Goal: Task Accomplishment & Management: Manage account settings

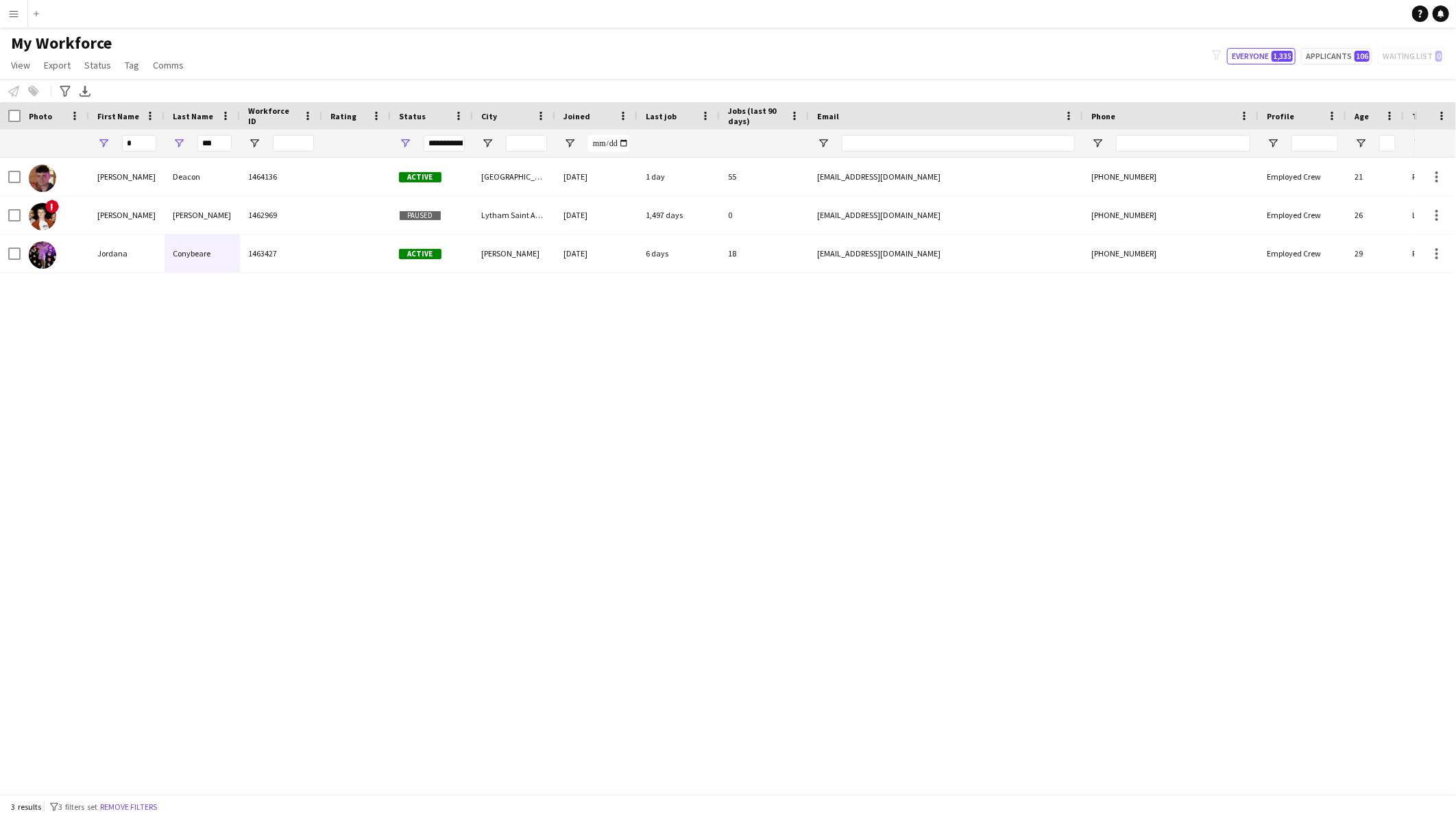
click at [1207, 419] on div "[PERSON_NAME] 1464136 Active [GEOGRAPHIC_DATA] [DATE] 1 day 55 [EMAIL_ADDRESS][…" at bounding box center [708, 470] width 1415 height 625
click at [30, 60] on link "View" at bounding box center [21, 65] width 30 height 18
click at [323, 545] on div "Benjamin Deacon 1464136 Active Wembley 19-11-2024 1 day 55 benwtdeacon@gmail.co…" at bounding box center [708, 470] width 1415 height 625
click at [30, 13] on button "Add" at bounding box center [36, 14] width 11 height 11
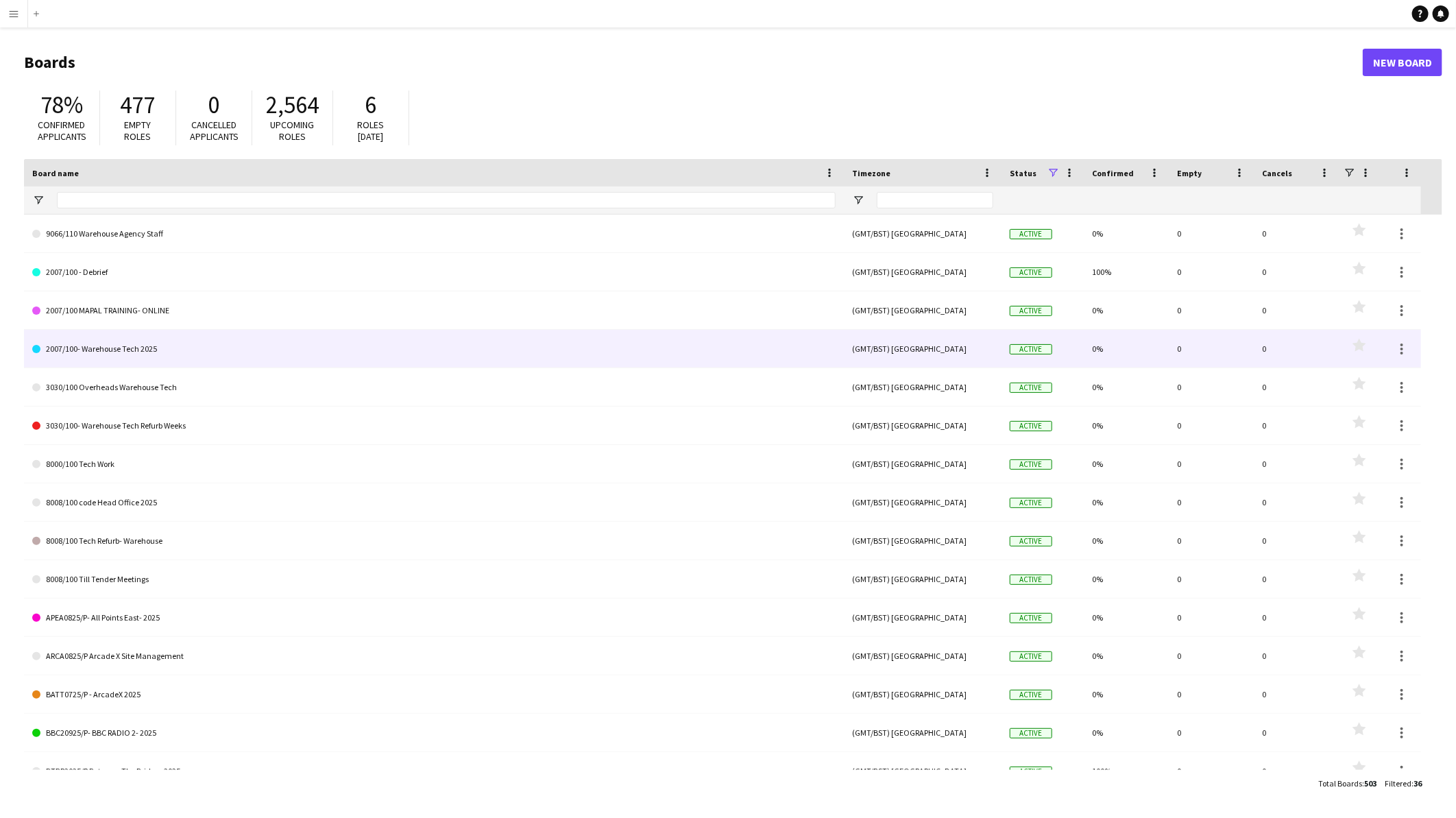
click at [139, 351] on link "2007/100- Warehouse Tech 2025" at bounding box center [434, 349] width 804 height 38
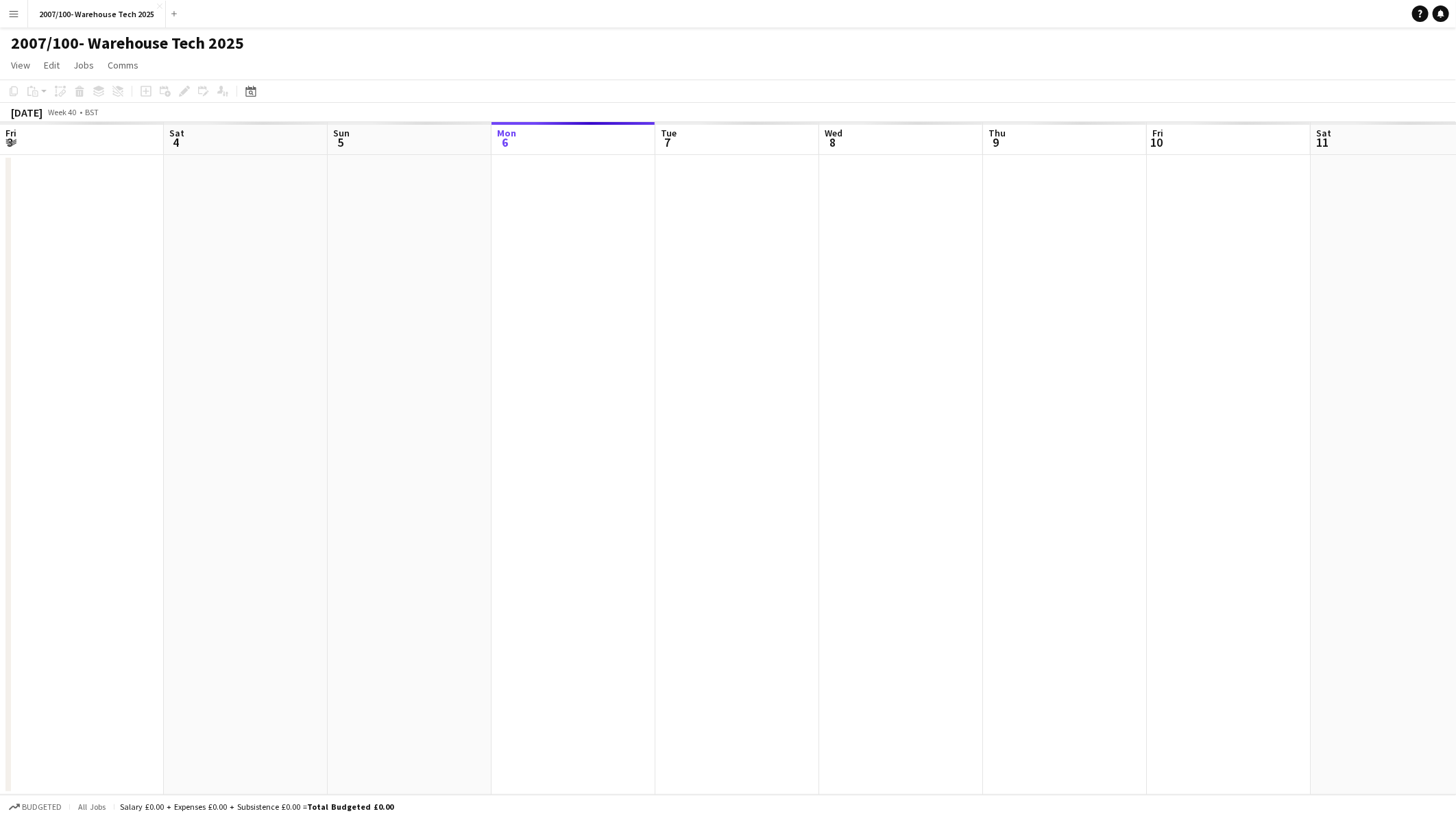
scroll to position [0, 327]
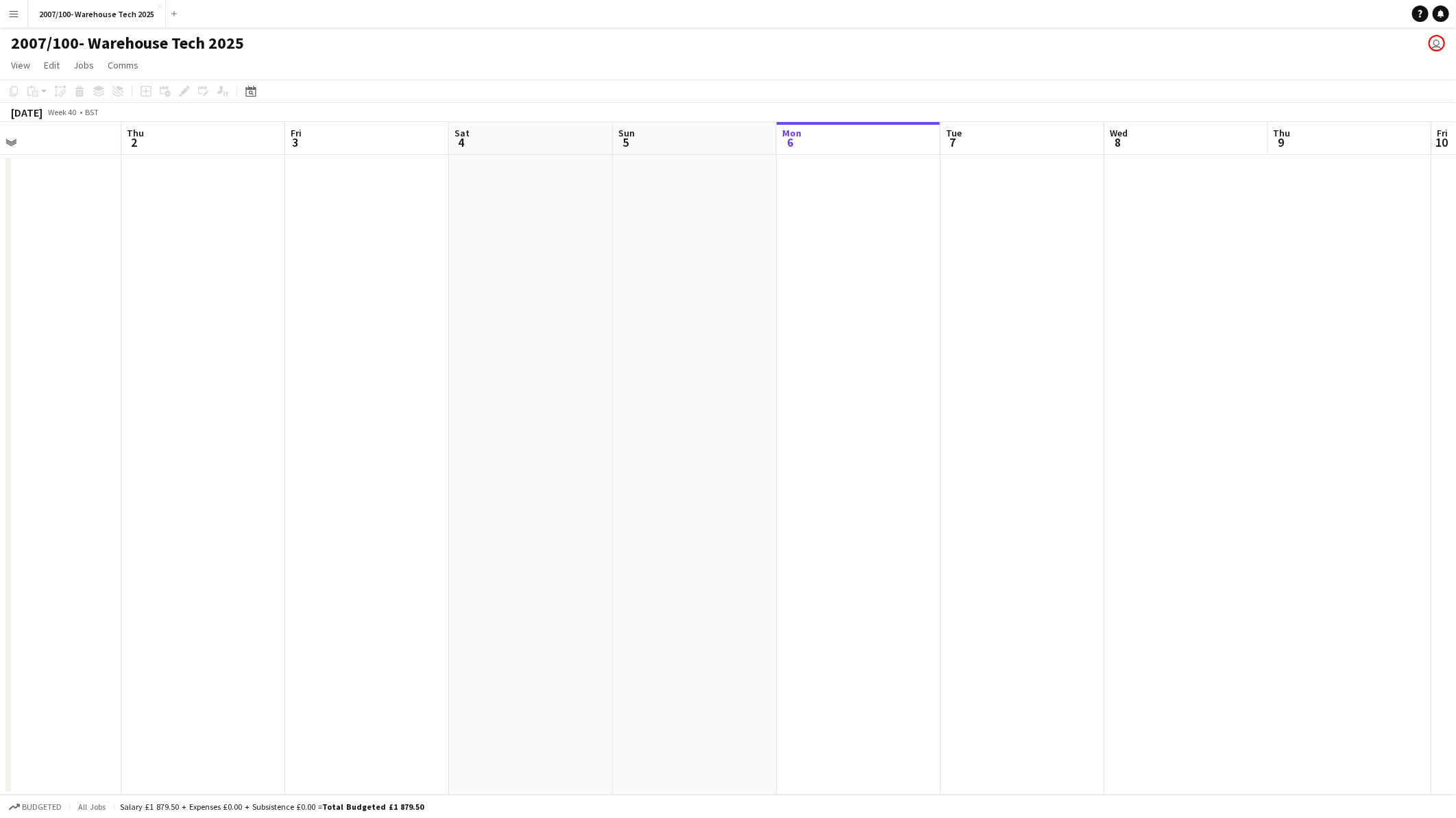
drag, startPoint x: 304, startPoint y: 457, endPoint x: 275, endPoint y: 469, distance: 31.4
click at [920, 465] on app-calendar-viewport "Mon 29 Tue 30 Wed 1 Thu 2 Fri 3 Sat 4 Sun 5 Mon 6 Tue 7 Wed 8 Thu 9 Fri 10 Sat …" at bounding box center [728, 458] width 1456 height 672
drag, startPoint x: 381, startPoint y: 471, endPoint x: 459, endPoint y: 476, distance: 78.2
click at [1003, 471] on app-calendar-viewport "Mon 29 Tue 30 Wed 1 Thu 2 Fri 3 Sat 4 Sun 5 Mon 6 Tue 7 Wed 8 Thu 9 Fri 10 Sat …" at bounding box center [728, 458] width 1456 height 672
drag, startPoint x: 891, startPoint y: 476, endPoint x: 883, endPoint y: 479, distance: 8.5
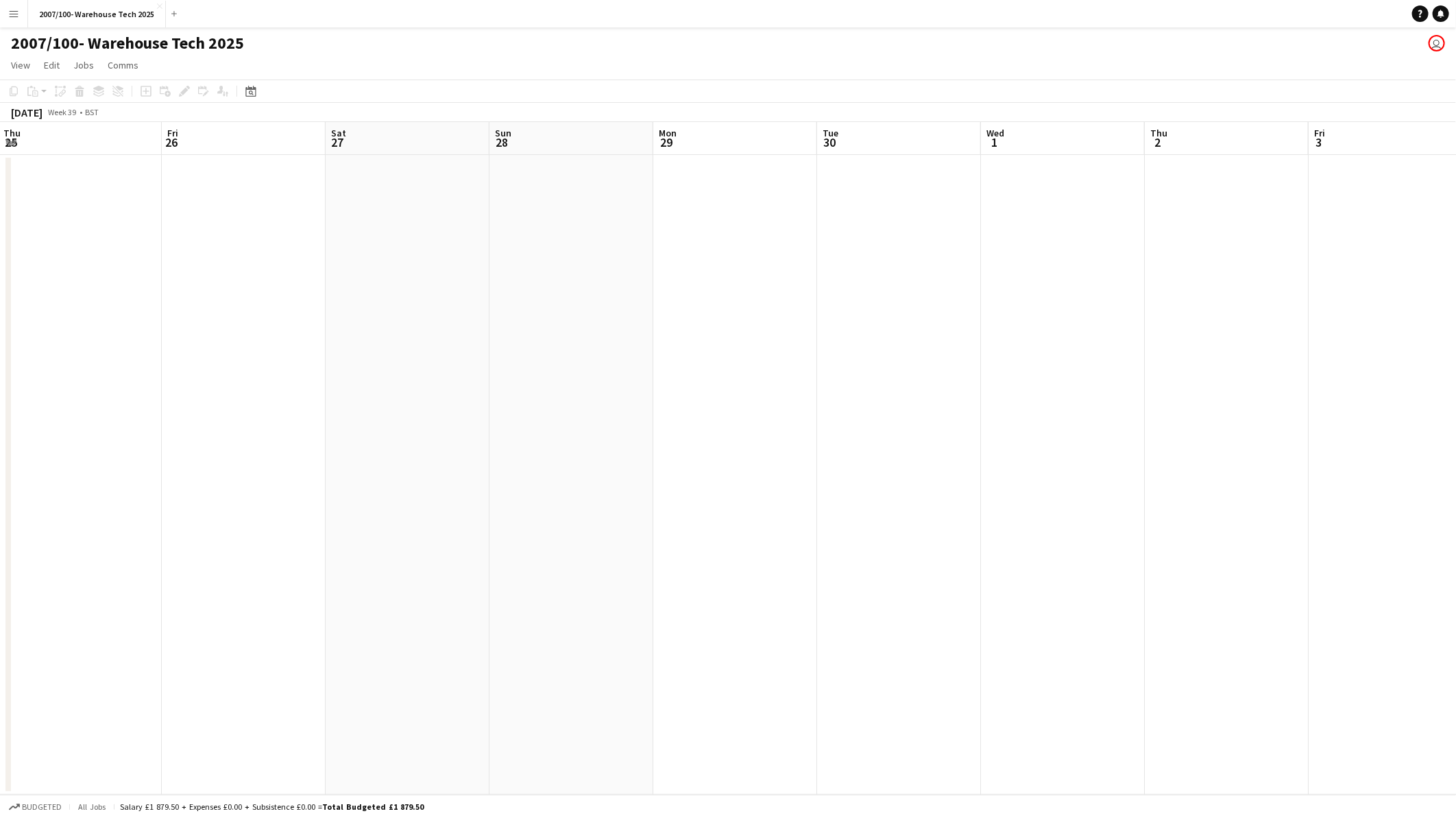
click at [905, 476] on app-calendar-viewport "Wed 24 Thu 25 Fri 26 Sat 27 Sun 28 Mon 29 Tue 30 Wed 1 Thu 2 Fri 3 Sat 4 Sun 5 …" at bounding box center [728, 458] width 1456 height 672
drag, startPoint x: 1149, startPoint y: 464, endPoint x: 249, endPoint y: 488, distance: 900.3
click at [1147, 464] on app-calendar-viewport "Mon 15 Tue 16 Wed 17 Thu 18 Fri 19 Sat 20 Sun 21 Mon 22 Tue 23 Wed 24 Thu 25 Fr…" at bounding box center [728, 458] width 1456 height 672
drag, startPoint x: 249, startPoint y: 488, endPoint x: 1108, endPoint y: 475, distance: 859.1
click at [1111, 474] on app-calendar-viewport "Sat 13 Sun 14 Mon 15 Tue 16 Wed 17 Thu 18 Fri 19 Sat 20 Sun 21 Mon 22 Tue 23 We…" at bounding box center [728, 458] width 1456 height 672
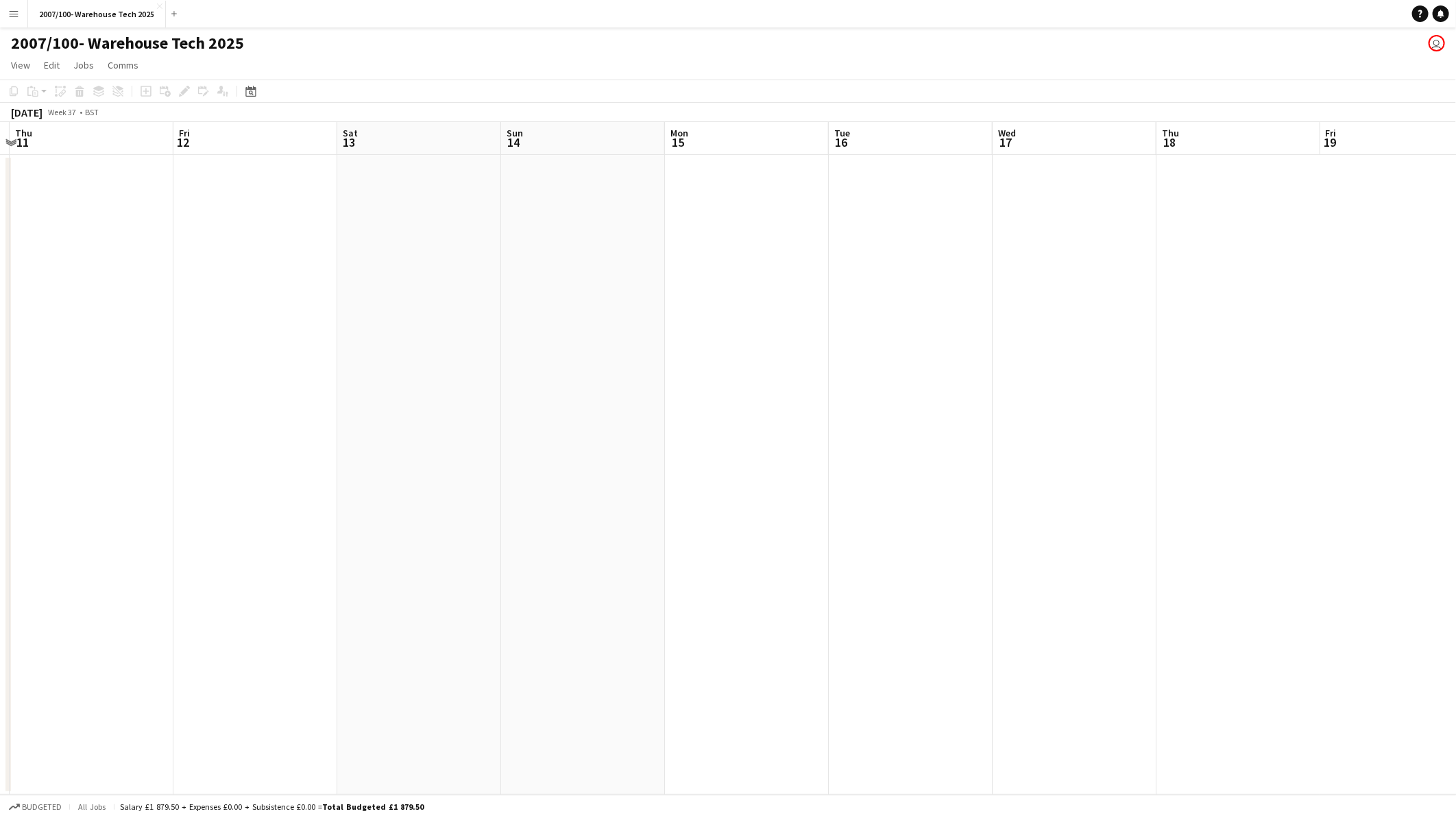
drag, startPoint x: 413, startPoint y: 545, endPoint x: 1148, endPoint y: 523, distance: 735.3
click at [1183, 517] on app-calendar-viewport "Tue 9 Wed 10 Thu 11 Fri 12 Sat 13 Sun 14 Mon 15 Tue 16 Wed 17 Thu 18 Fri 19 Sat…" at bounding box center [728, 458] width 1456 height 672
drag, startPoint x: 351, startPoint y: 540, endPoint x: 663, endPoint y: 526, distance: 312.3
click at [1284, 498] on app-calendar-viewport "Fri 5 Sat 6 Sun 7 Mon 8 Tue 9 Wed 10 Thu 11 Fri 12 Sat 13 Sun 14 Mon 15 Tue 16 …" at bounding box center [728, 458] width 1456 height 672
click at [1304, 480] on app-calendar-viewport "Sat 30 Sun 31 Mon 1 Tue 2 Wed 3 Thu 4 Fri 5 Sat 6 Sun 7 Mon 8 Tue 9 Wed 10 Thu …" at bounding box center [728, 458] width 1456 height 672
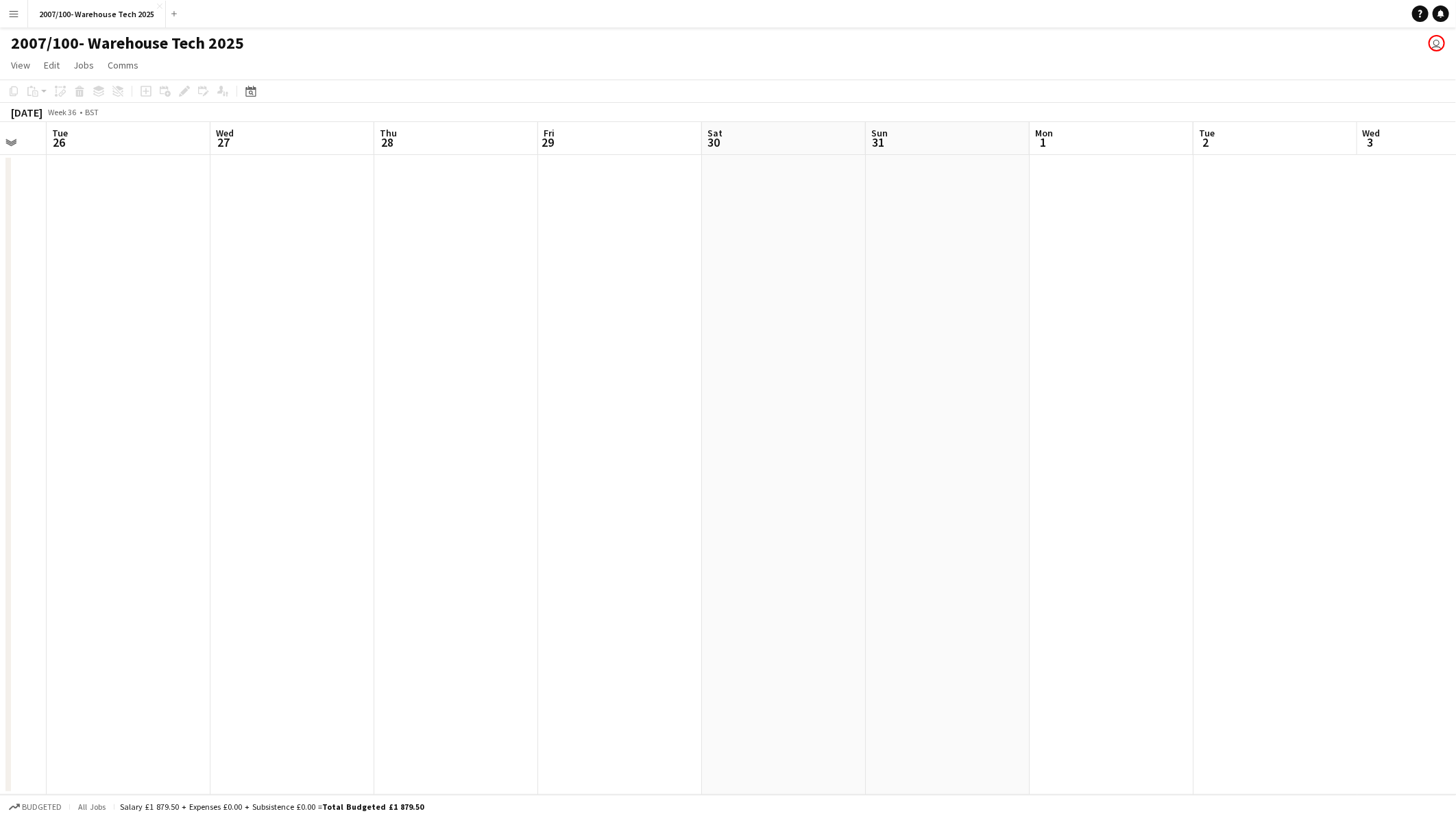
click at [1143, 449] on app-calendar-viewport "Sun 24 Mon 25 Tue 26 Wed 27 Thu 28 Fri 29 Sat 30 Sun 31 Mon 1 Tue 2 Wed 3 Thu 4…" at bounding box center [728, 458] width 1456 height 672
drag, startPoint x: 447, startPoint y: 446, endPoint x: 1258, endPoint y: 415, distance: 811.6
click at [1258, 415] on app-calendar-viewport "Tue 19 Wed 20 Thu 21 Fri 22 Sat 23 Sun 24 Mon 25 Tue 26 Wed 27 Thu 28 Fri 29 Sa…" at bounding box center [728, 458] width 1456 height 672
drag, startPoint x: 828, startPoint y: 417, endPoint x: 687, endPoint y: 469, distance: 150.3
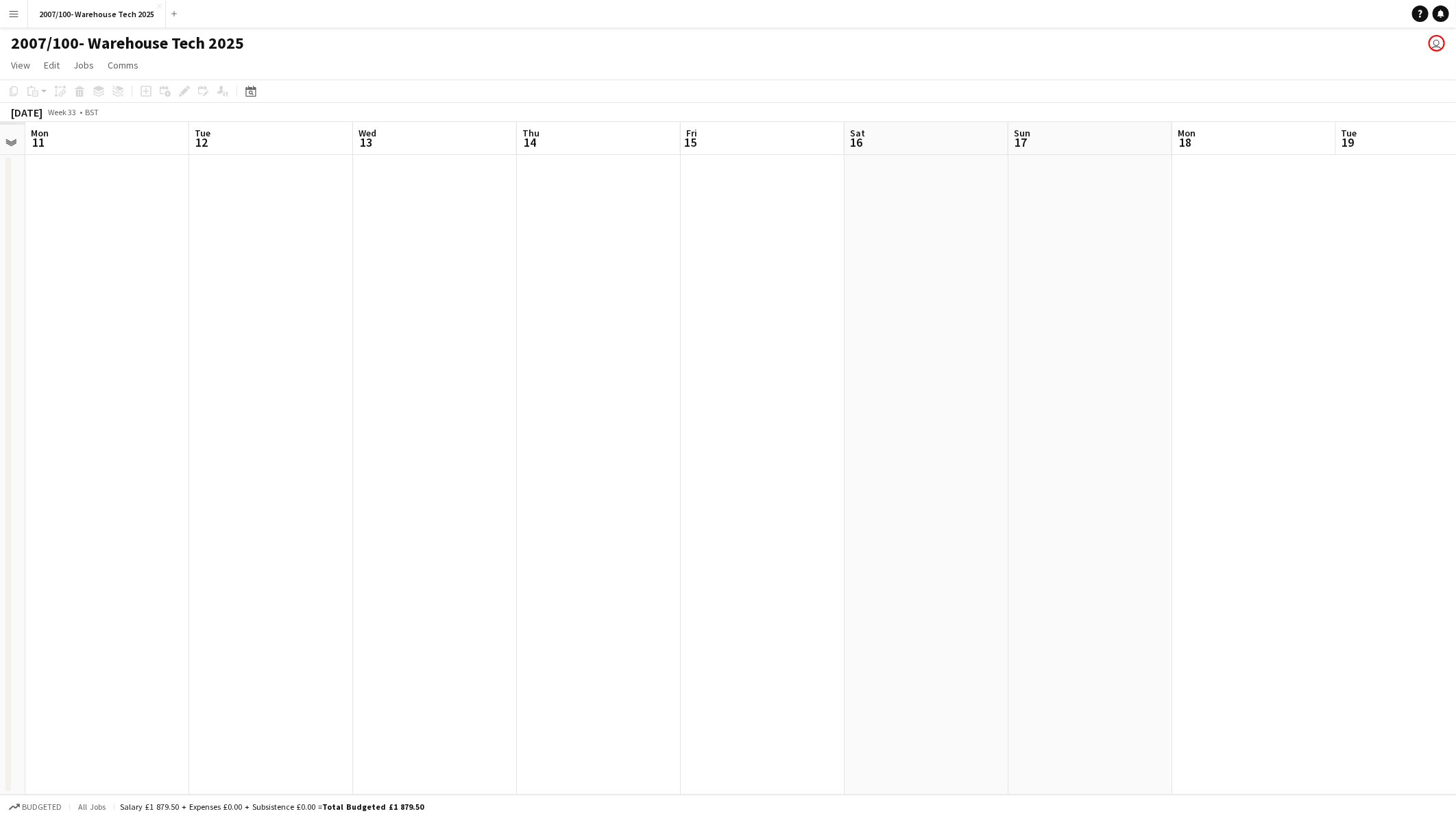
click at [1317, 400] on app-calendar-viewport "Sat 9 Sun 10 Mon 11 Tue 12 Wed 13 Thu 14 Fri 15 Sat 16 Sun 17 Mon 18 Tue 19 Wed…" at bounding box center [728, 458] width 1456 height 672
drag, startPoint x: 766, startPoint y: 440, endPoint x: 325, endPoint y: 487, distance: 443.5
click at [1231, 414] on app-calendar-viewport "Thu 7 Fri 8 Sat 9 Sun 10 Mon 11 Tue 12 Wed 13 Thu 14 Fri 15 Sat 16 Sun 17 Mon 1…" at bounding box center [728, 458] width 1456 height 672
drag, startPoint x: 286, startPoint y: 475, endPoint x: 718, endPoint y: 442, distance: 433.3
click at [1298, 388] on app-calendar-viewport "Sun 3 Mon 4 Tue 5 Wed 6 Thu 7 Fri 8 Sat 9 Sun 10 Mon 11 Tue 12 Wed 13 Thu 14 Fr…" at bounding box center [728, 458] width 1456 height 672
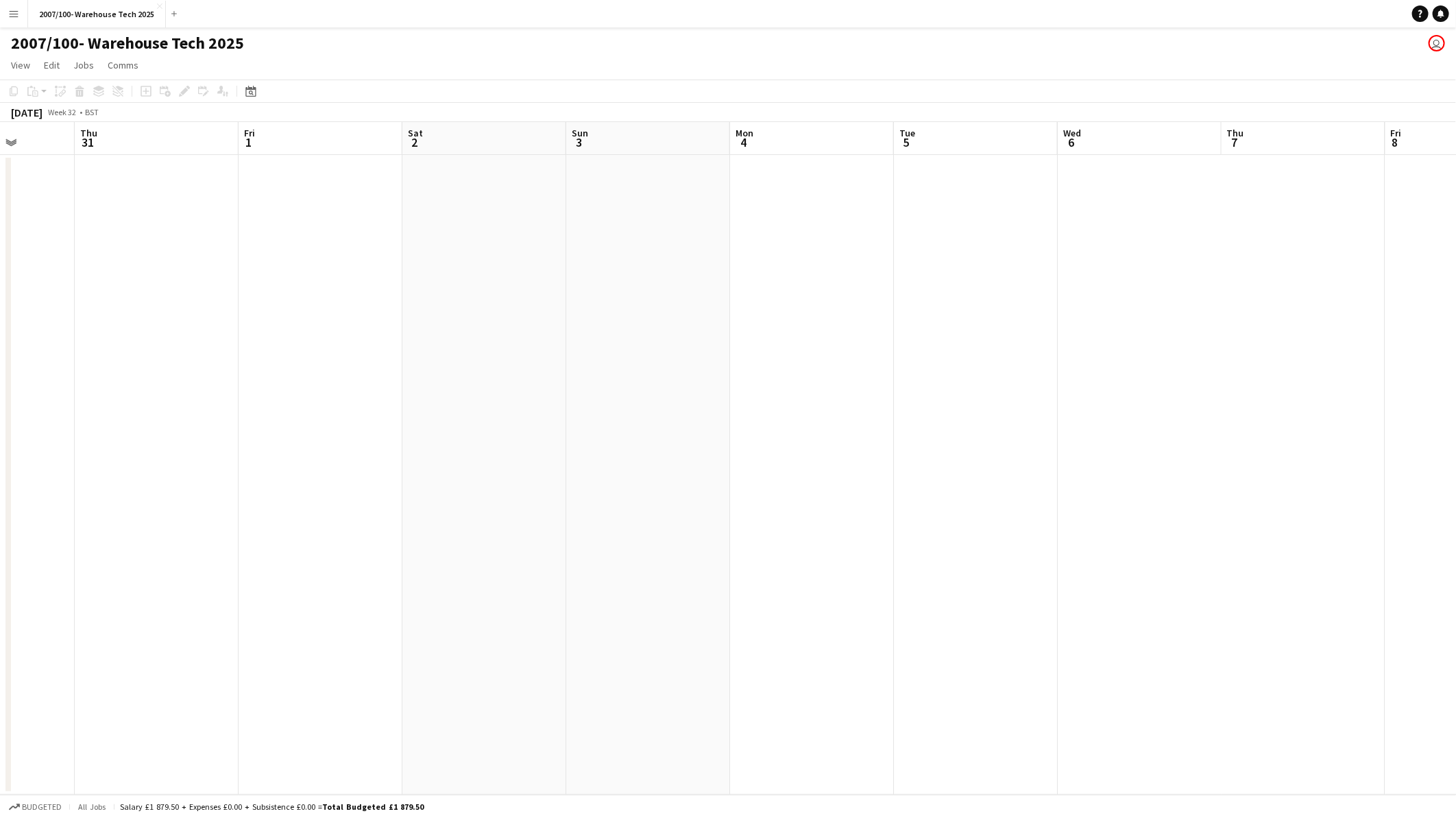
click at [921, 396] on app-calendar-viewport "Mon 28 Tue 29 Wed 30 Thu 31 Fri 1 Sat 2 Sun 3 Mon 4 Tue 5 Wed 6 Thu 7 Fri 8 Sat…" at bounding box center [728, 458] width 1456 height 672
drag, startPoint x: 370, startPoint y: 440, endPoint x: 1176, endPoint y: 381, distance: 808.2
click at [1209, 369] on app-calendar-viewport "Wed 23 Thu 24 Fri 25 Sat 26 Sun 27 Mon 28 Tue 29 Wed 30 Thu 31 Fri 1 Sat 2 Sun …" at bounding box center [728, 458] width 1456 height 672
drag, startPoint x: 249, startPoint y: 440, endPoint x: 988, endPoint y: 383, distance: 741.2
click at [988, 383] on app-calendar-viewport "Sun 13 Mon 14 Tue 15 Wed 16 Thu 17 Fri 18 Sat 19 Sun 20 Mon 21 Tue 22 Wed 23 Th…" at bounding box center [728, 458] width 1456 height 672
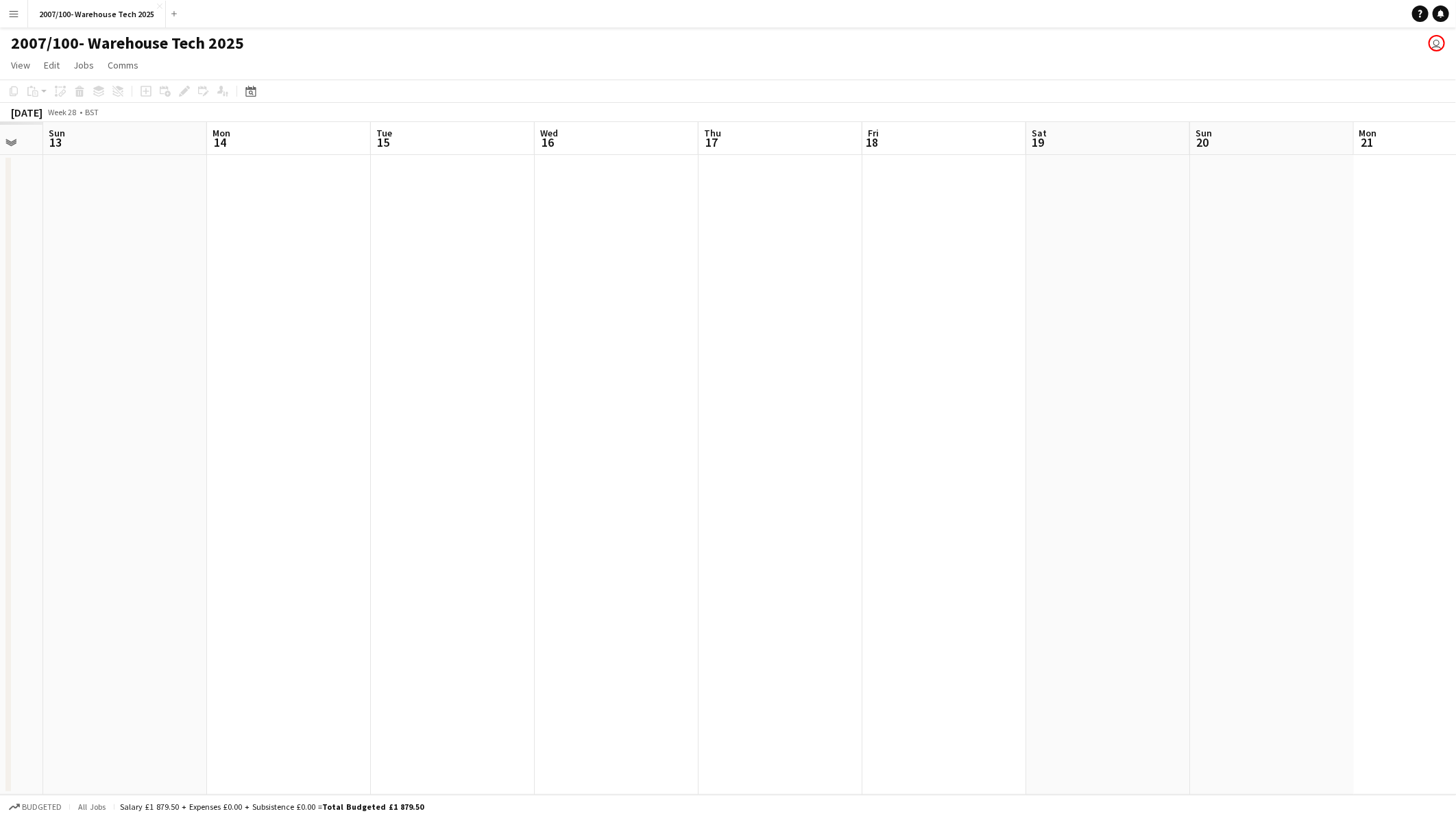
drag, startPoint x: 898, startPoint y: 395, endPoint x: 266, endPoint y: 450, distance: 634.4
click at [1057, 399] on app-calendar-viewport "Fri 11 Sat 12 Sun 13 Mon 14 Tue 15 Wed 16 Thu 17 Fri 18 Sat 19 Sun 20 Mon 21 Tu…" at bounding box center [728, 458] width 1456 height 672
click at [1132, 383] on app-calendar-viewport "Tue 8 Wed 9 Thu 10 Fri 11 Sat 12 Sun 13 Mon 14 Tue 15 Wed 16 Thu 17 Fri 18 Sat …" at bounding box center [728, 458] width 1456 height 672
drag, startPoint x: 916, startPoint y: 403, endPoint x: 389, endPoint y: 498, distance: 535.5
click at [915, 406] on app-calendar-viewport "Wed 2 Thu 3 Fri 4 Sat 5 Sun 6 Mon 7 Tue 8 Wed 9 Thu 10 Fri 11 Sat 12 Sun 13 Mon…" at bounding box center [728, 458] width 1456 height 672
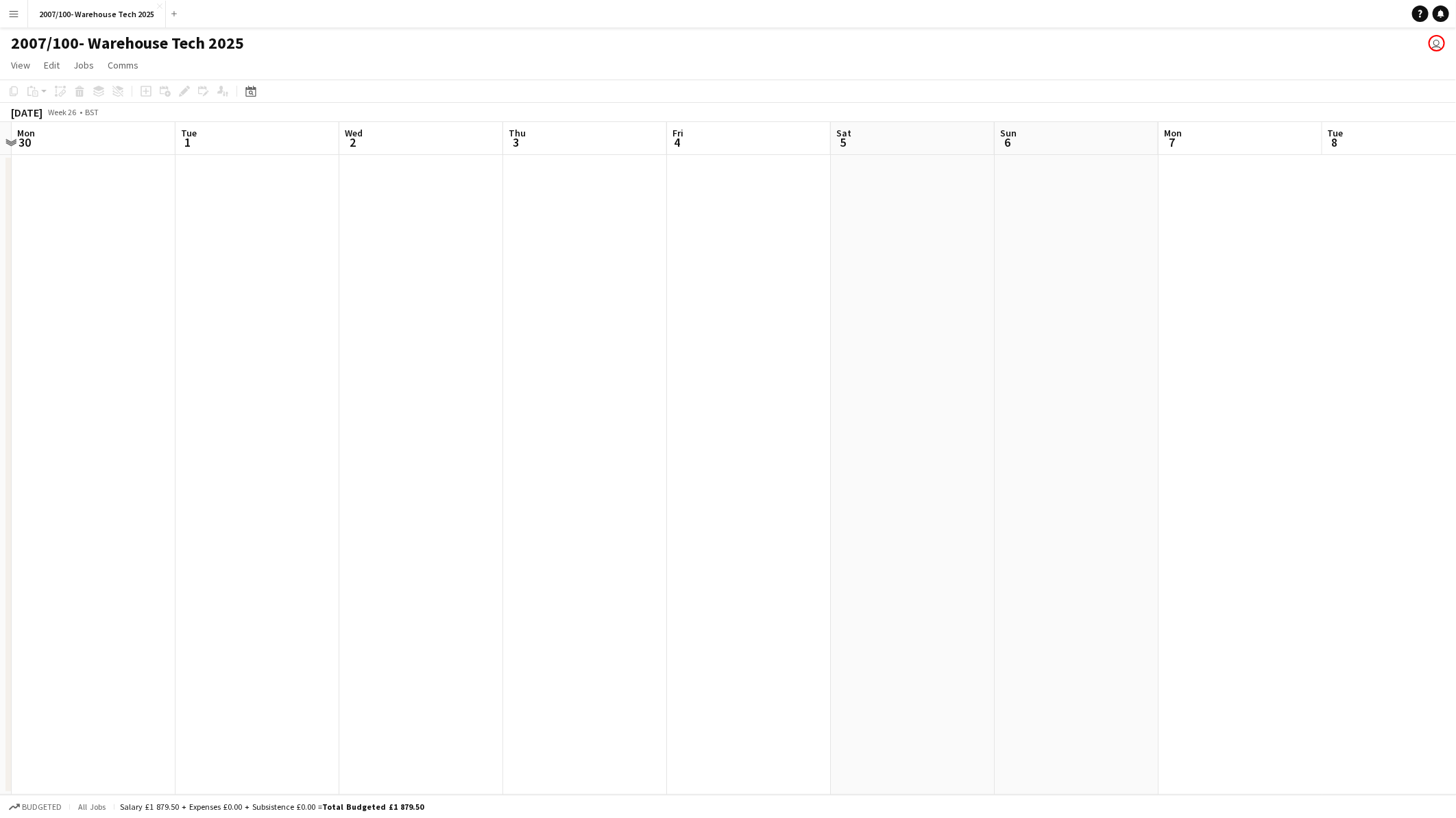
drag, startPoint x: 247, startPoint y: 510, endPoint x: 968, endPoint y: 476, distance: 721.8
click at [968, 476] on app-calendar-viewport "Sat 28 Sun 29 Mon 30 Tue 1 Wed 2 Thu 3 Fri 4 Sat 5 Sun 6 Mon 7 Tue 8 Wed 9 Thu …" at bounding box center [728, 458] width 1456 height 672
drag, startPoint x: 222, startPoint y: 535, endPoint x: 1064, endPoint y: 486, distance: 843.4
click at [1066, 485] on app-calendar-viewport "Mon 23 Tue 24 Wed 25 Thu 26 Fri 27 Sat 28 Sun 29 Mon 30 Tue 1 Wed 2 Thu 3 Fri 4…" at bounding box center [728, 458] width 1456 height 672
drag, startPoint x: 619, startPoint y: 499, endPoint x: 768, endPoint y: 493, distance: 149.1
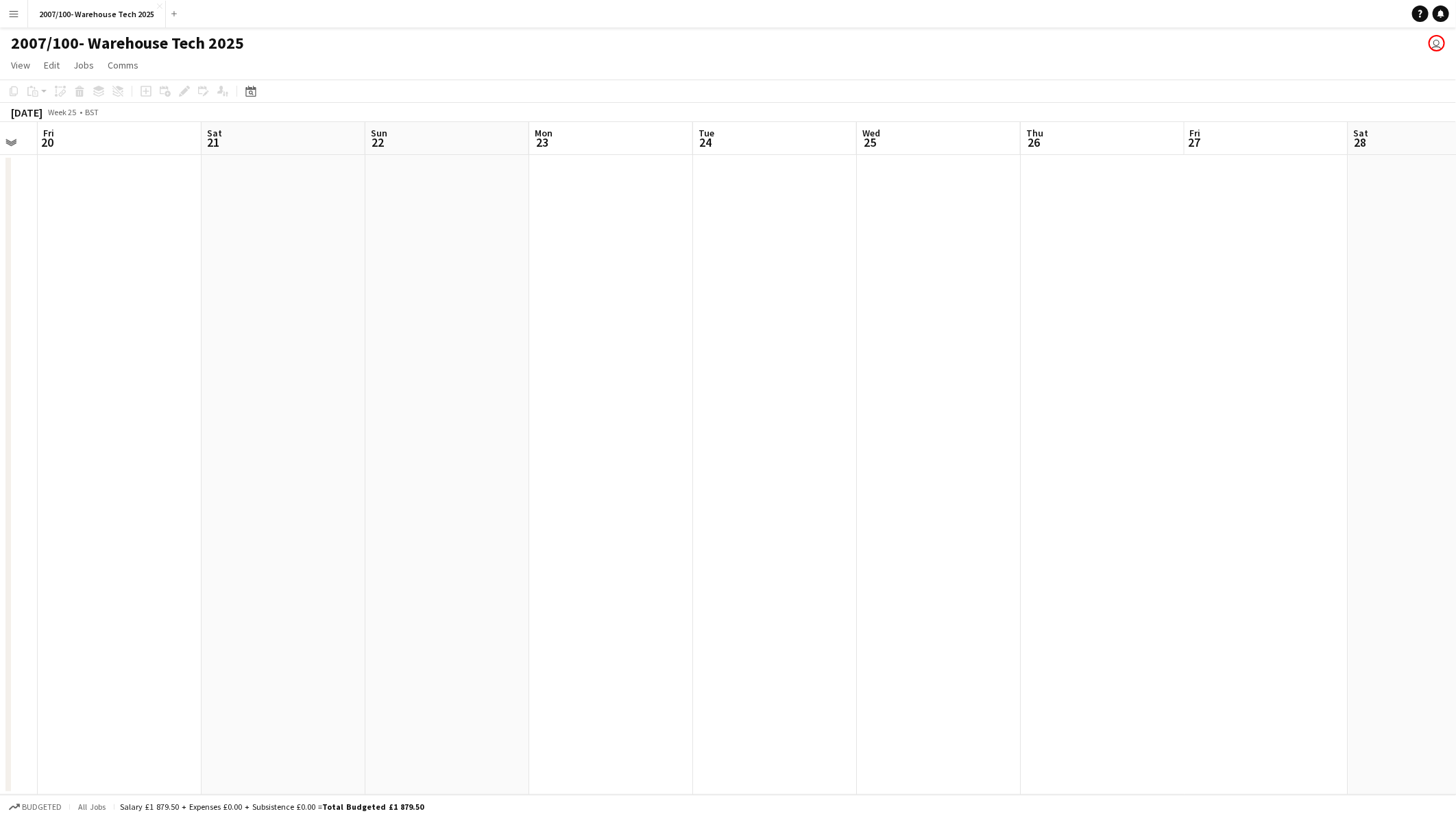
click at [768, 493] on app-calendar-viewport "Tue 17 Wed 18 Thu 19 Fri 20 Sat 21 Sun 22 Mon 23 Tue 24 Wed 25 Thu 26 Fri 27 Sa…" at bounding box center [728, 458] width 1456 height 672
drag, startPoint x: 509, startPoint y: 462, endPoint x: 608, endPoint y: 454, distance: 99.3
click at [621, 454] on app-calendar-viewport "Thu 12 Fri 13 Sat 14 Sun 15 Mon 16 Tue 17 Wed 18 Thu 19 Fri 20 Sat 21 Sun 22 Mo…" at bounding box center [728, 458] width 1456 height 672
click at [171, 11] on app-icon "Add" at bounding box center [174, 14] width 6 height 6
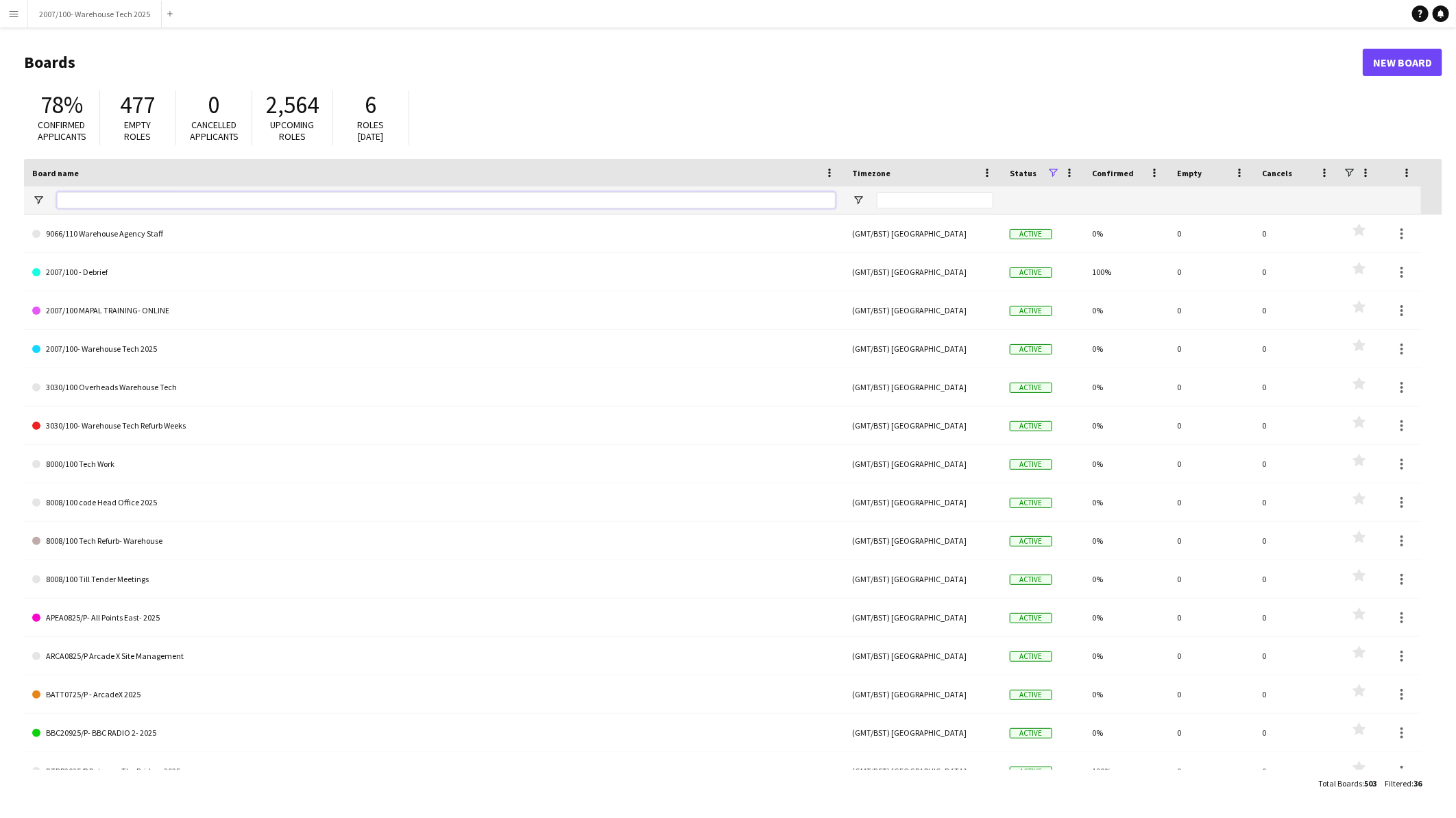
click at [99, 200] on input "Board name Filter Input" at bounding box center [447, 200] width 779 height 16
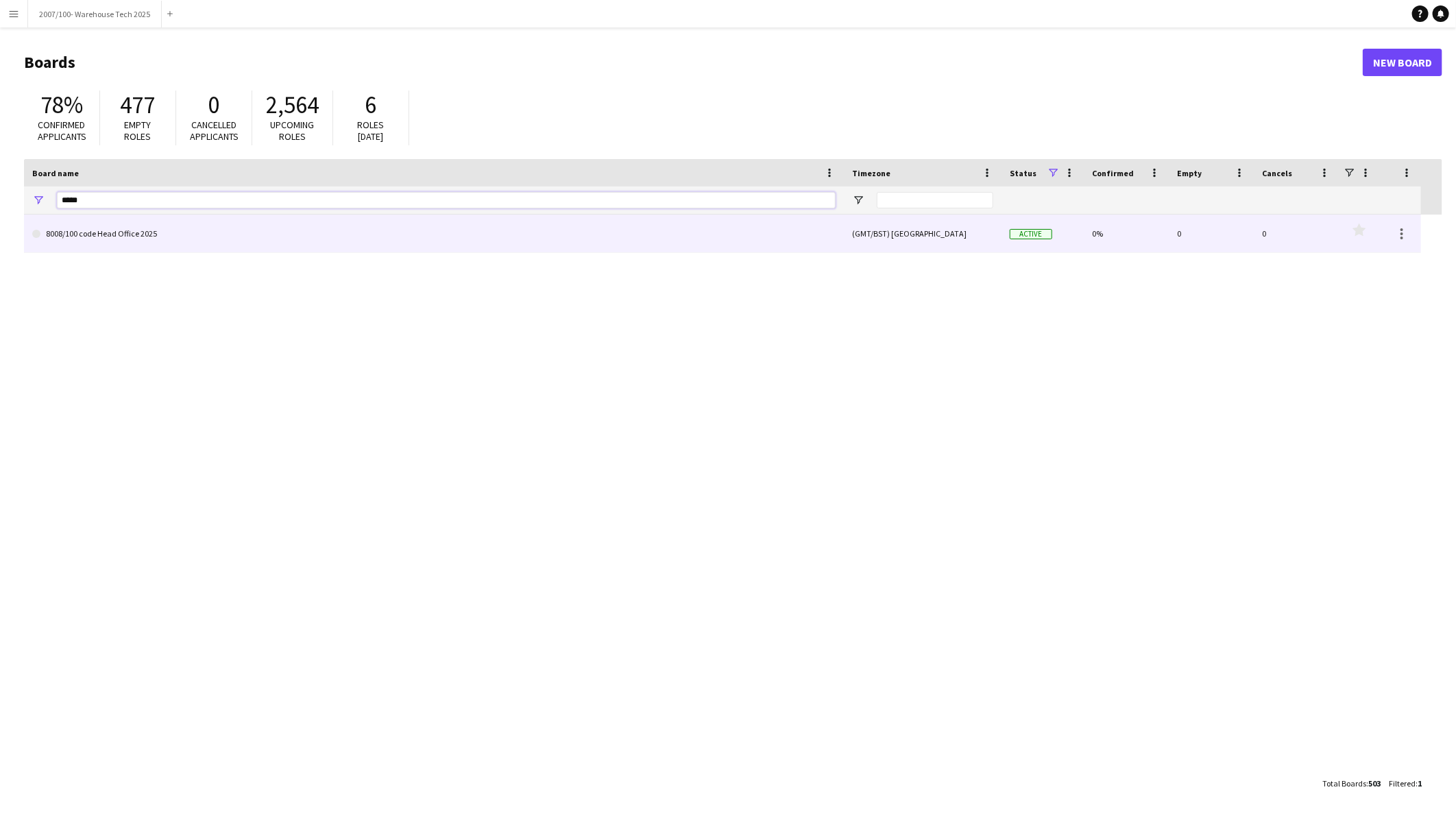
type input "****"
click at [107, 240] on link "8008/100 code Head Office 2025" at bounding box center [434, 233] width 804 height 38
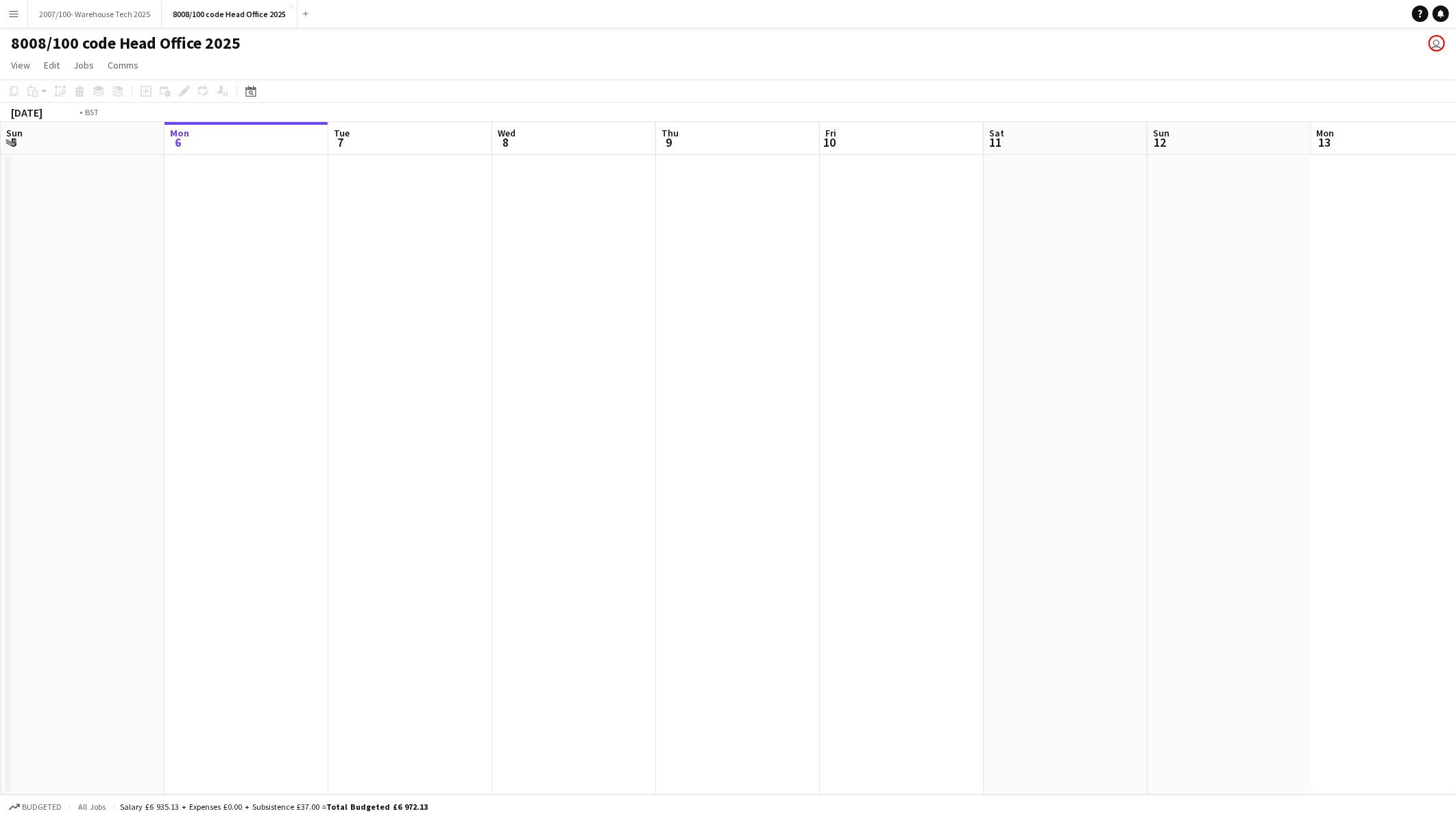
drag, startPoint x: 357, startPoint y: 433, endPoint x: 1190, endPoint y: 467, distance: 833.7
click at [1267, 444] on app-calendar-viewport "Fri 3 Sat 4 Sun 5 Mon 6 Tue 7 Wed 8 Thu 9 Fri 10 Sat 11 Sun 12 Mon 13 Tue 14 We…" at bounding box center [728, 458] width 1456 height 672
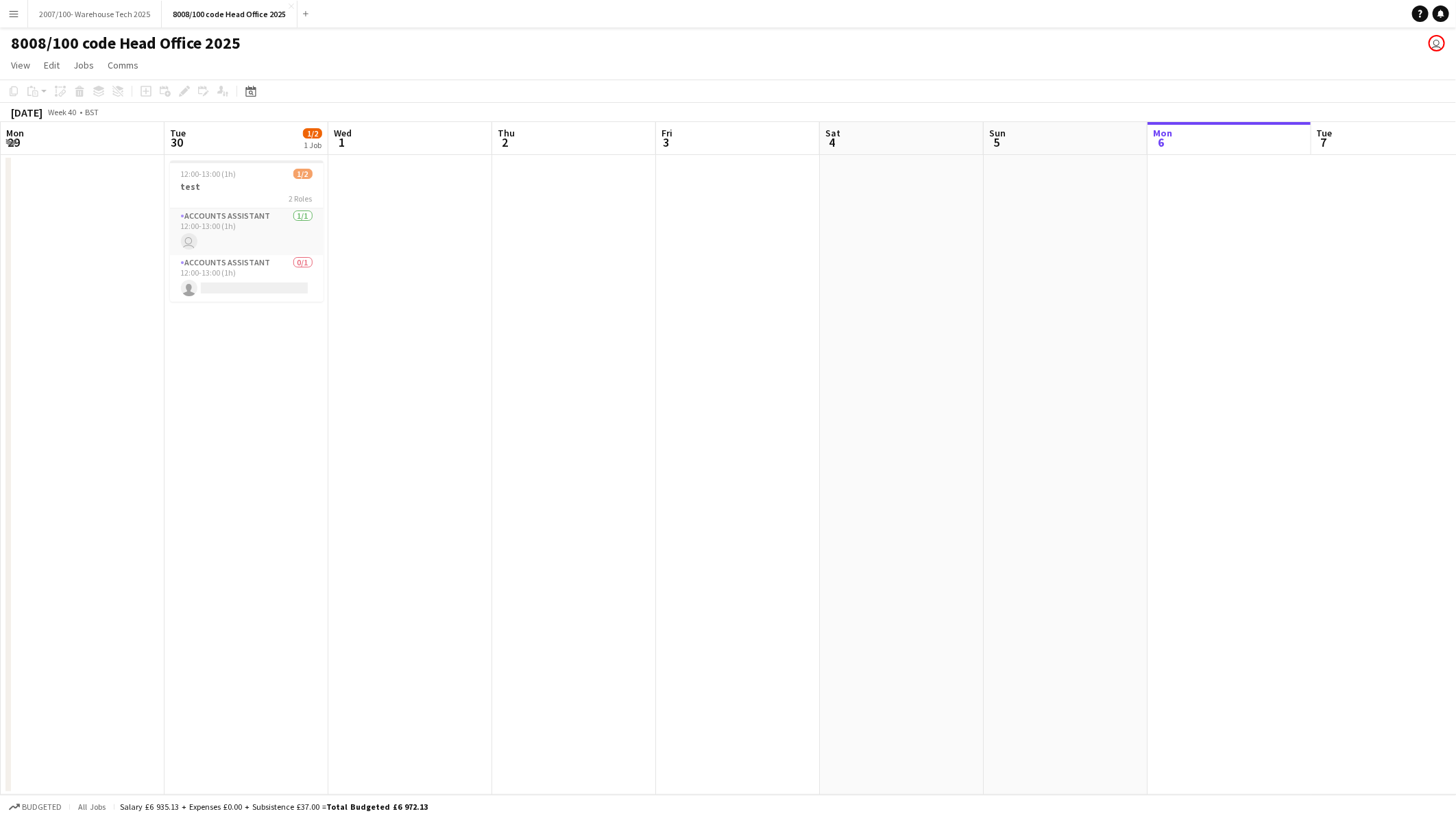
drag, startPoint x: 900, startPoint y: 476, endPoint x: 1203, endPoint y: 469, distance: 303.1
click at [1203, 469] on app-calendar-viewport "Sat 27 Sun 28 Mon 29 Tue 30 1/2 1 Job Wed 1 Thu 2 Fri 3 Sat 4 Sun 5 Mon 6 Tue 7…" at bounding box center [728, 458] width 1456 height 672
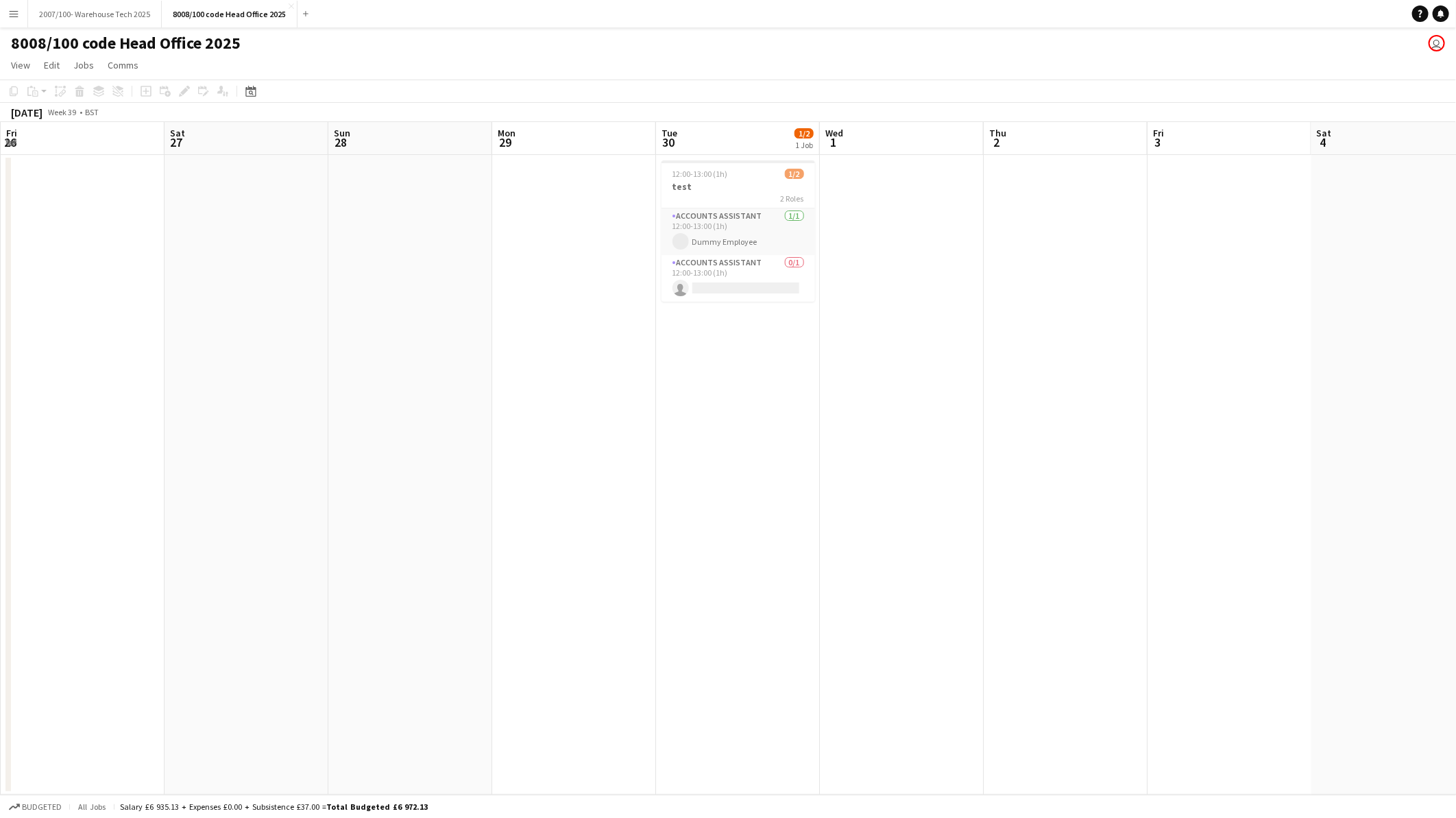
scroll to position [0, 364]
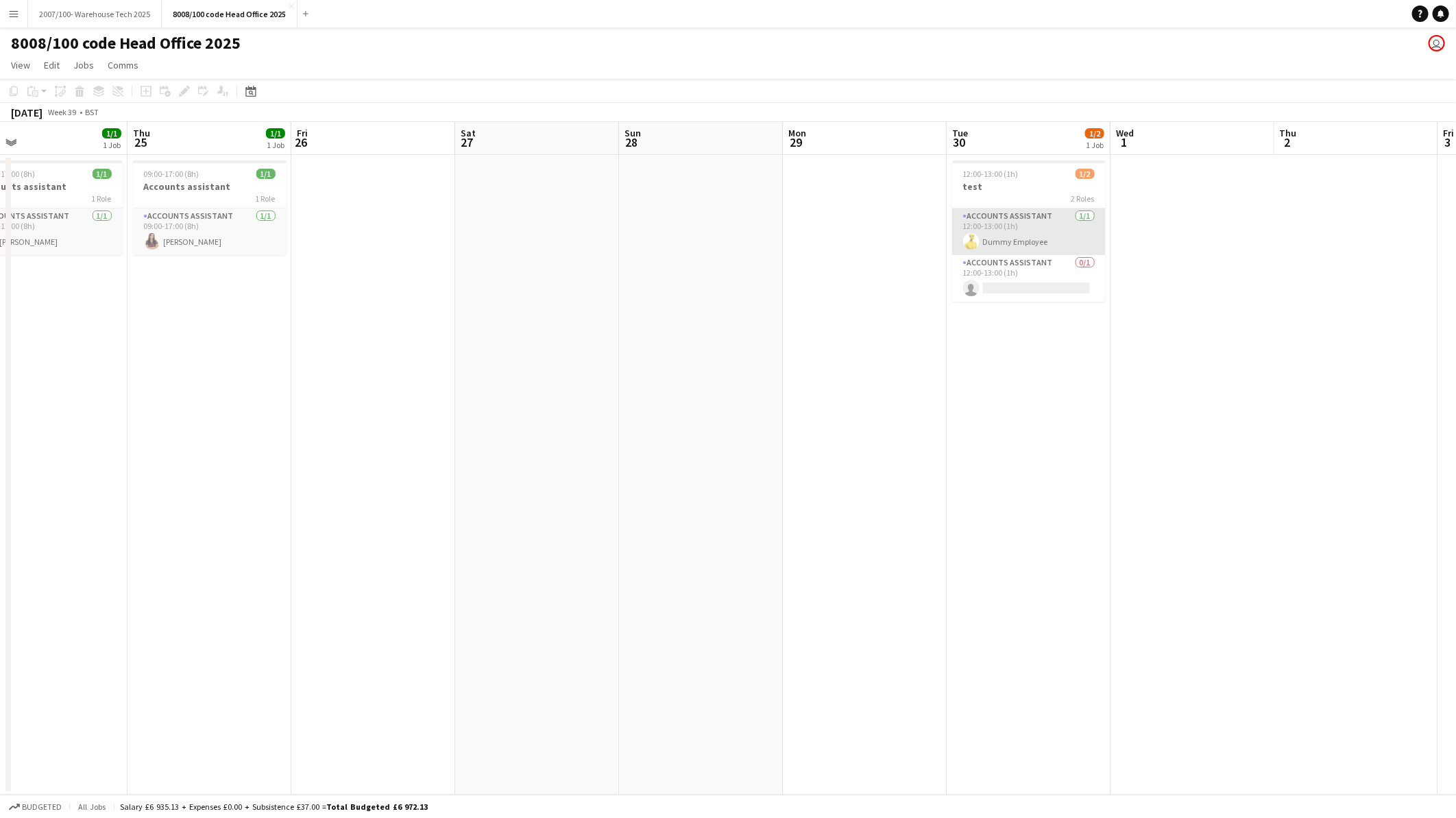
click at [1029, 233] on app-card-role "Accounts Assistant 1/1 12:00-13:00 (1h) Dummy Employee" at bounding box center [1028, 231] width 153 height 47
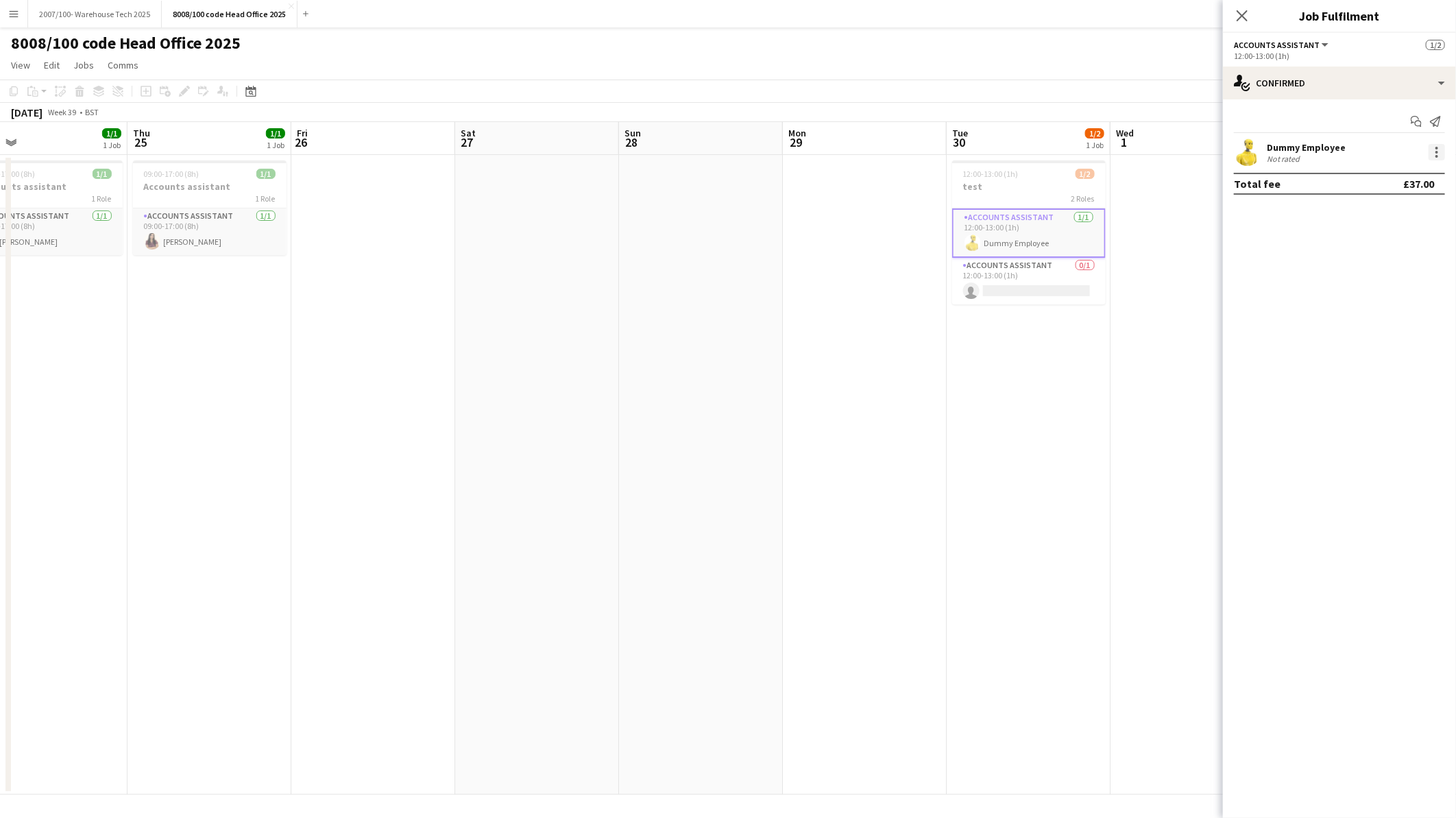
click at [1438, 150] on div at bounding box center [1437, 151] width 3 height 3
click at [1387, 186] on button "Edit fee" at bounding box center [1392, 177] width 107 height 33
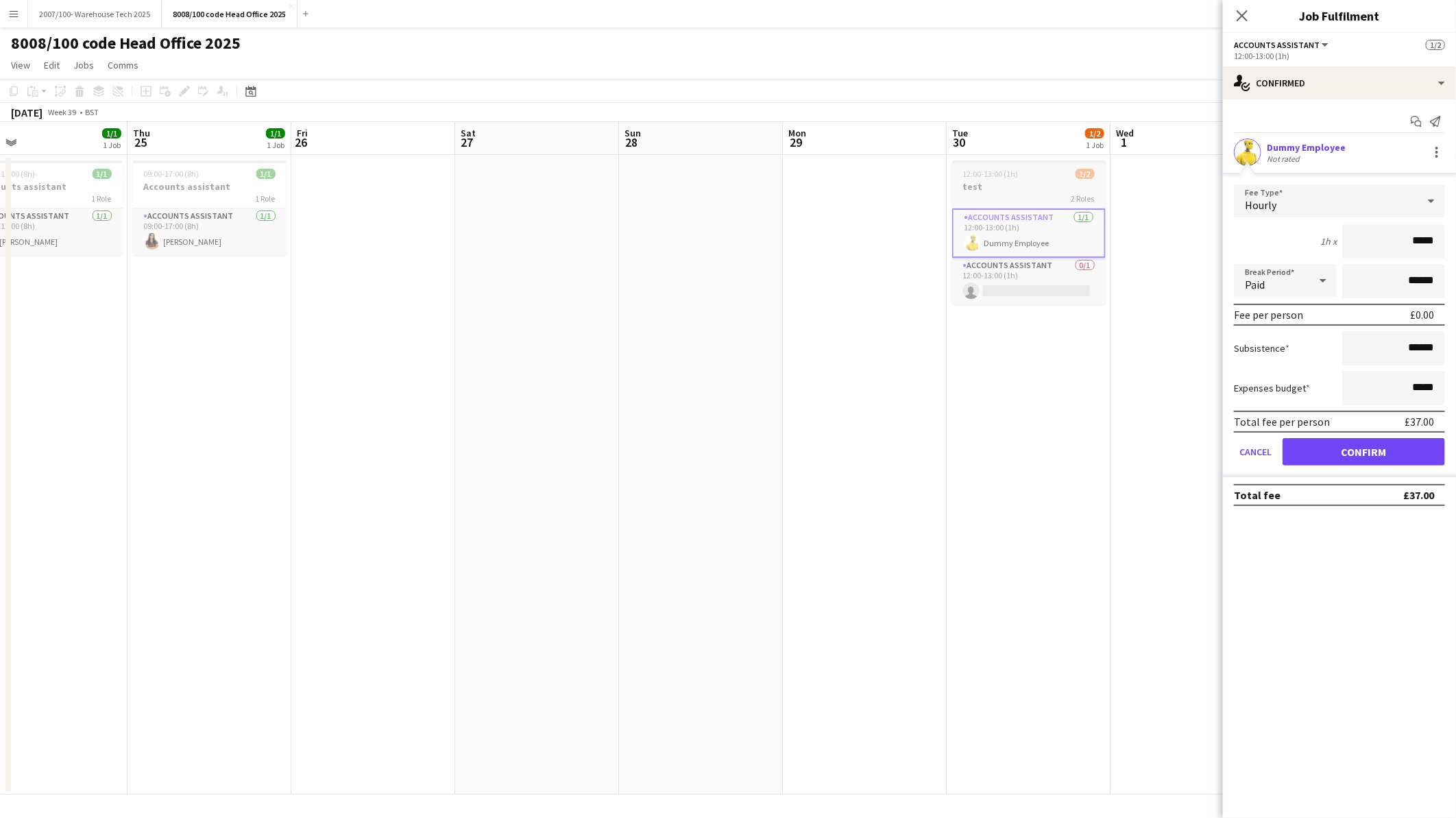
click at [1011, 200] on div "2 Roles" at bounding box center [1028, 198] width 153 height 11
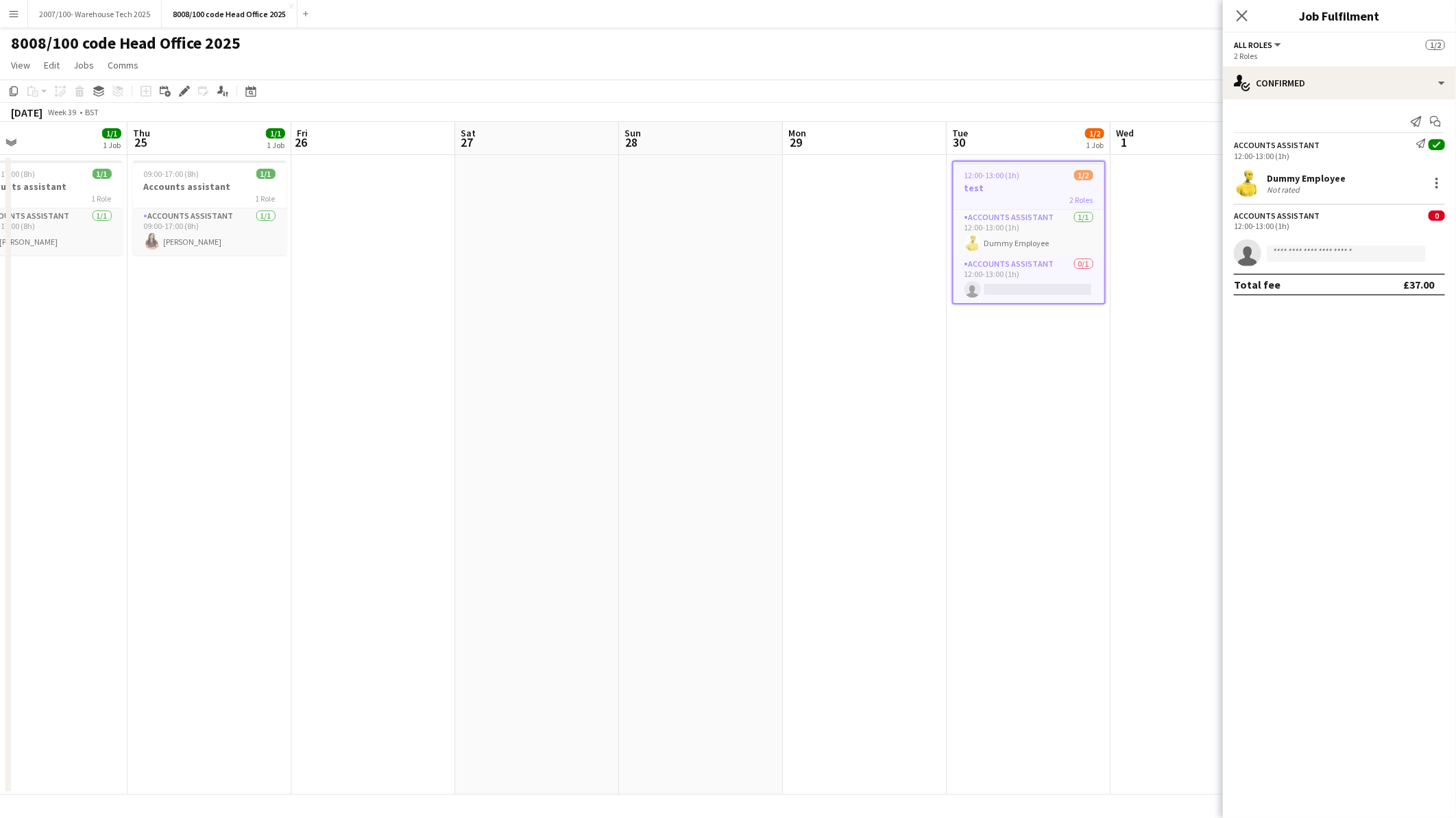
drag, startPoint x: 1012, startPoint y: 200, endPoint x: 987, endPoint y: 186, distance: 28.7
click at [987, 186] on h3 "test" at bounding box center [1029, 188] width 150 height 12
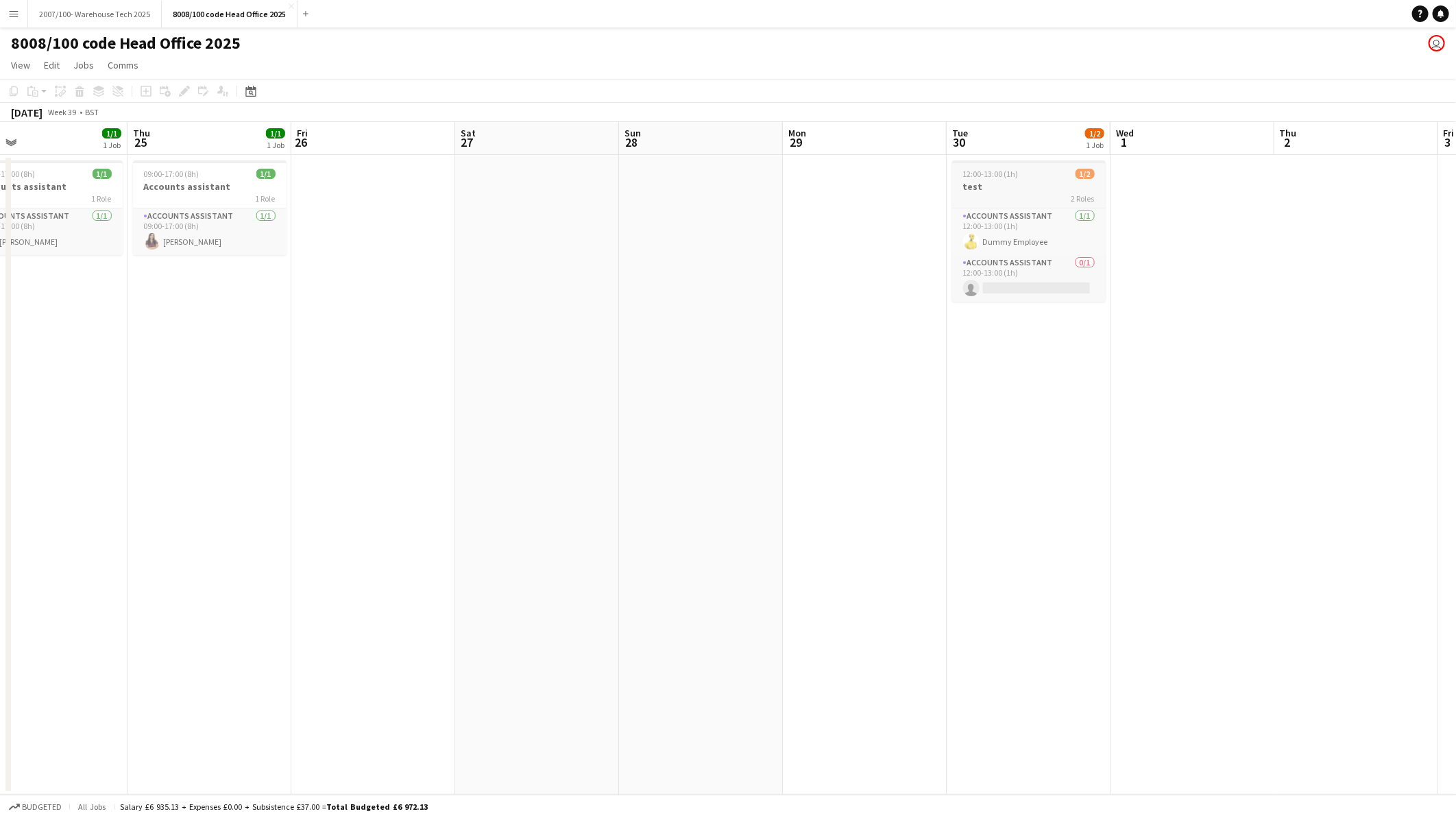
click at [987, 186] on h3 "test" at bounding box center [1028, 186] width 153 height 12
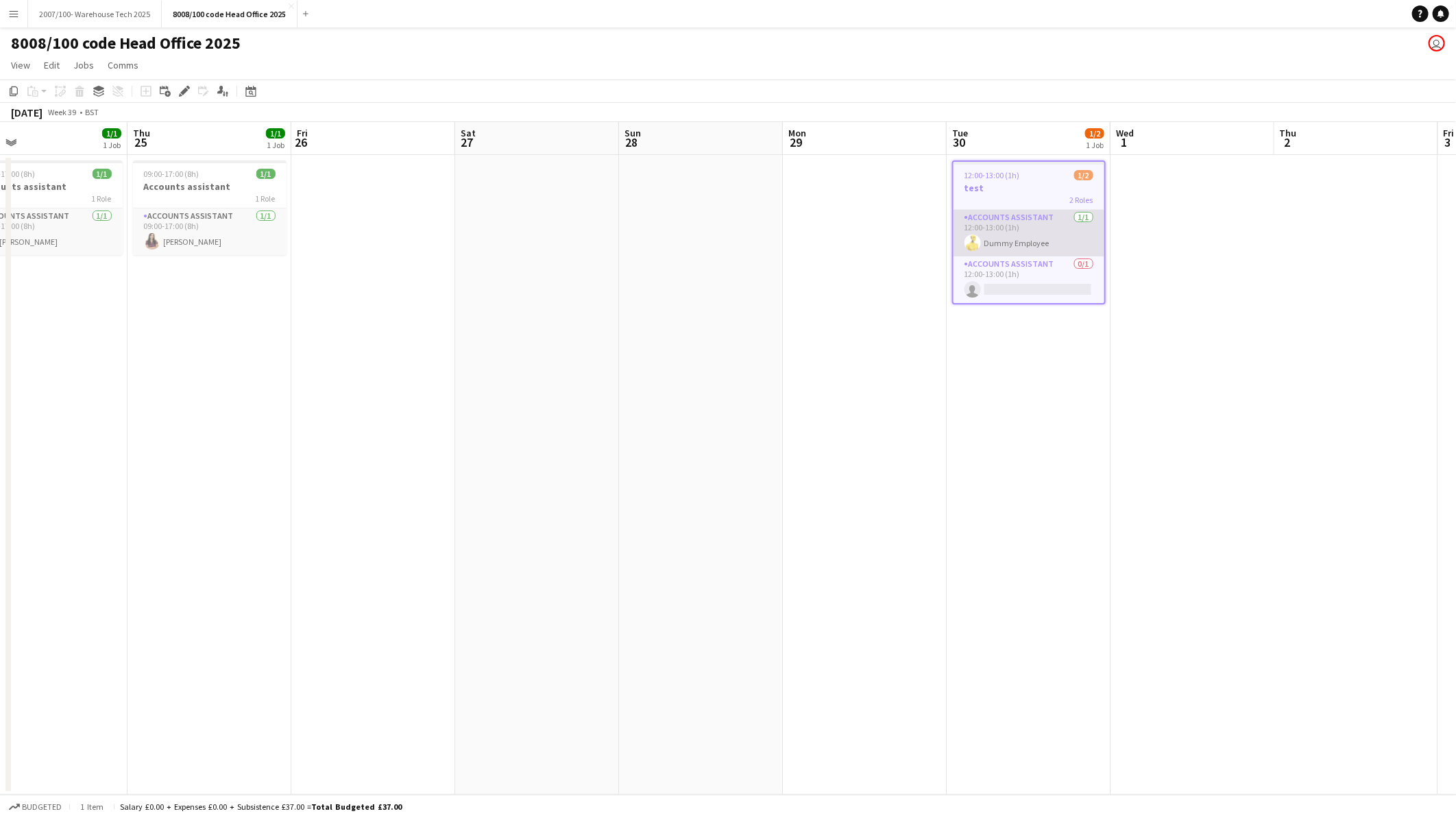
click at [1013, 236] on app-card-role "Accounts Assistant 1/1 12:00-13:00 (1h) Dummy Employee" at bounding box center [1029, 232] width 150 height 47
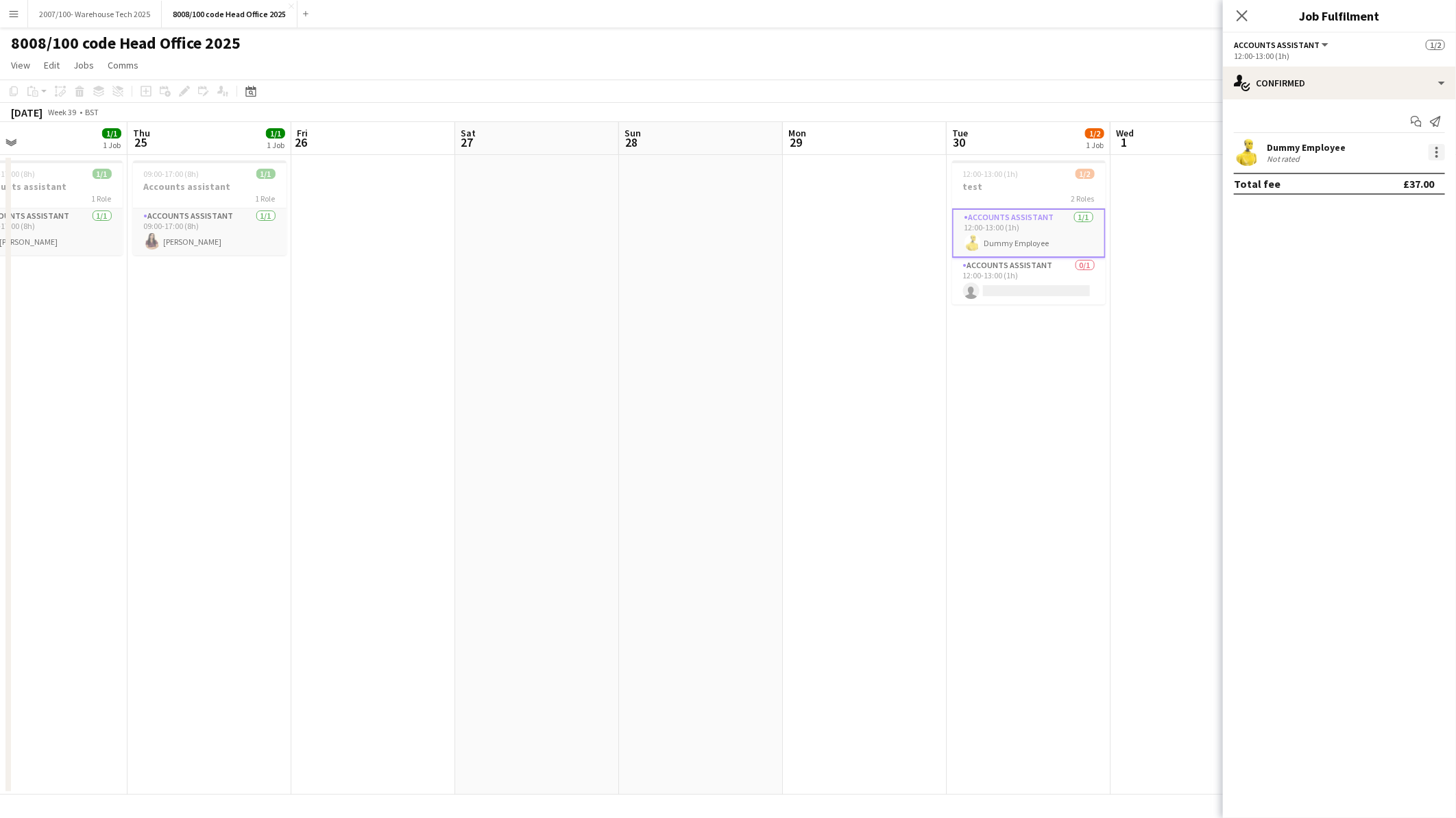
click at [1438, 150] on div at bounding box center [1437, 151] width 3 height 3
click at [1375, 314] on span "Remove" at bounding box center [1370, 309] width 41 height 11
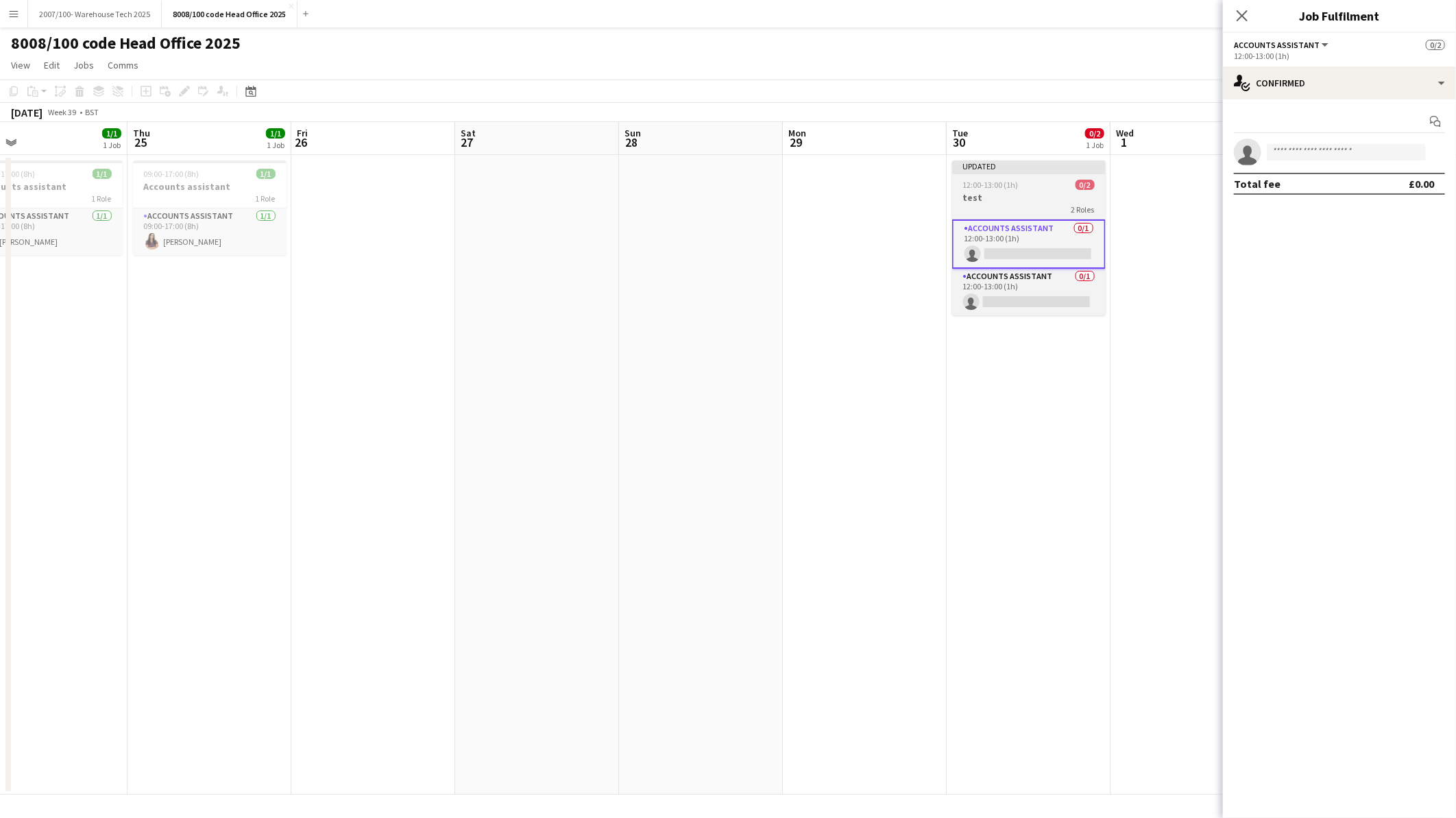
click at [998, 188] on span "12:00-13:00 (1h)" at bounding box center [991, 185] width 55 height 10
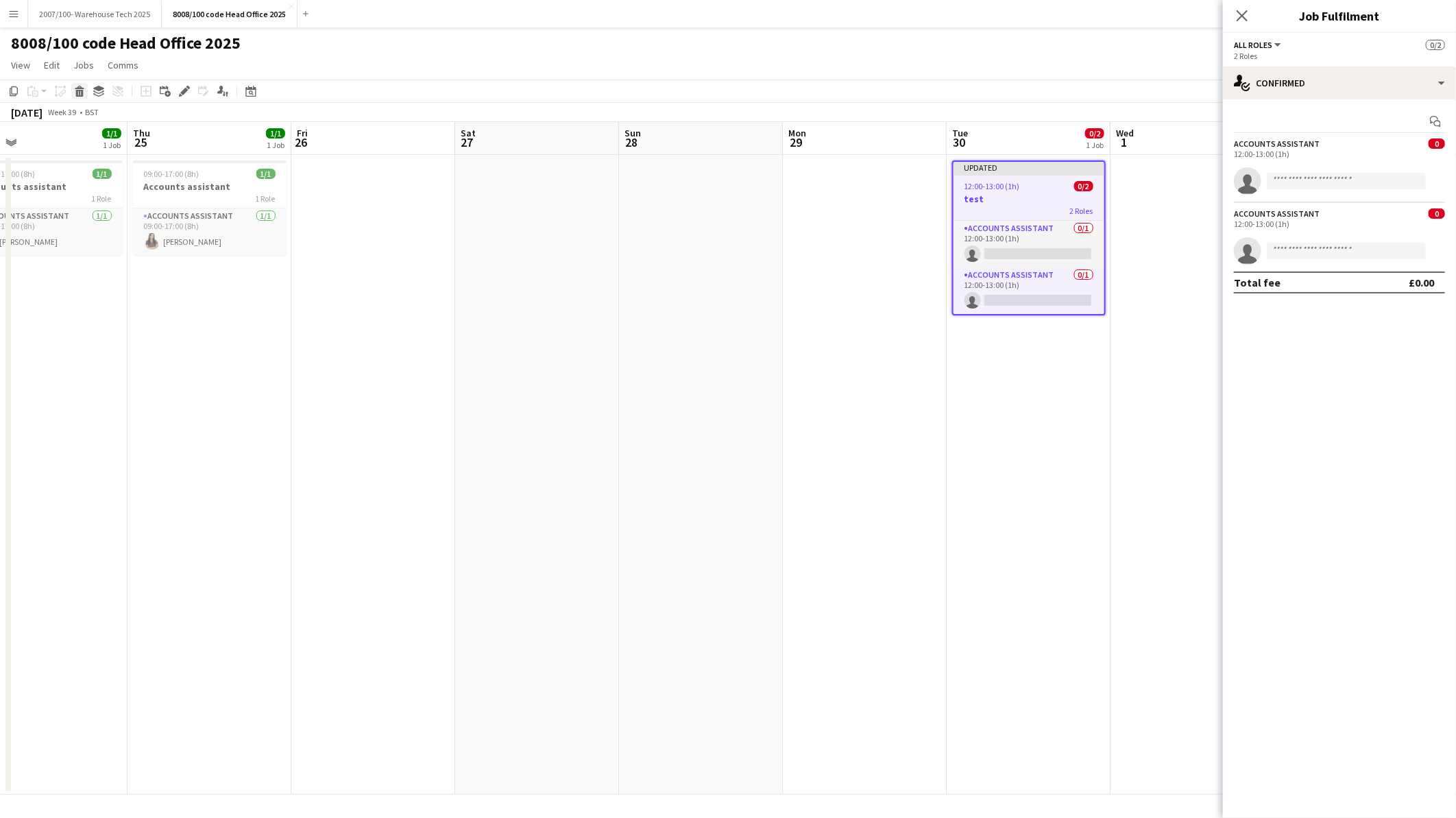
click at [77, 94] on icon at bounding box center [80, 92] width 8 height 7
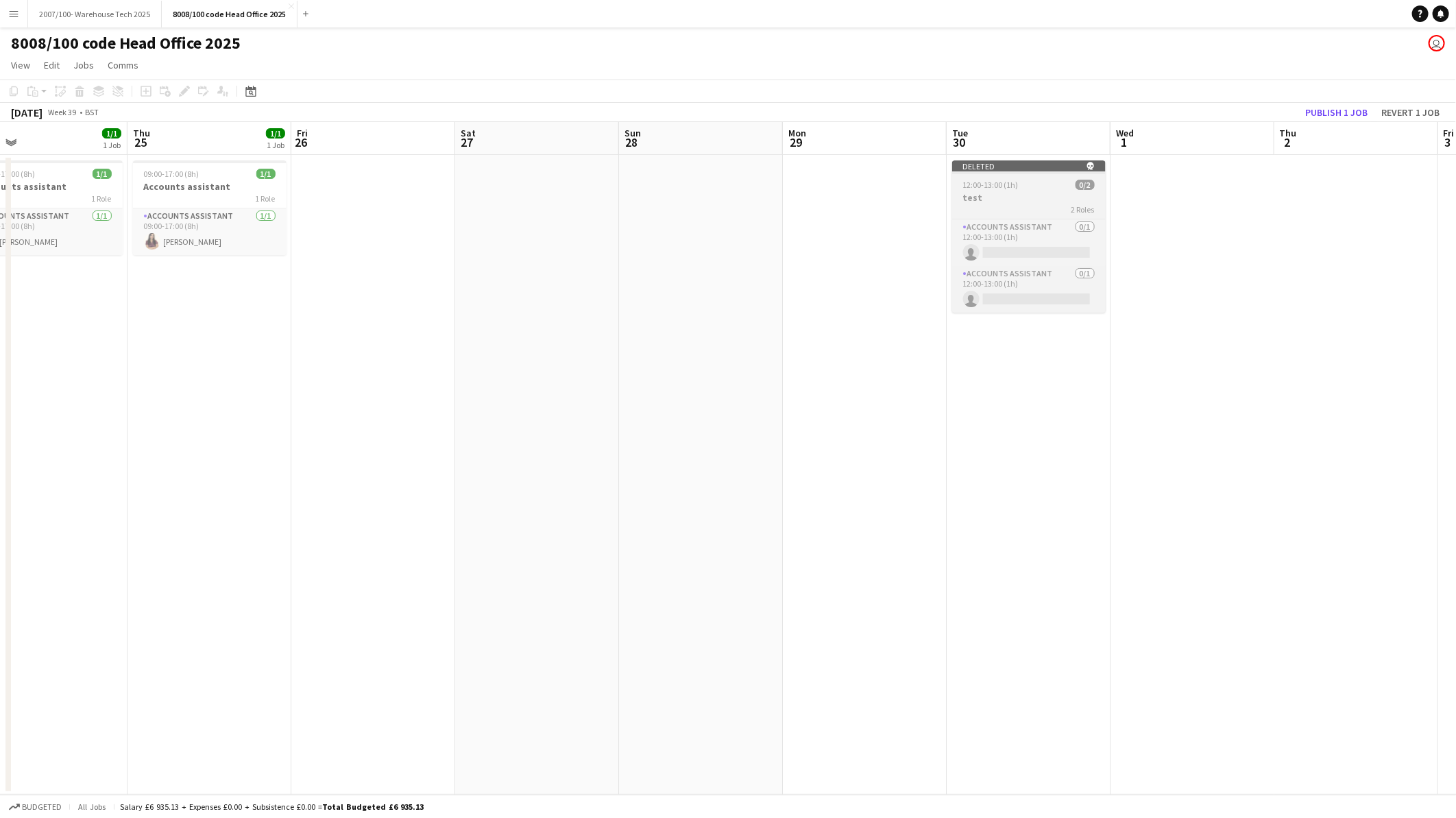
click at [1061, 187] on div "12:00-13:00 (1h) 0/2" at bounding box center [1028, 185] width 153 height 10
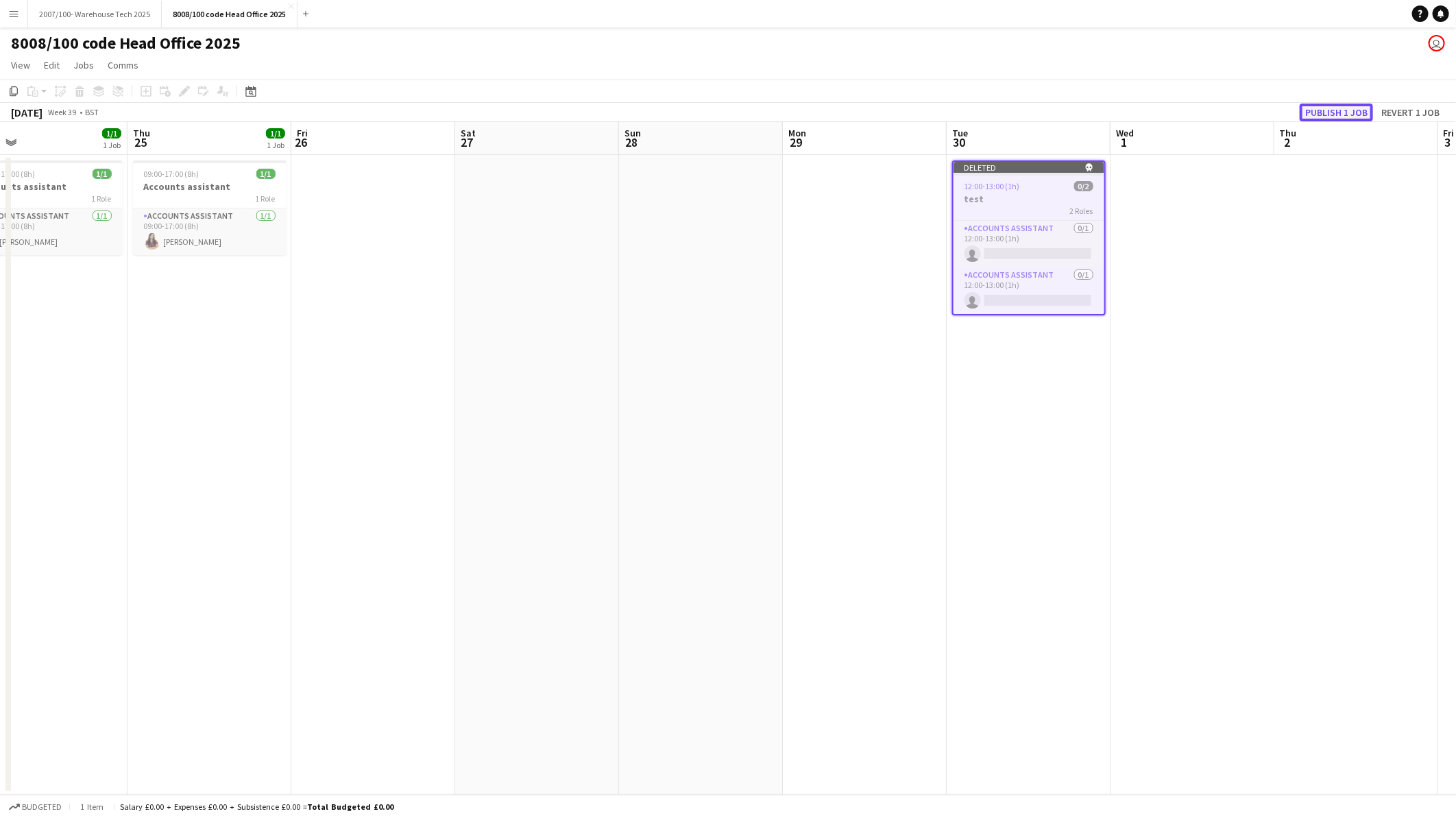
click at [1343, 107] on button "Publish 1 job" at bounding box center [1336, 112] width 73 height 18
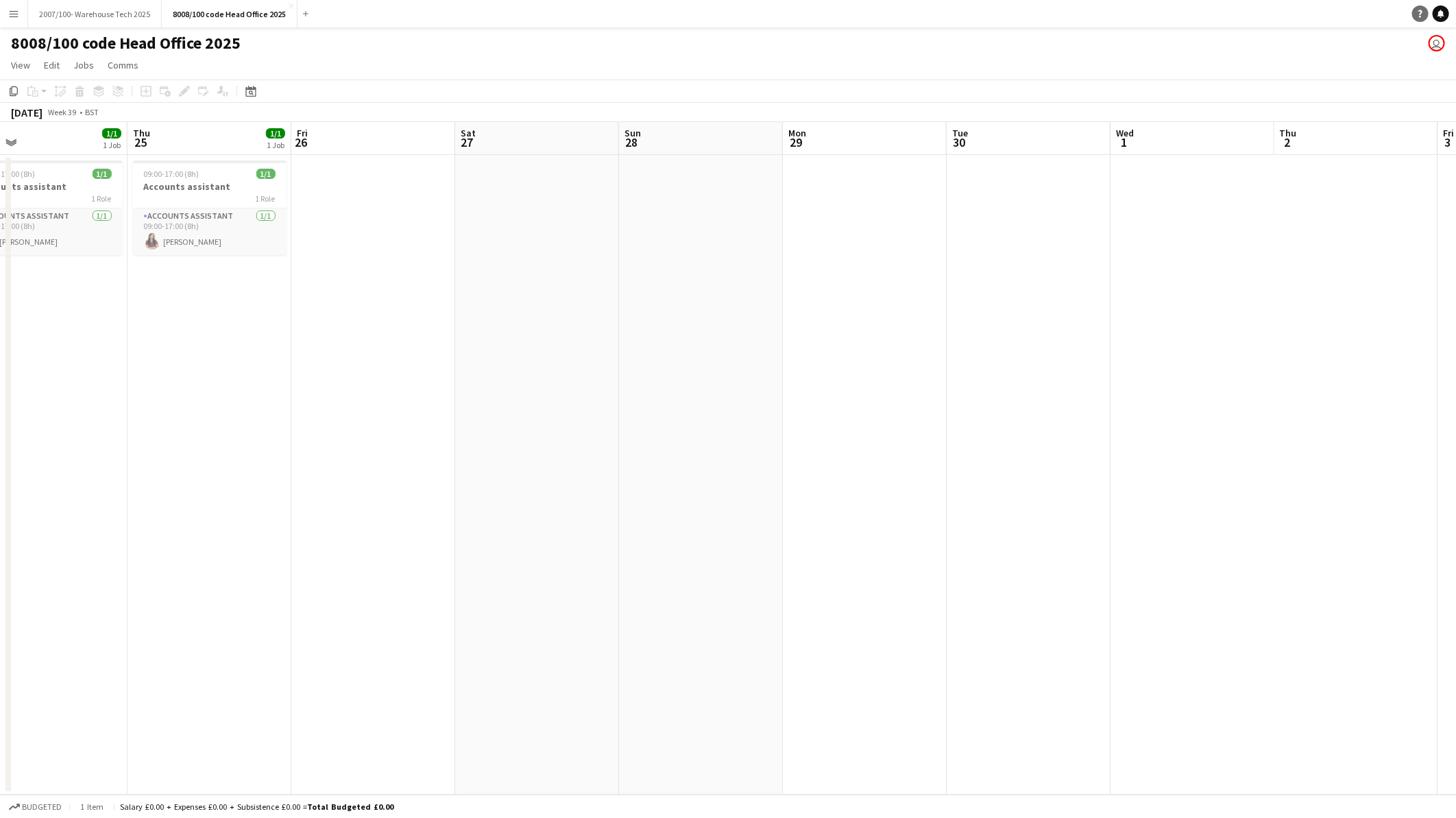
click at [1414, 6] on div "Help Notifications" at bounding box center [1434, 13] width 44 height 16
click at [1414, 12] on link "Help" at bounding box center [1420, 13] width 16 height 16
click at [1425, 15] on link "Help" at bounding box center [1420, 13] width 16 height 16
click at [418, 434] on app-date-cell at bounding box center [373, 475] width 164 height 640
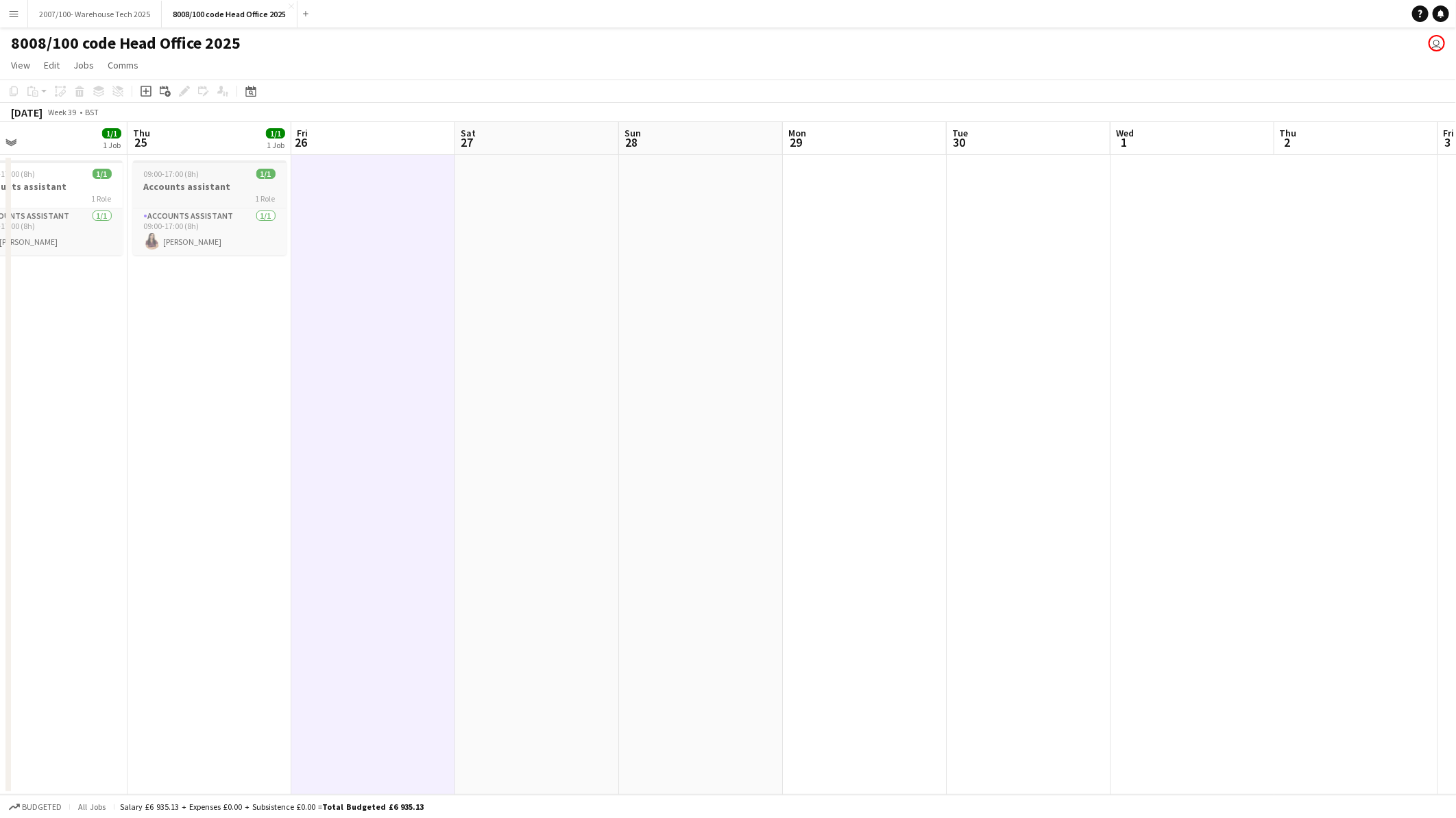
click at [205, 193] on div "1 Role" at bounding box center [209, 198] width 153 height 11
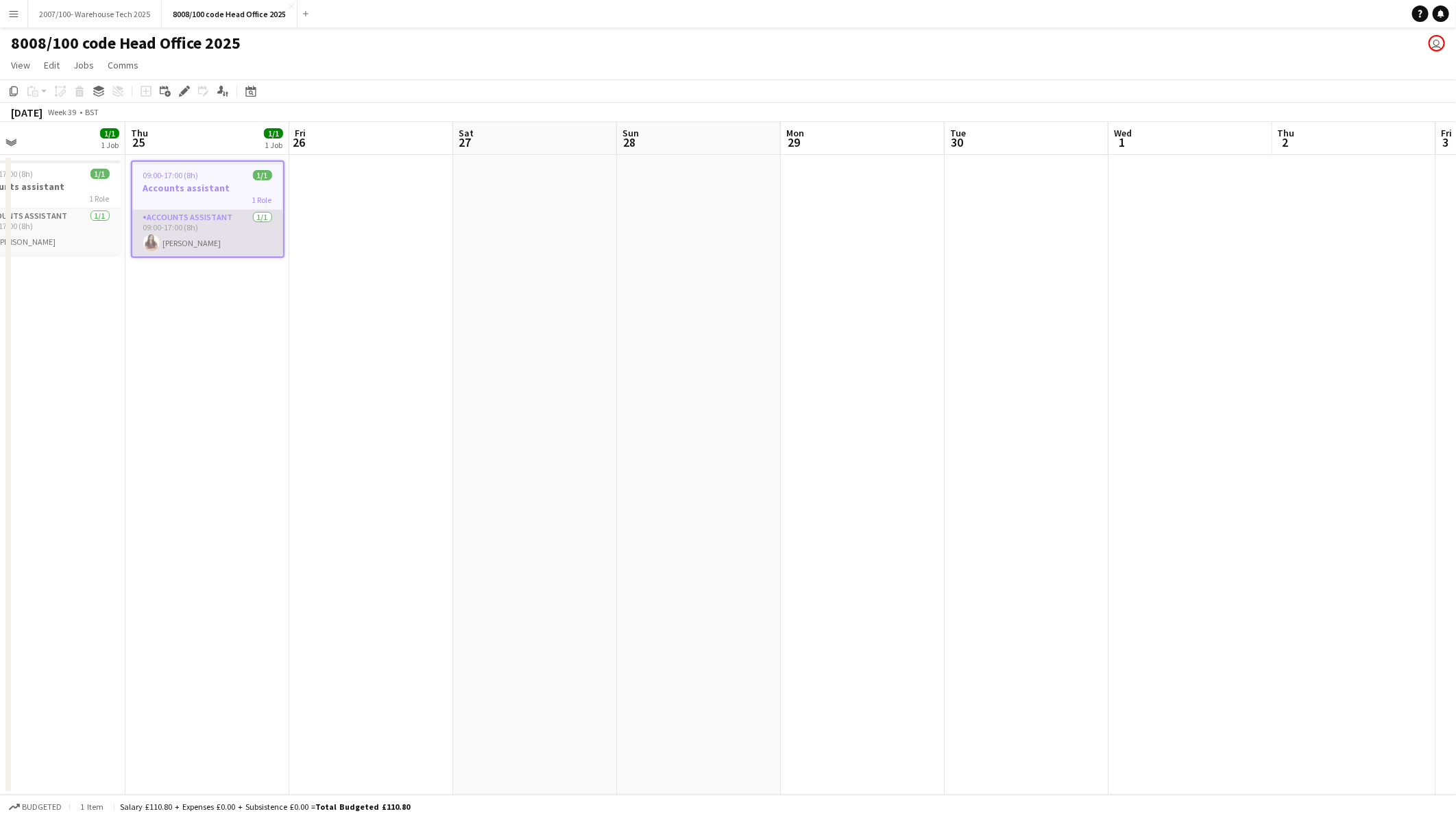
click at [192, 236] on app-card-role "Accounts Assistant 1/1 09:00-17:00 (8h) Snigdha Mathur" at bounding box center [208, 232] width 150 height 47
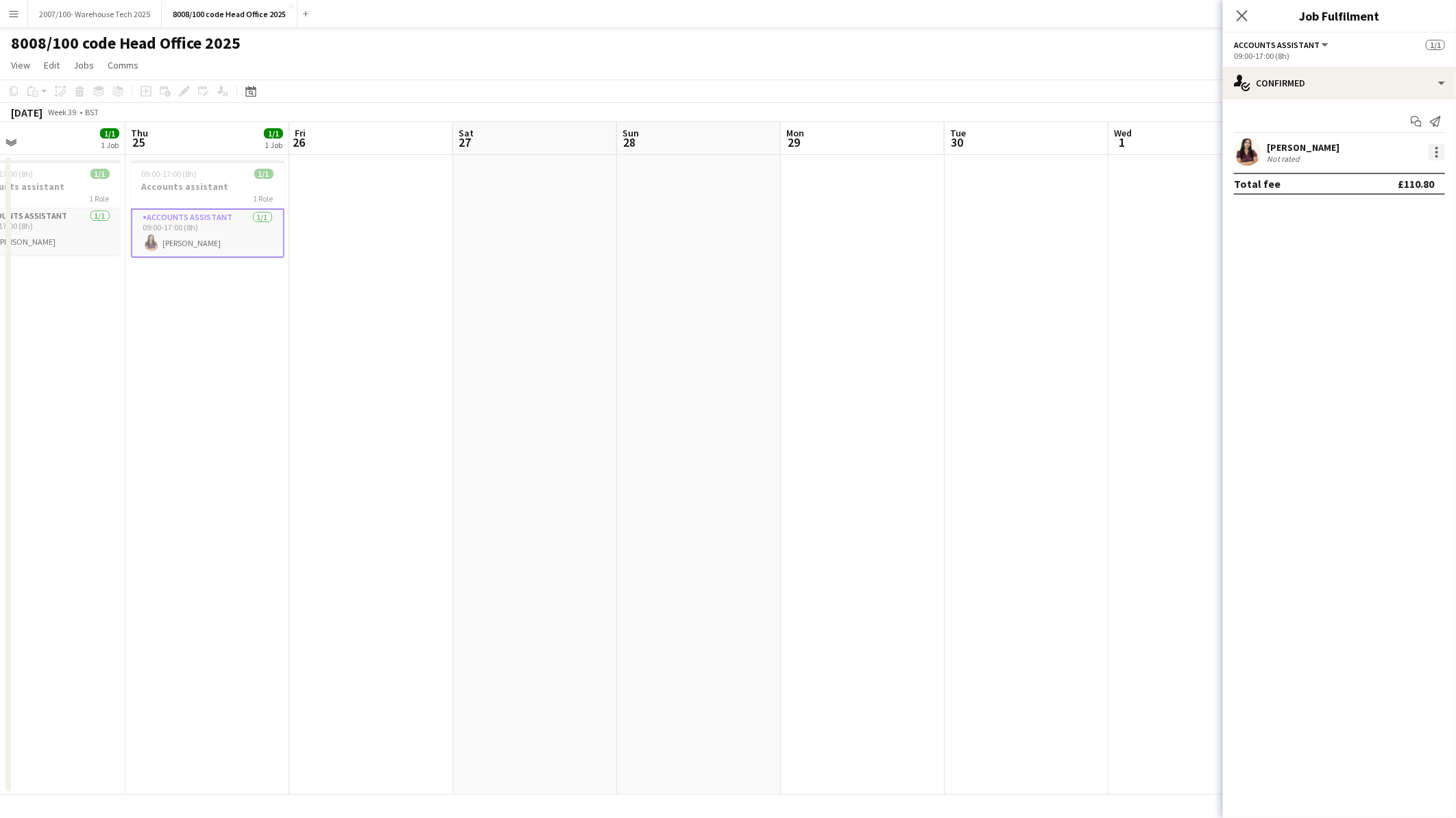
click at [1436, 156] on div at bounding box center [1437, 156] width 3 height 3
click at [549, 259] on div at bounding box center [728, 409] width 1456 height 818
click at [556, 263] on app-date-cell at bounding box center [535, 475] width 164 height 640
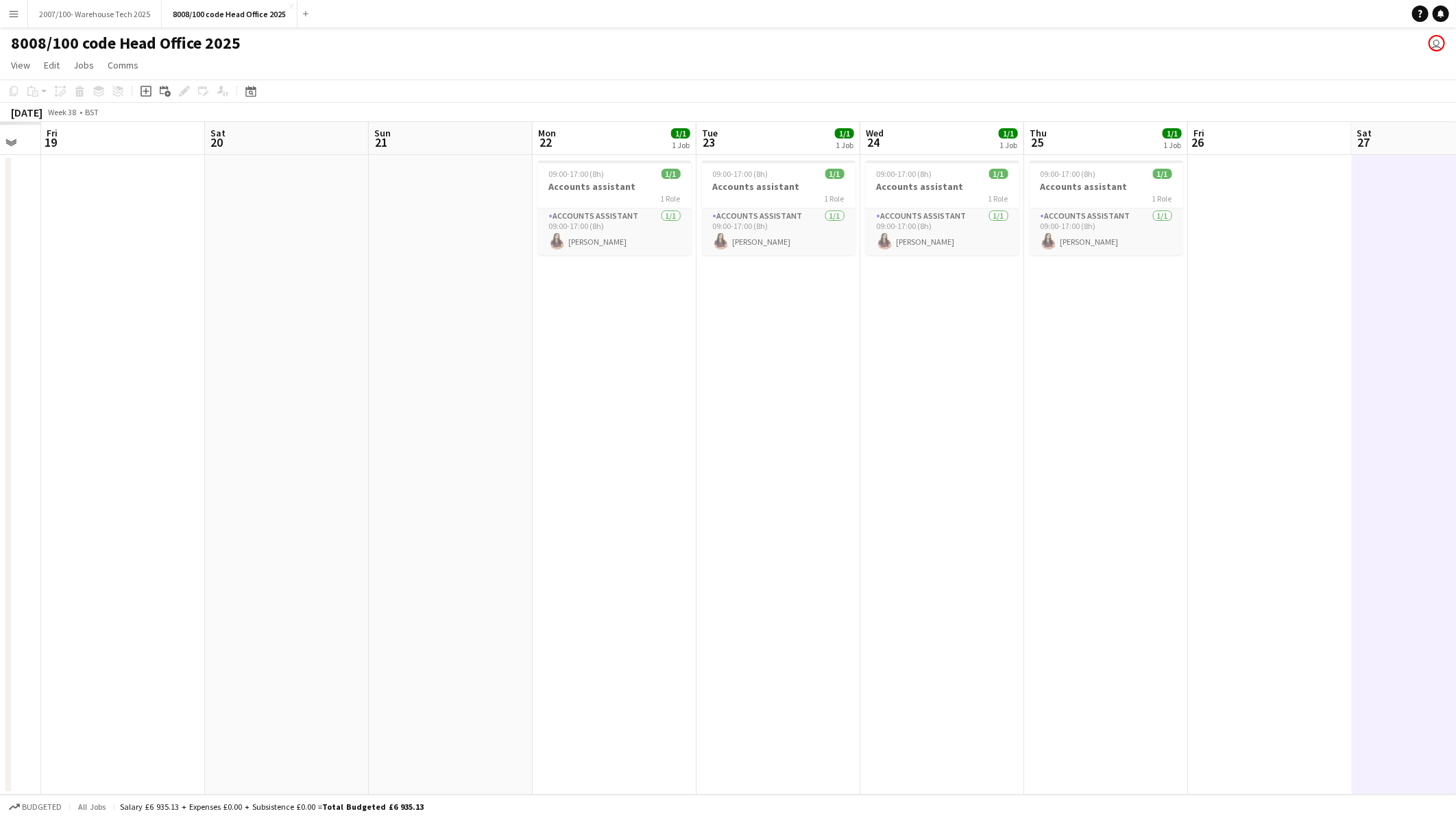
drag, startPoint x: 182, startPoint y: 359, endPoint x: 737, endPoint y: 428, distance: 559.3
click at [1081, 373] on app-calendar-viewport "Wed 17 Thu 18 Fri 19 Sat 20 Sun 21 Mon 22 1/1 1 Job Tue 23 1/1 1 Job Wed 24 1/1…" at bounding box center [728, 458] width 1456 height 672
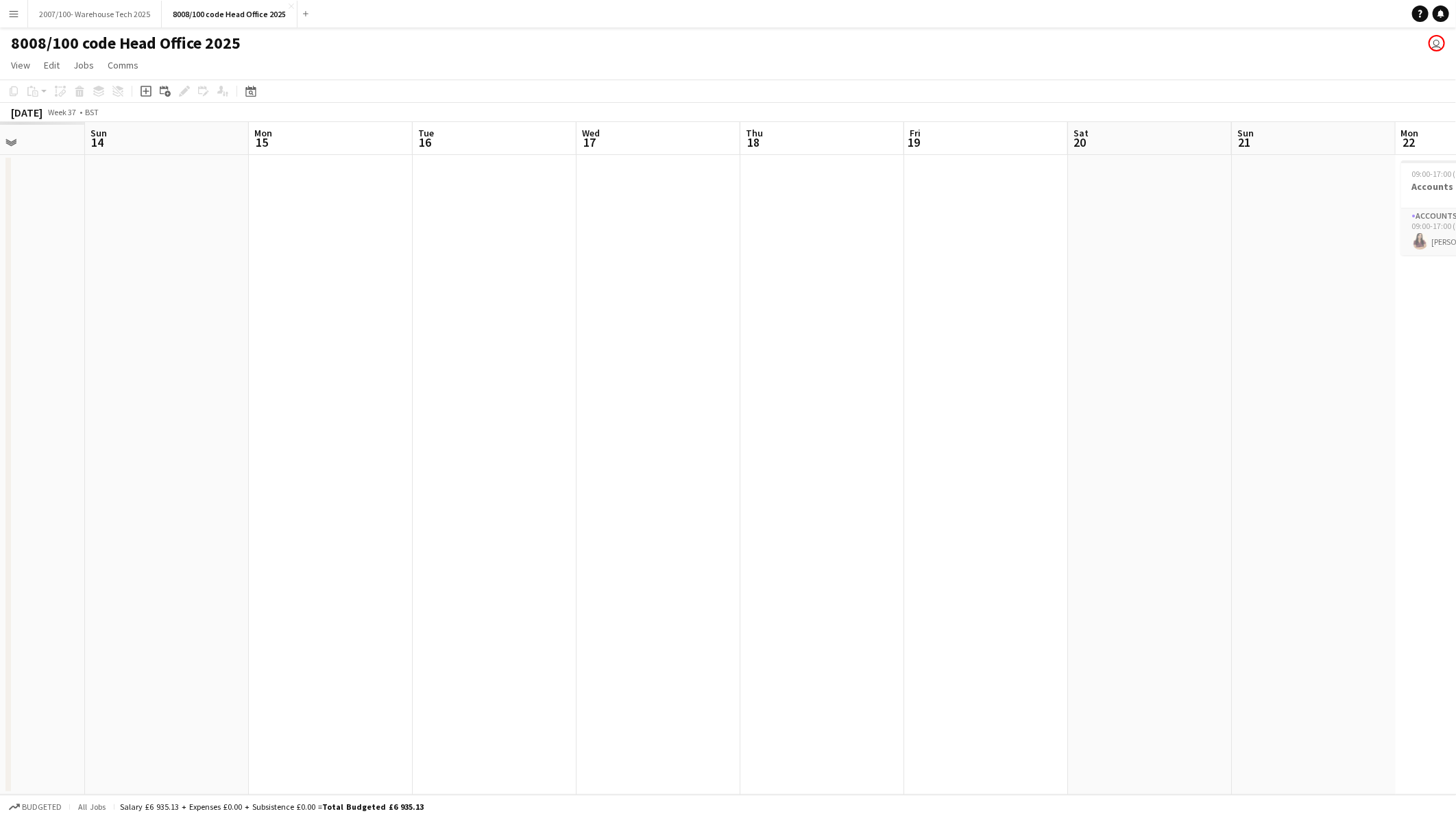
drag, startPoint x: 295, startPoint y: 457, endPoint x: 913, endPoint y: 455, distance: 618.0
click at [959, 449] on app-calendar-viewport "Fri 12 Sat 13 Sun 14 Mon 15 Tue 16 Wed 17 Thu 18 Fri 19 Sat 20 Sun 21 Mon 22 1/…" at bounding box center [728, 458] width 1456 height 672
drag, startPoint x: 1087, startPoint y: 420, endPoint x: 806, endPoint y: 440, distance: 281.7
click at [1084, 420] on app-calendar-viewport "Thu 11 2/2 2 Jobs Fri 12 1/1 1 Job Sat 13 Sun 14 Mon 15 Tue 16 Wed 17 Thu 18 Fr…" at bounding box center [728, 458] width 1456 height 672
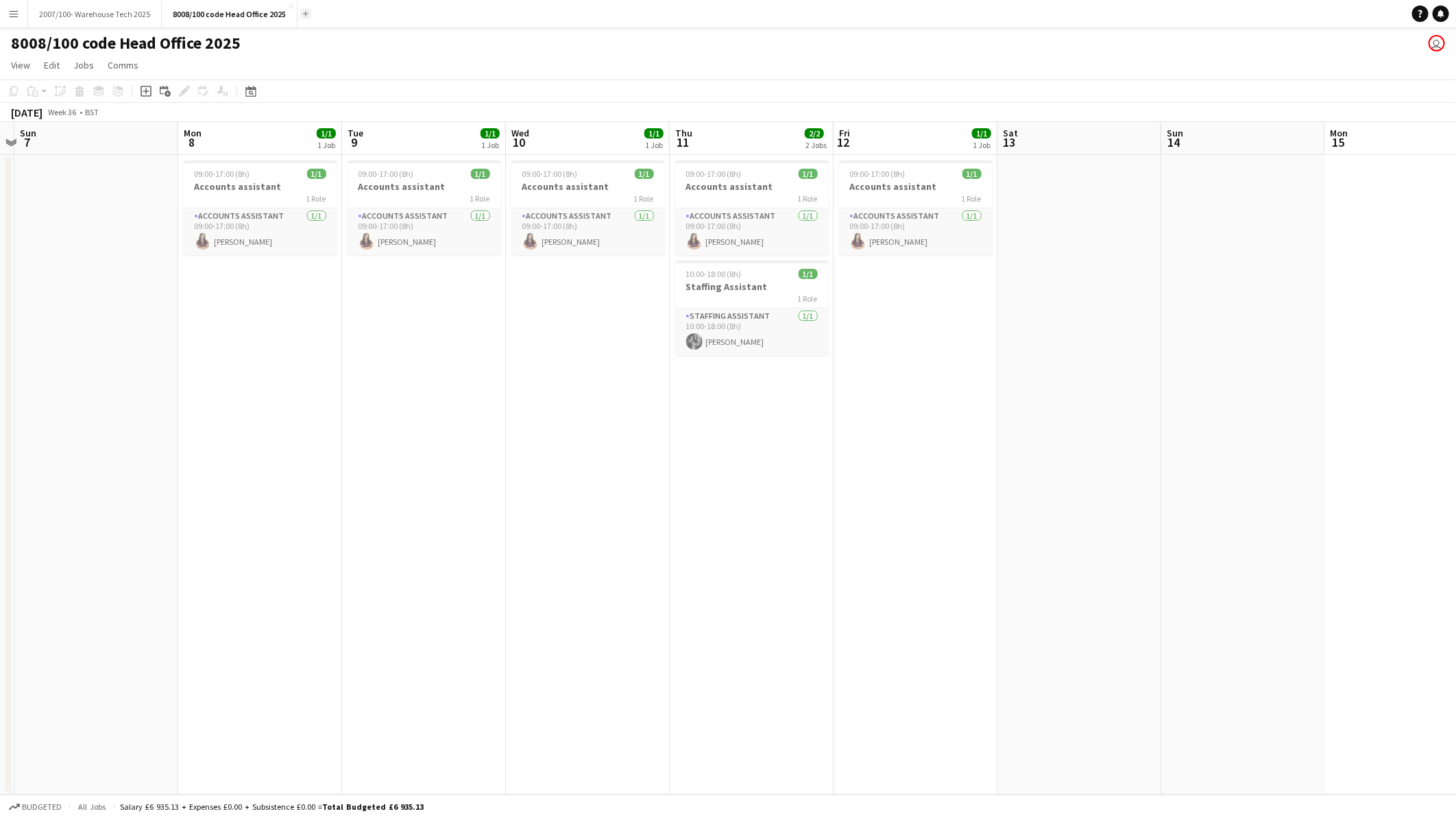
click at [305, 15] on app-icon "Add" at bounding box center [306, 14] width 6 height 6
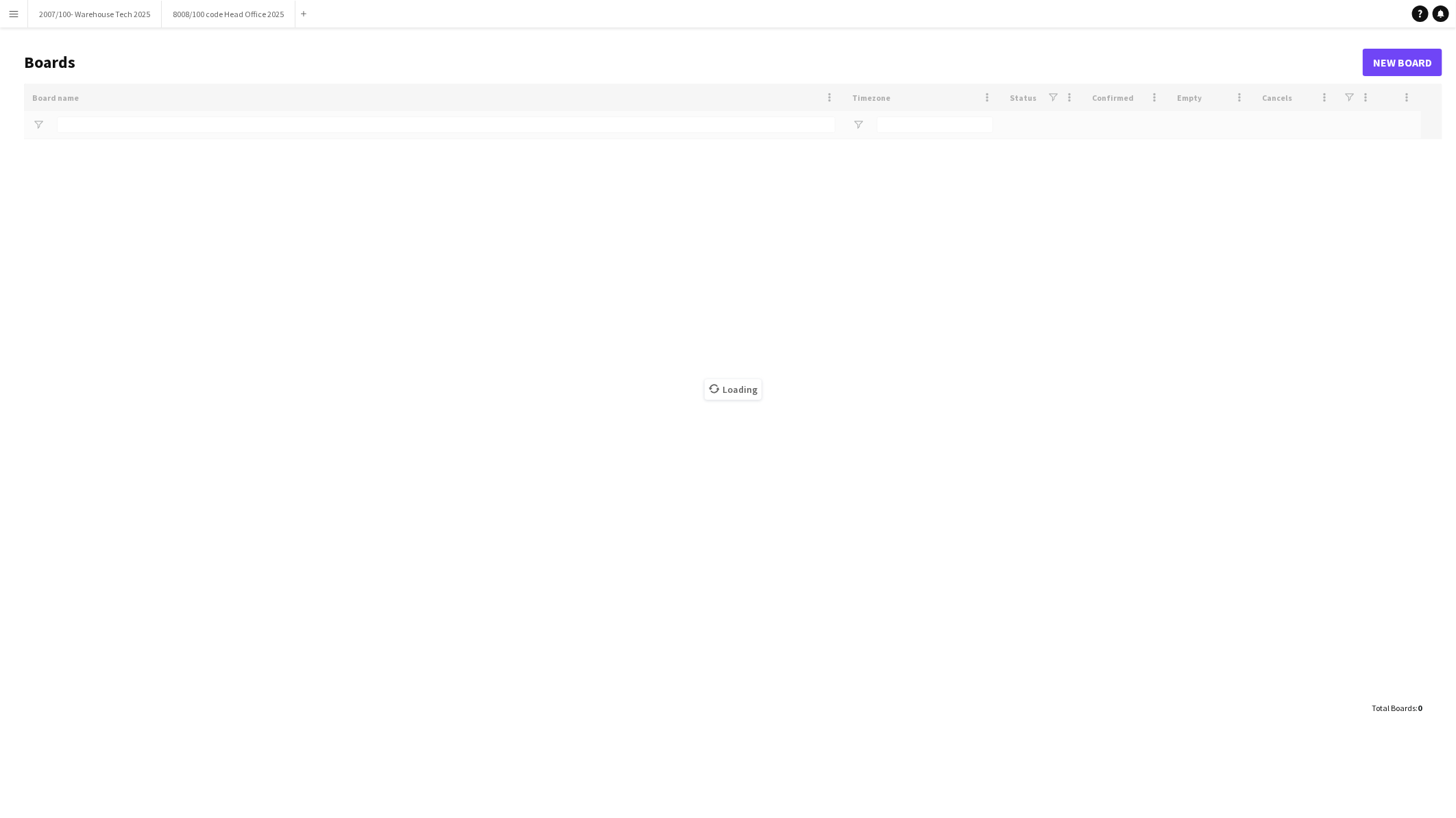
type input "****"
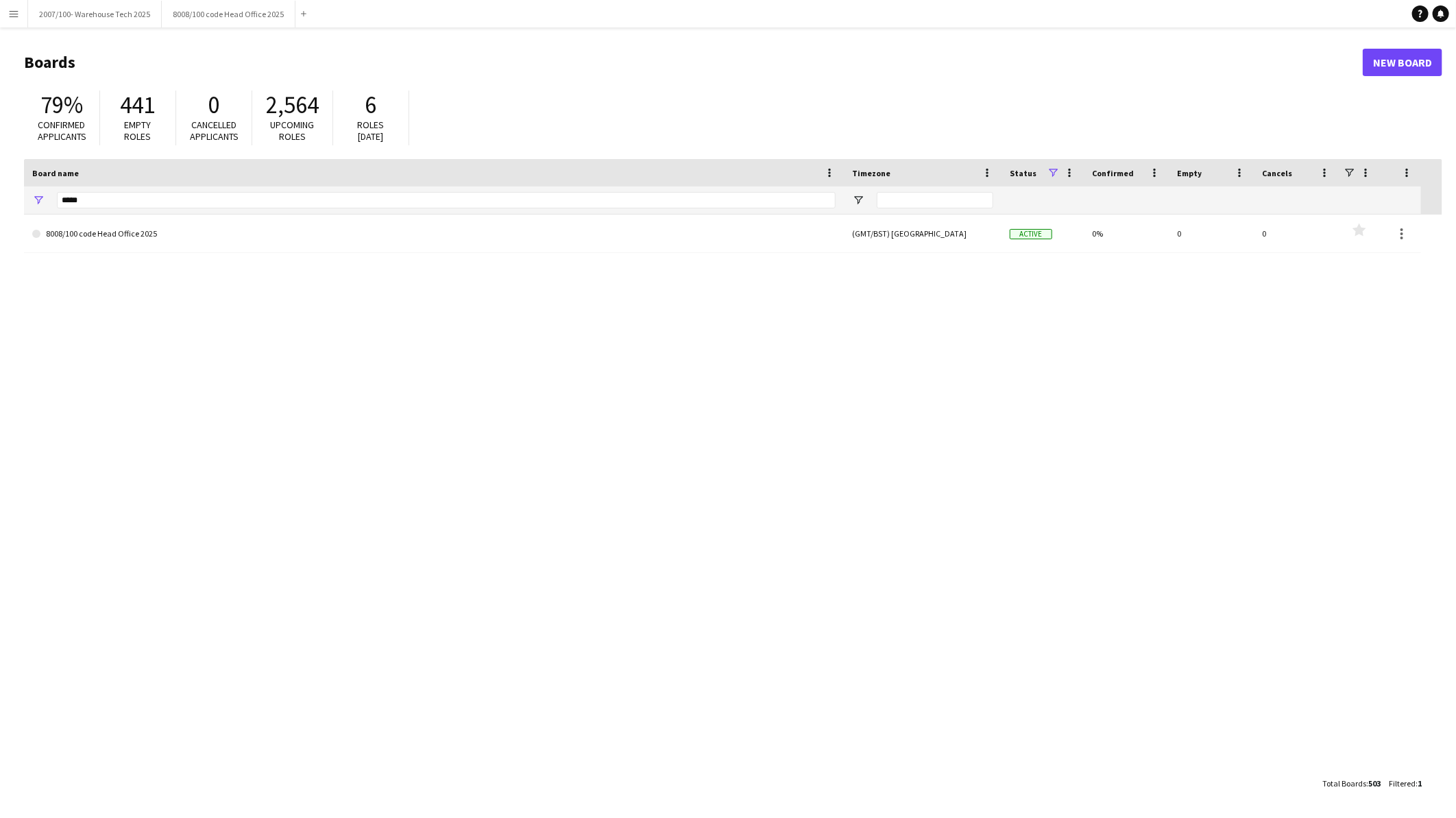
click at [16, 18] on app-icon "Menu" at bounding box center [14, 14] width 11 height 11
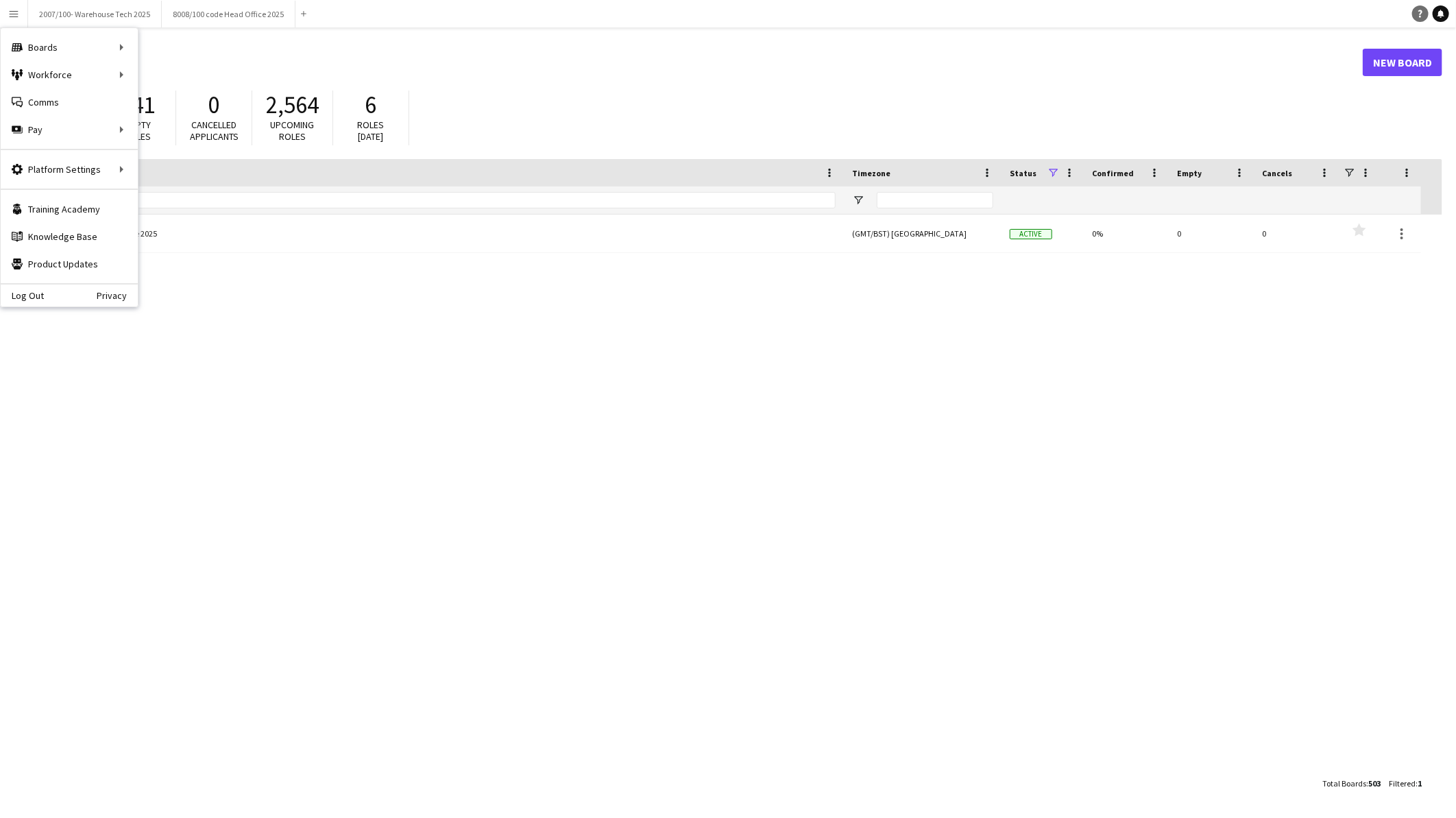
click at [1415, 17] on link "Help" at bounding box center [1420, 13] width 16 height 16
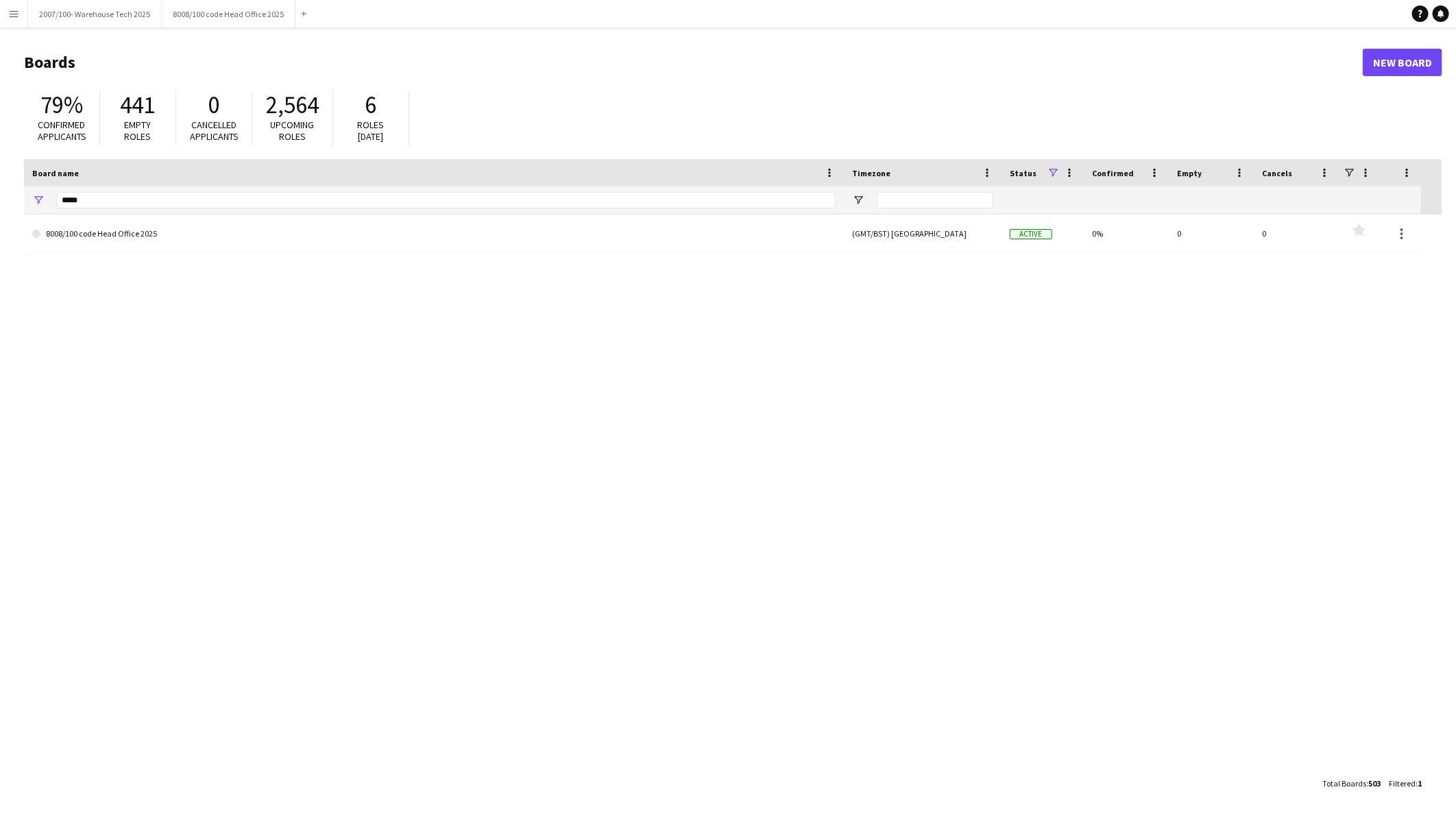
click at [1023, 540] on div "8008/100 code Head Office 2025 (GMT/BST) London Active 0% 0 0 Favourites" at bounding box center [733, 491] width 1419 height 555
click at [21, 13] on button "Menu" at bounding box center [13, 13] width 28 height 28
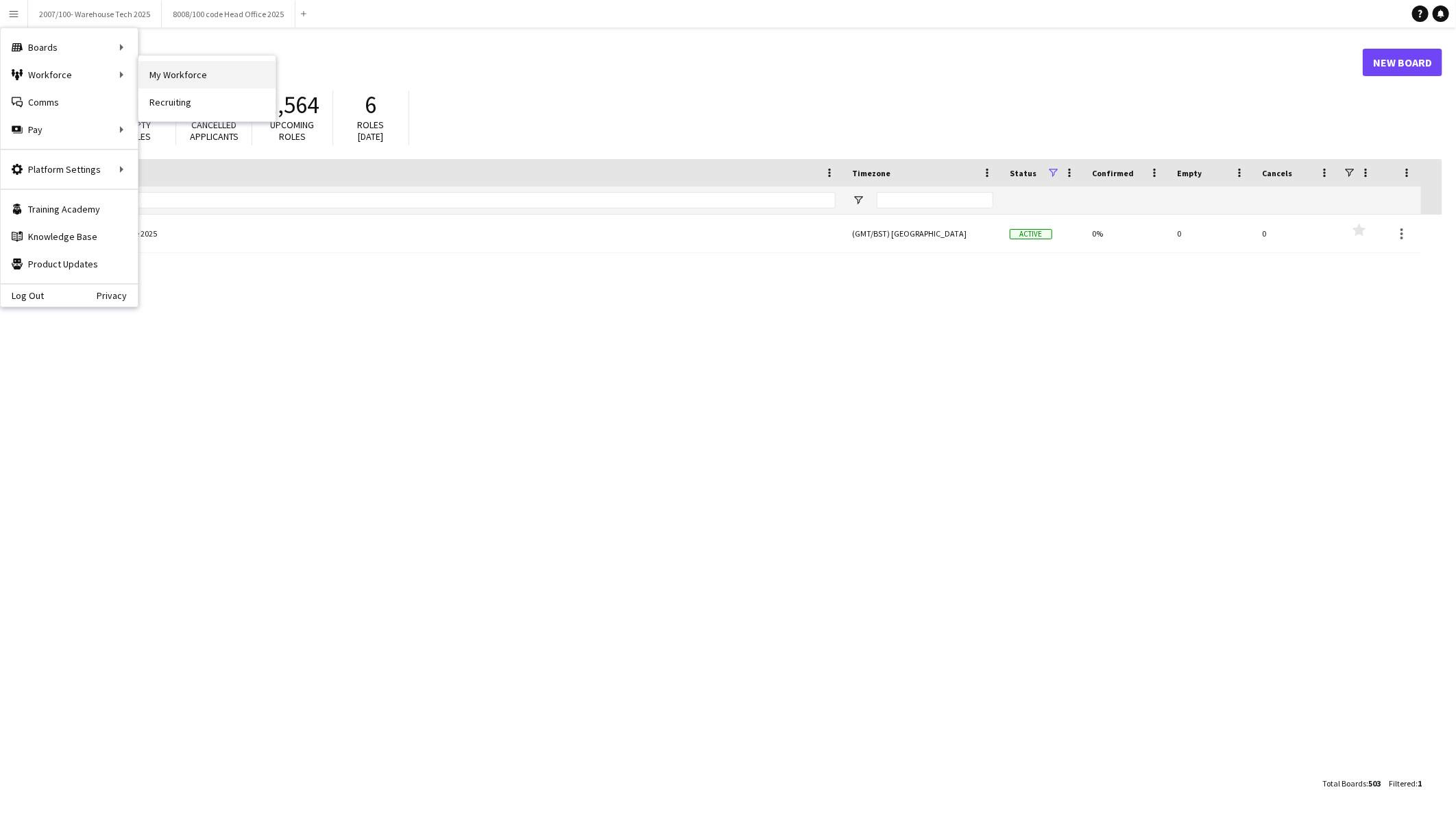
click at [211, 70] on link "My Workforce" at bounding box center [207, 74] width 137 height 28
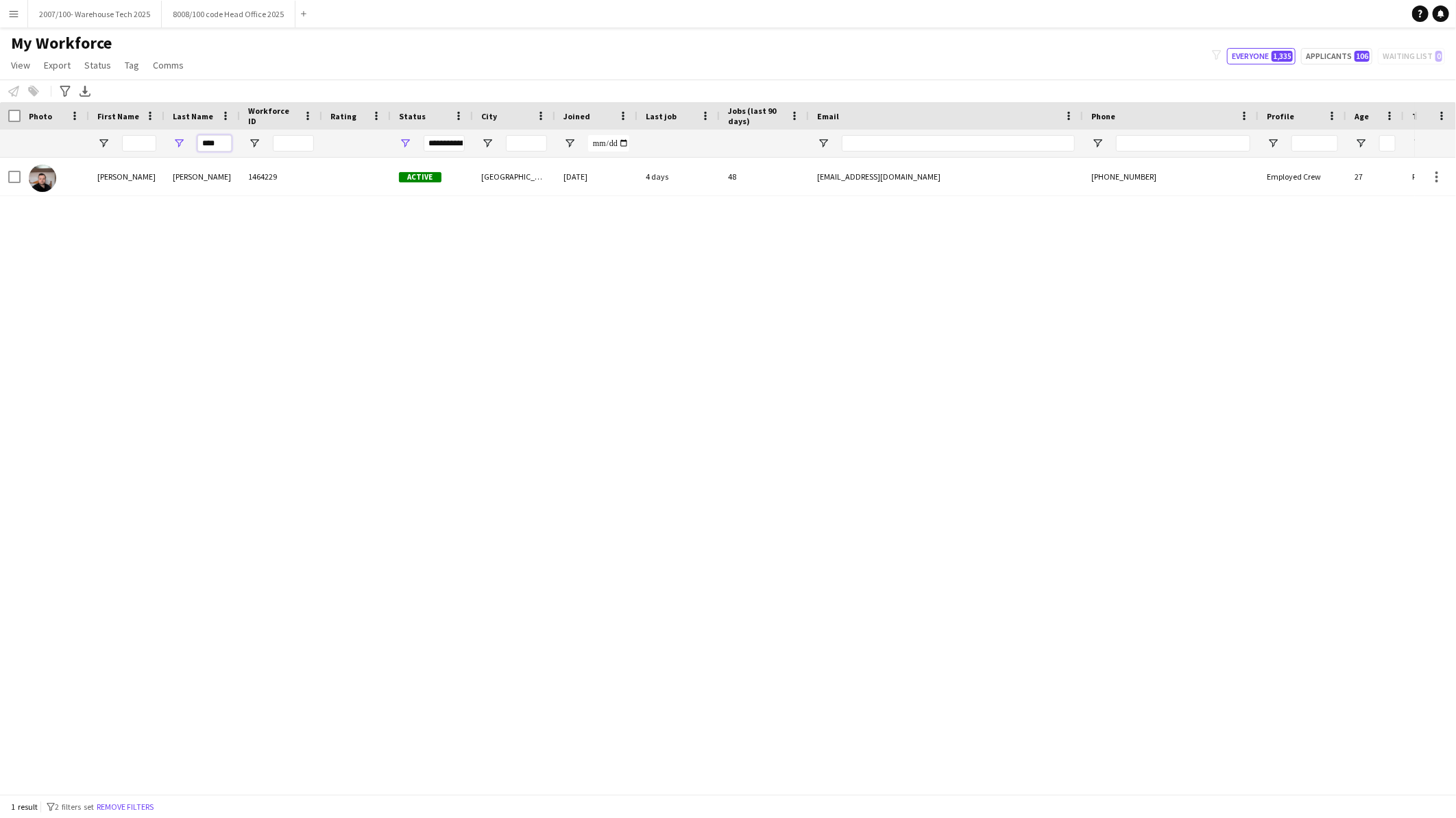
drag, startPoint x: 229, startPoint y: 144, endPoint x: 169, endPoint y: 134, distance: 60.8
click at [169, 134] on div "****" at bounding box center [202, 143] width 75 height 28
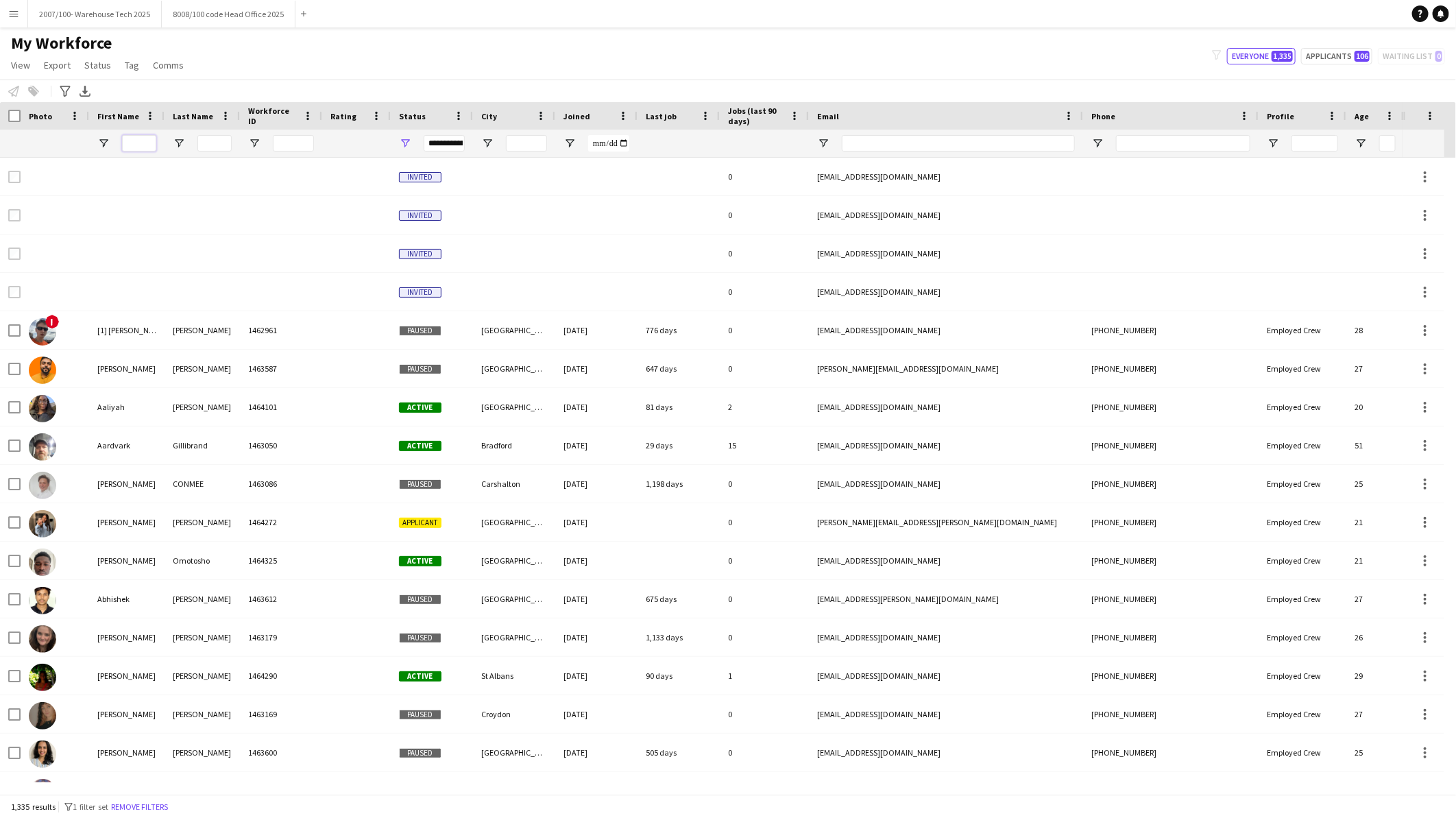
click at [146, 147] on input "First Name Filter Input" at bounding box center [139, 143] width 34 height 16
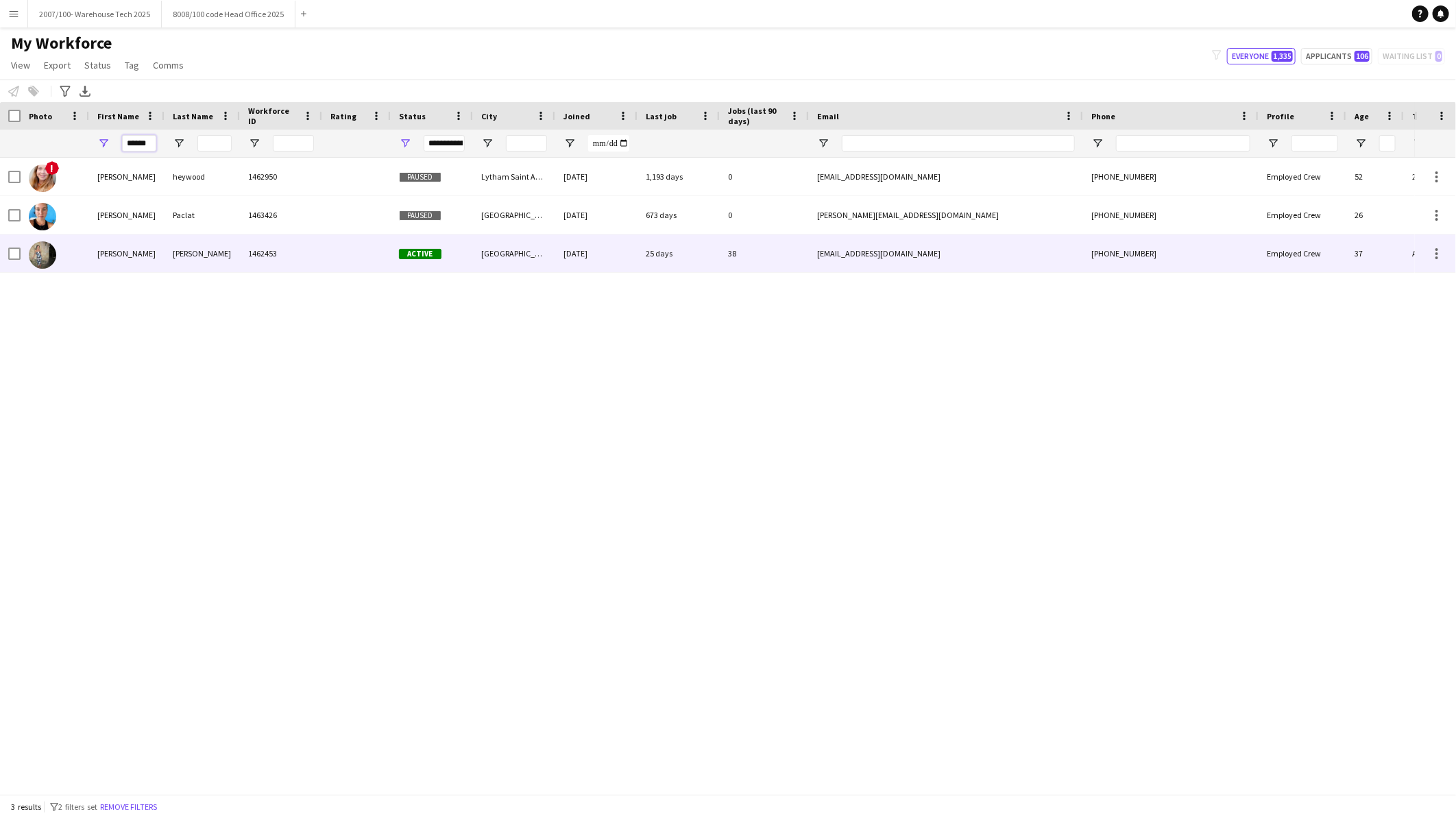
type input "******"
click at [167, 253] on div "Waterworth" at bounding box center [202, 253] width 75 height 38
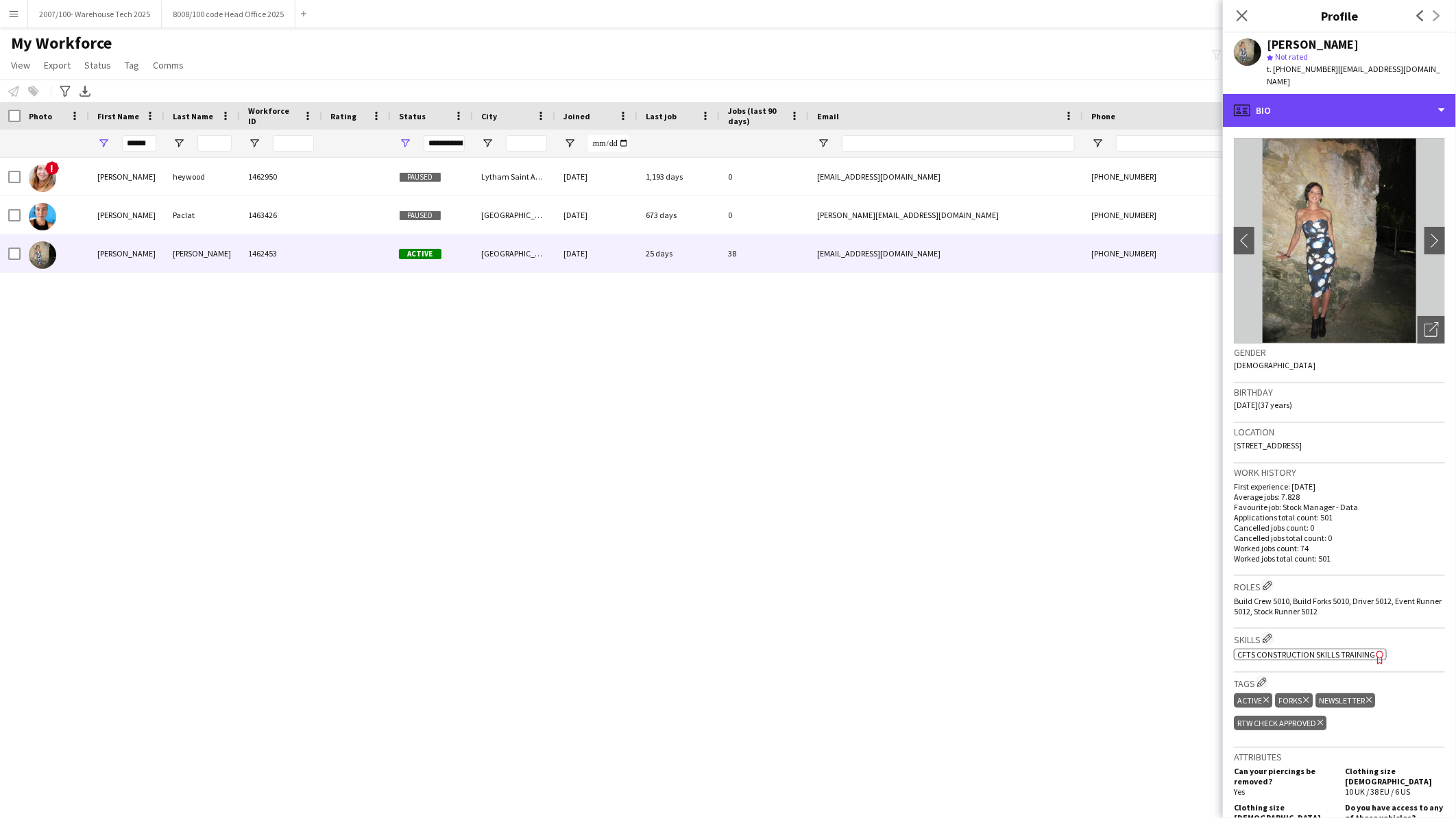
click at [1276, 107] on div "profile Bio" at bounding box center [1340, 110] width 233 height 33
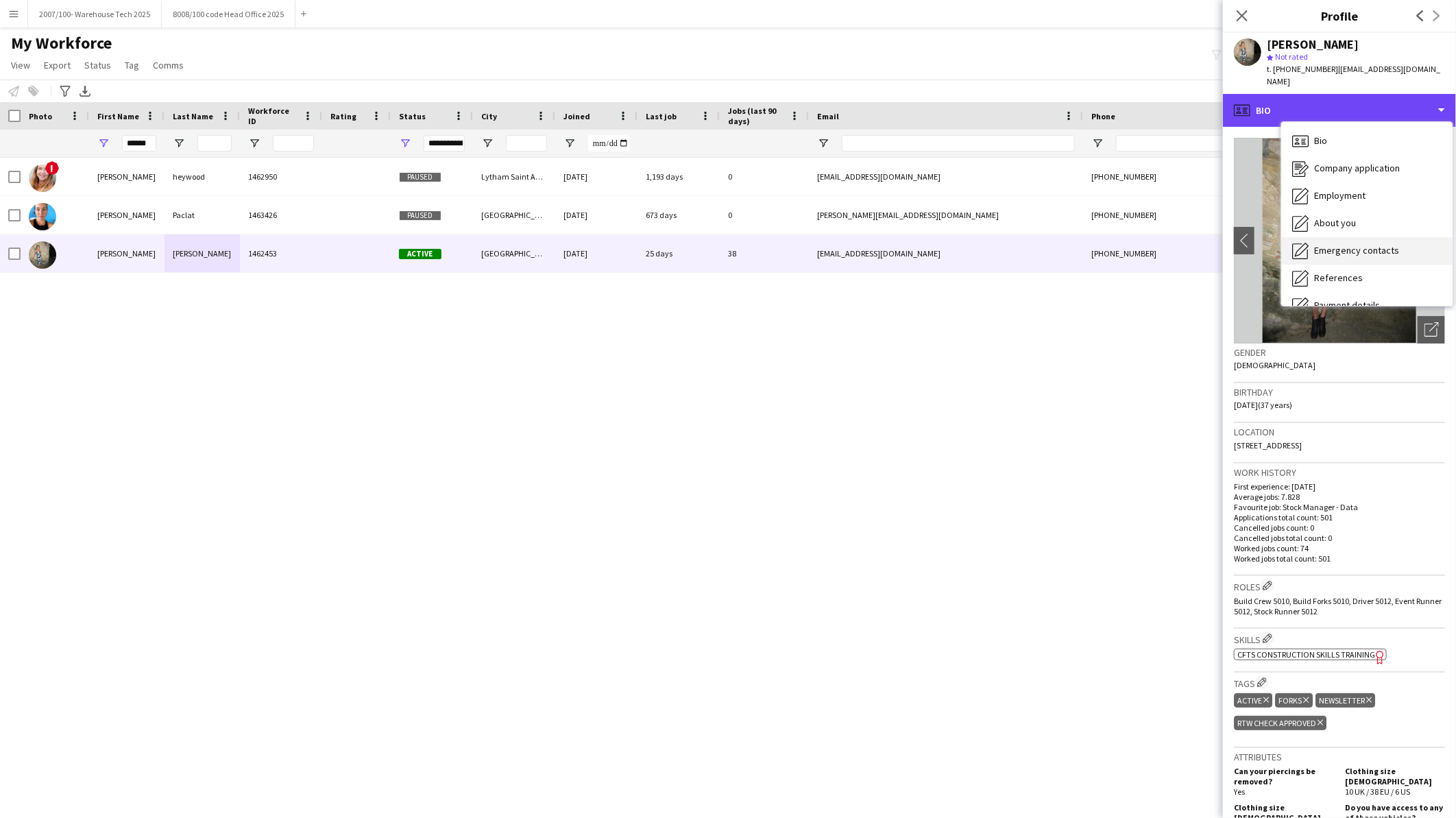
scroll to position [183, 0]
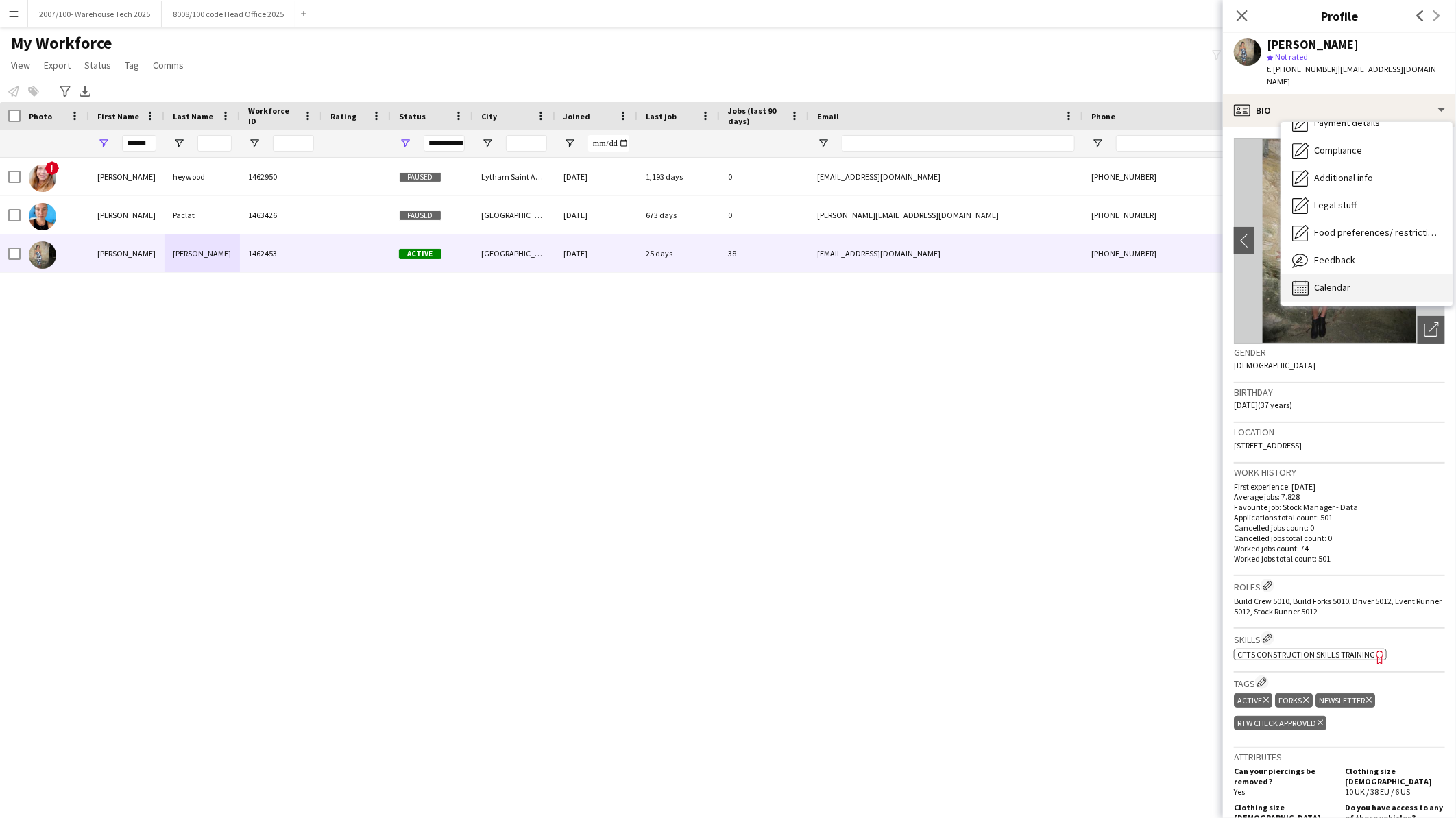
click at [1362, 281] on div "Calendar Calendar" at bounding box center [1367, 288] width 171 height 28
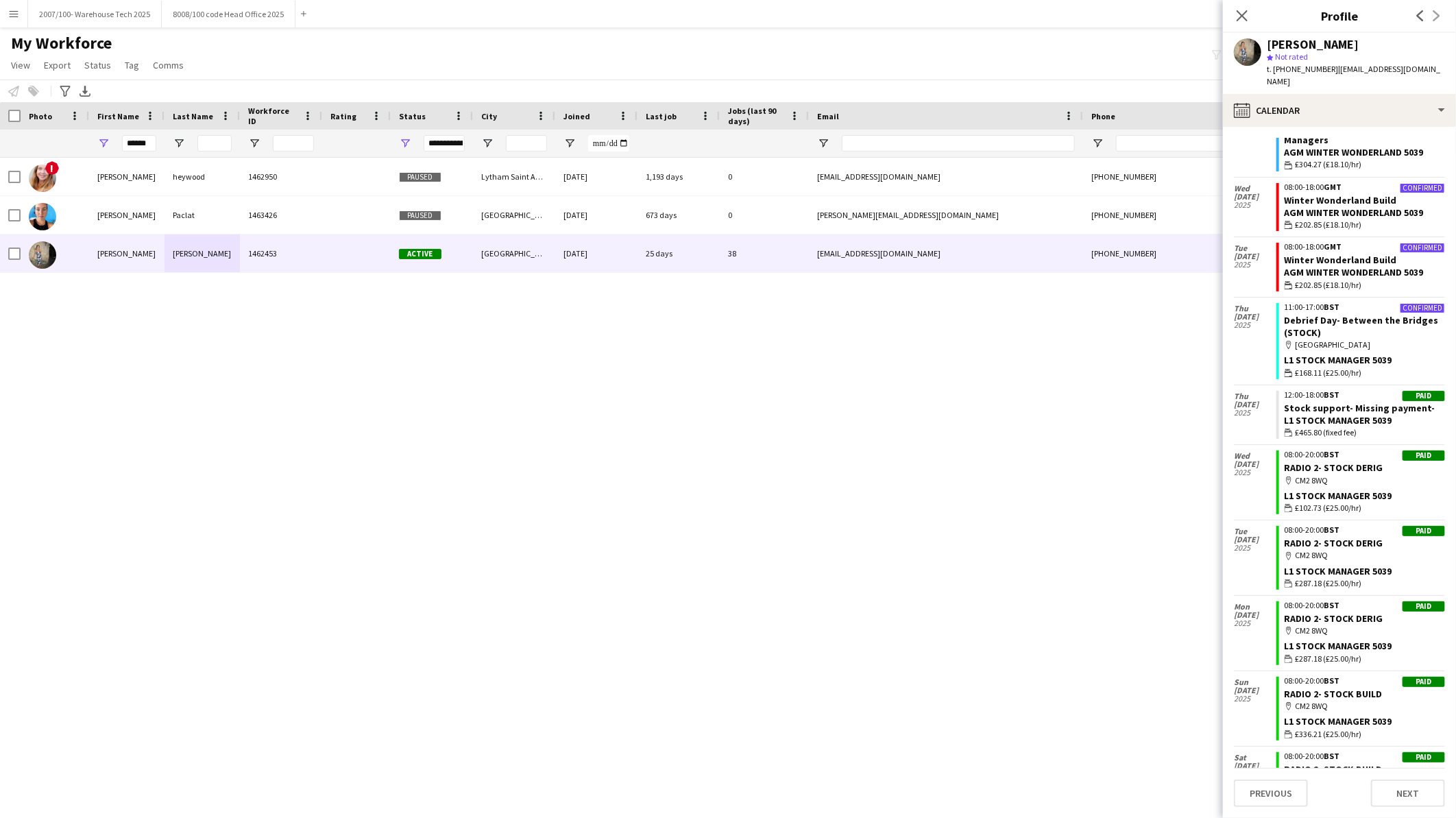
scroll to position [2363, 0]
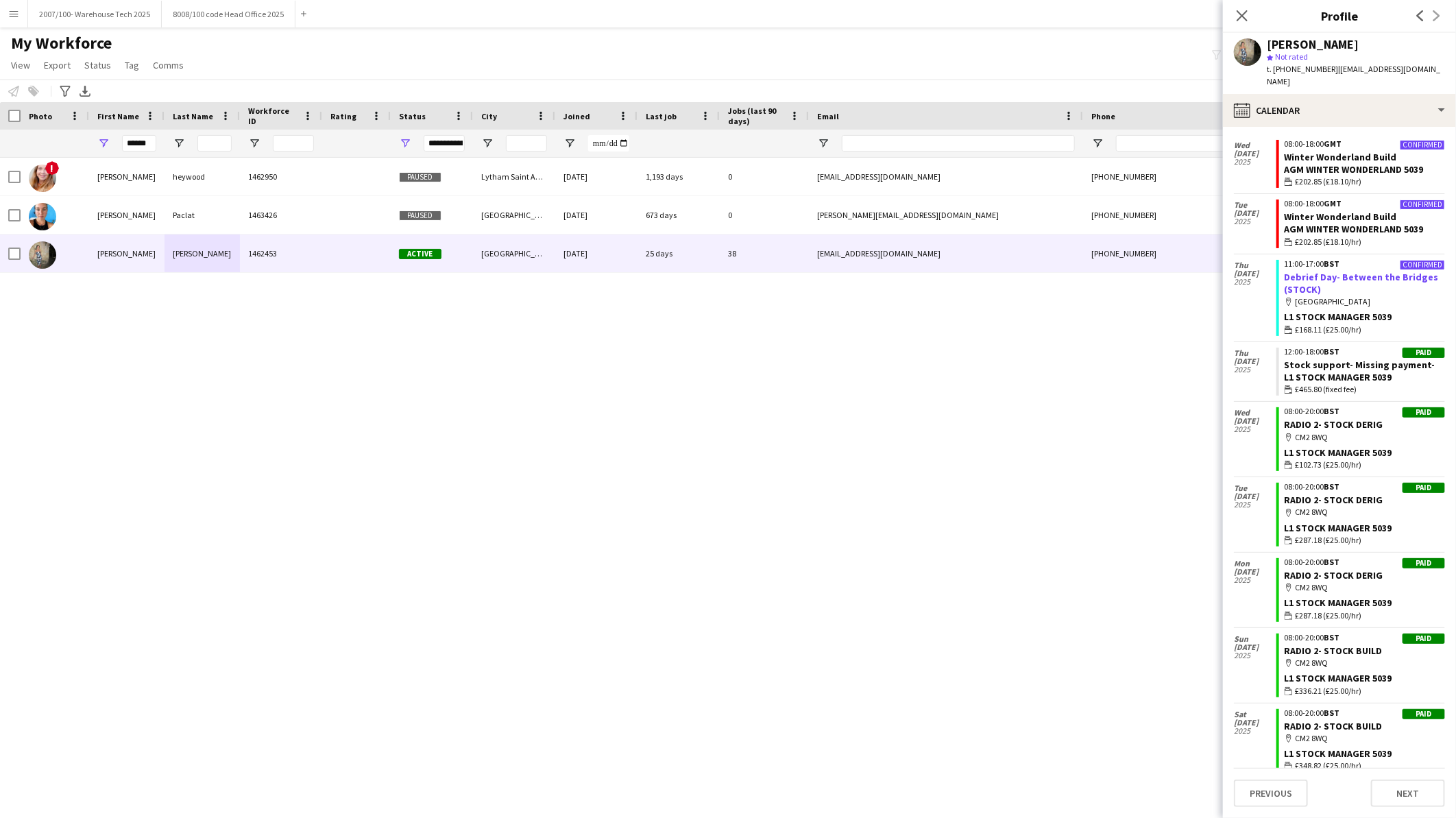
click at [1335, 270] on link "Debrief Day- Between the Bridges (STOCK)" at bounding box center [1362, 283] width 154 height 25
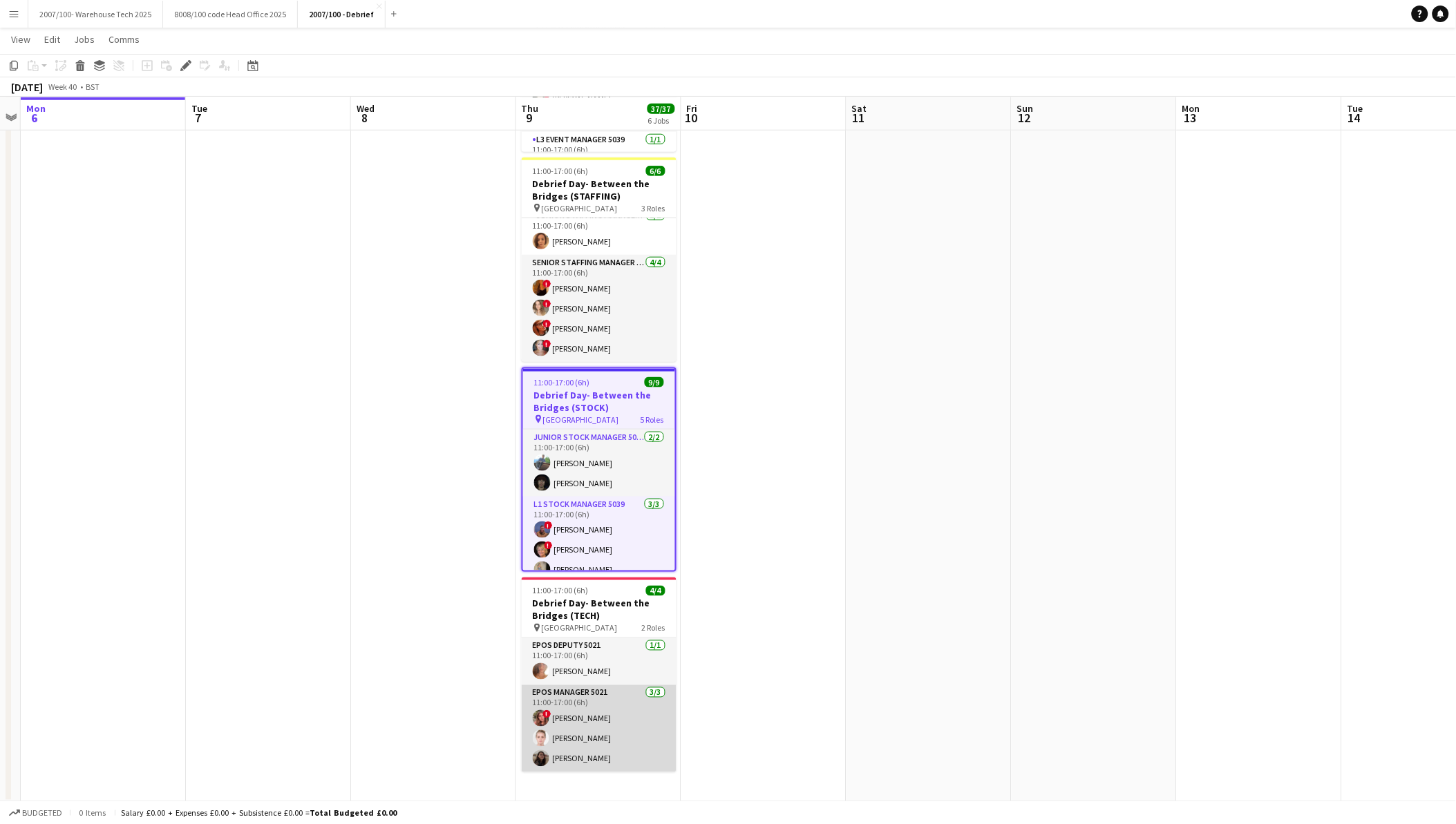
scroll to position [460, 0]
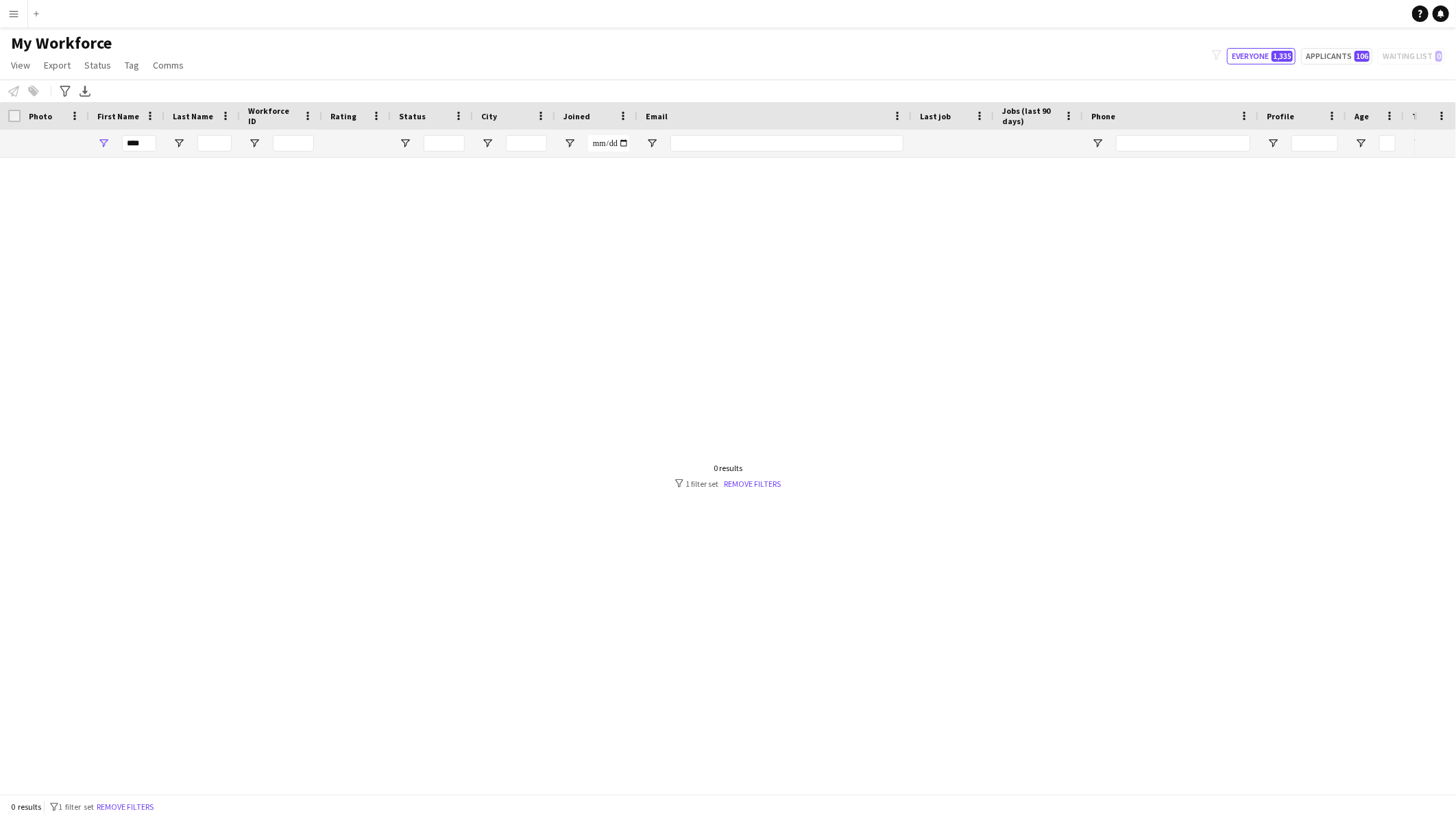
drag, startPoint x: 146, startPoint y: 142, endPoint x: 57, endPoint y: 133, distance: 89.5
click at [57, 133] on div "****" at bounding box center [743, 143] width 1486 height 28
type input "****"
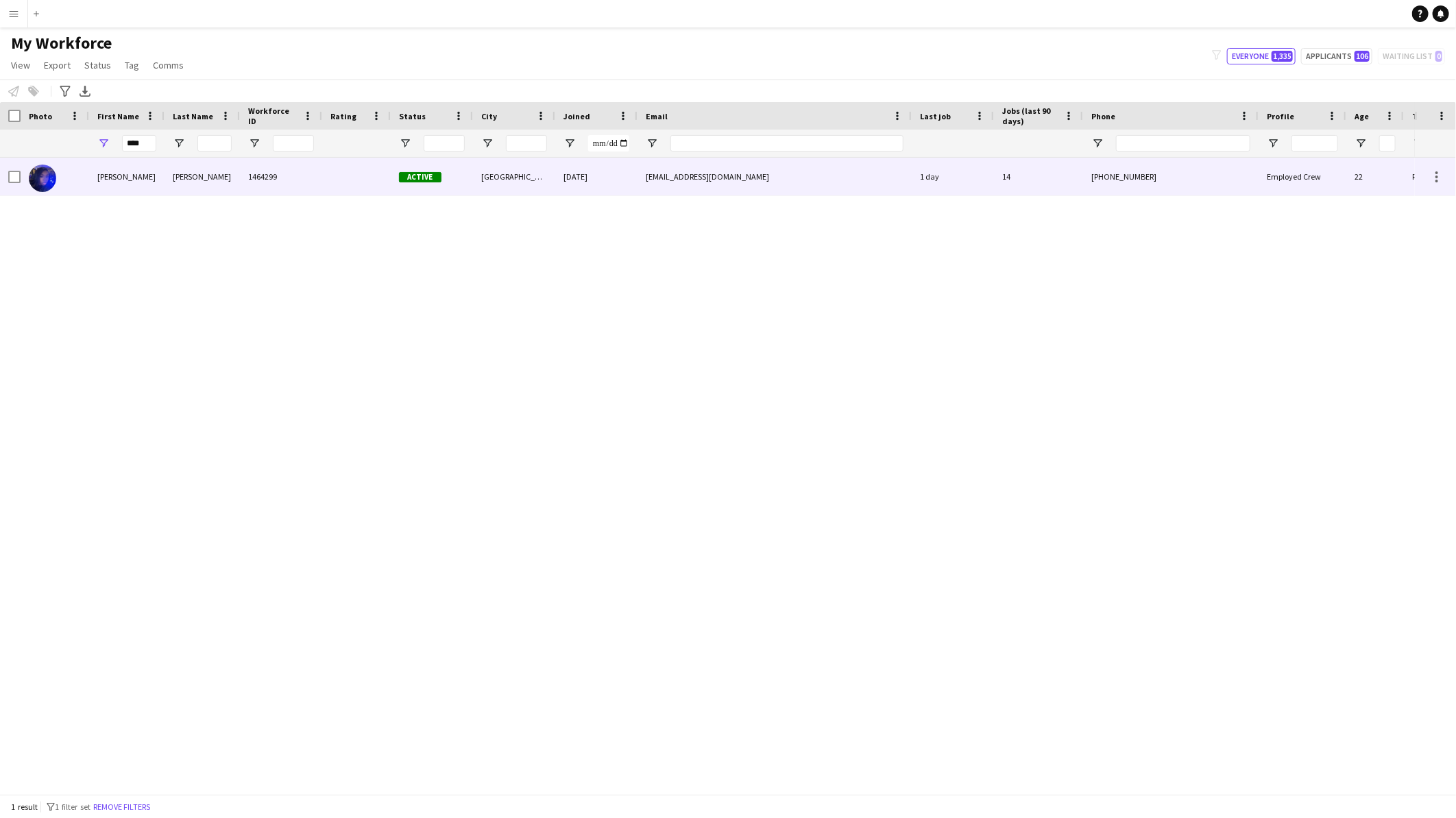
click at [121, 181] on div "[PERSON_NAME]" at bounding box center [127, 177] width 75 height 38
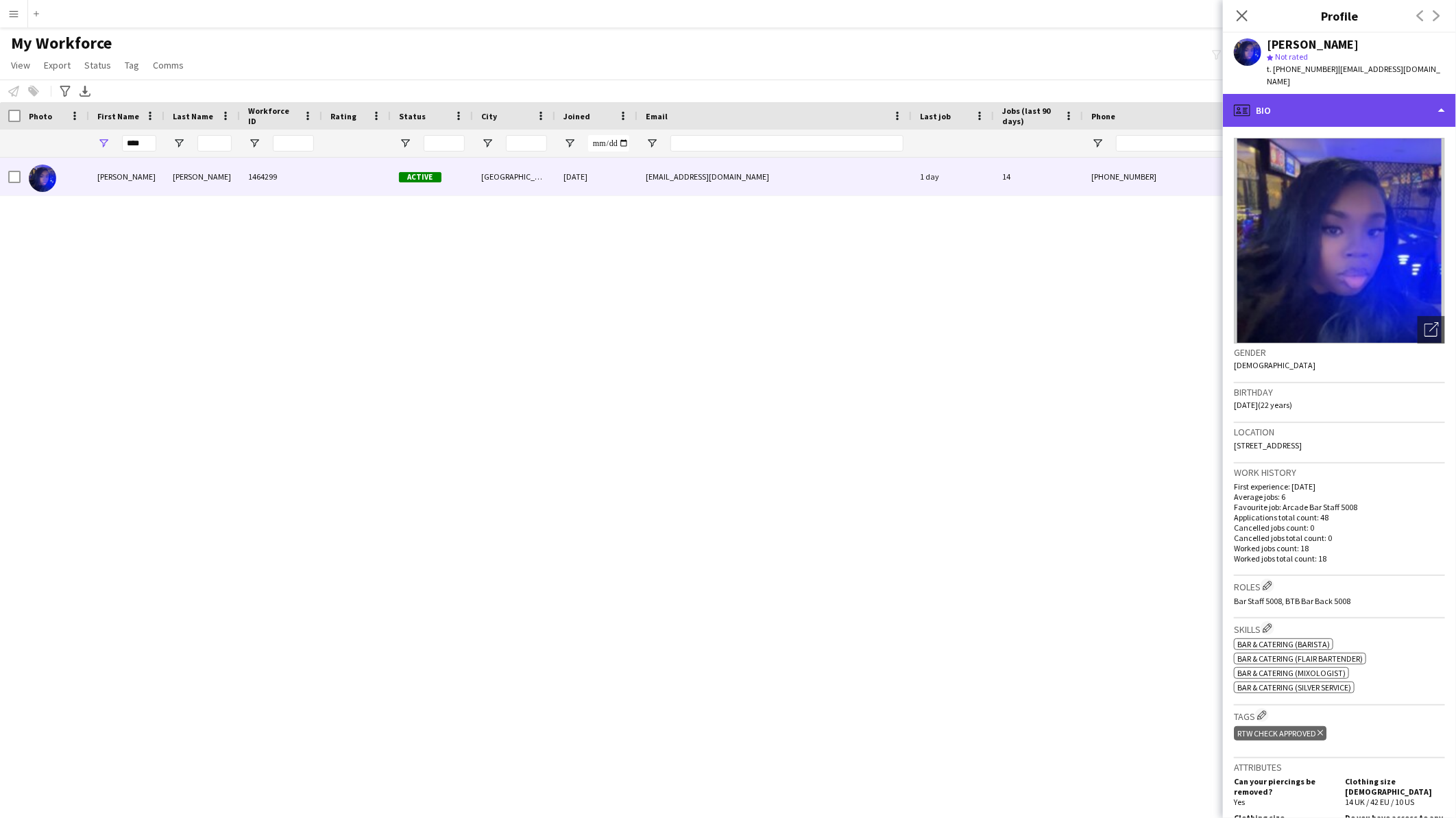
click at [1306, 97] on div "profile Bio" at bounding box center [1340, 110] width 233 height 33
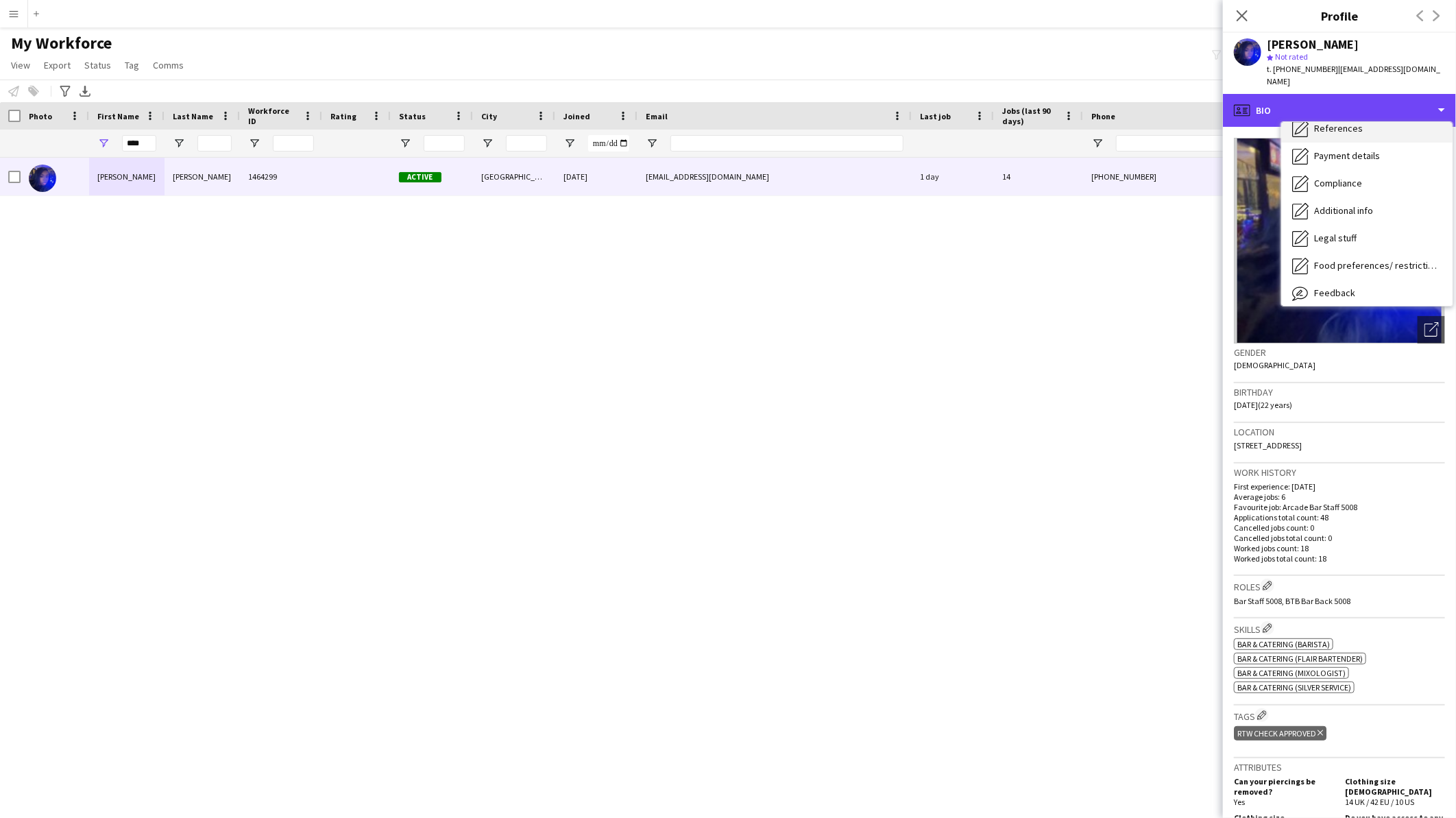
scroll to position [183, 0]
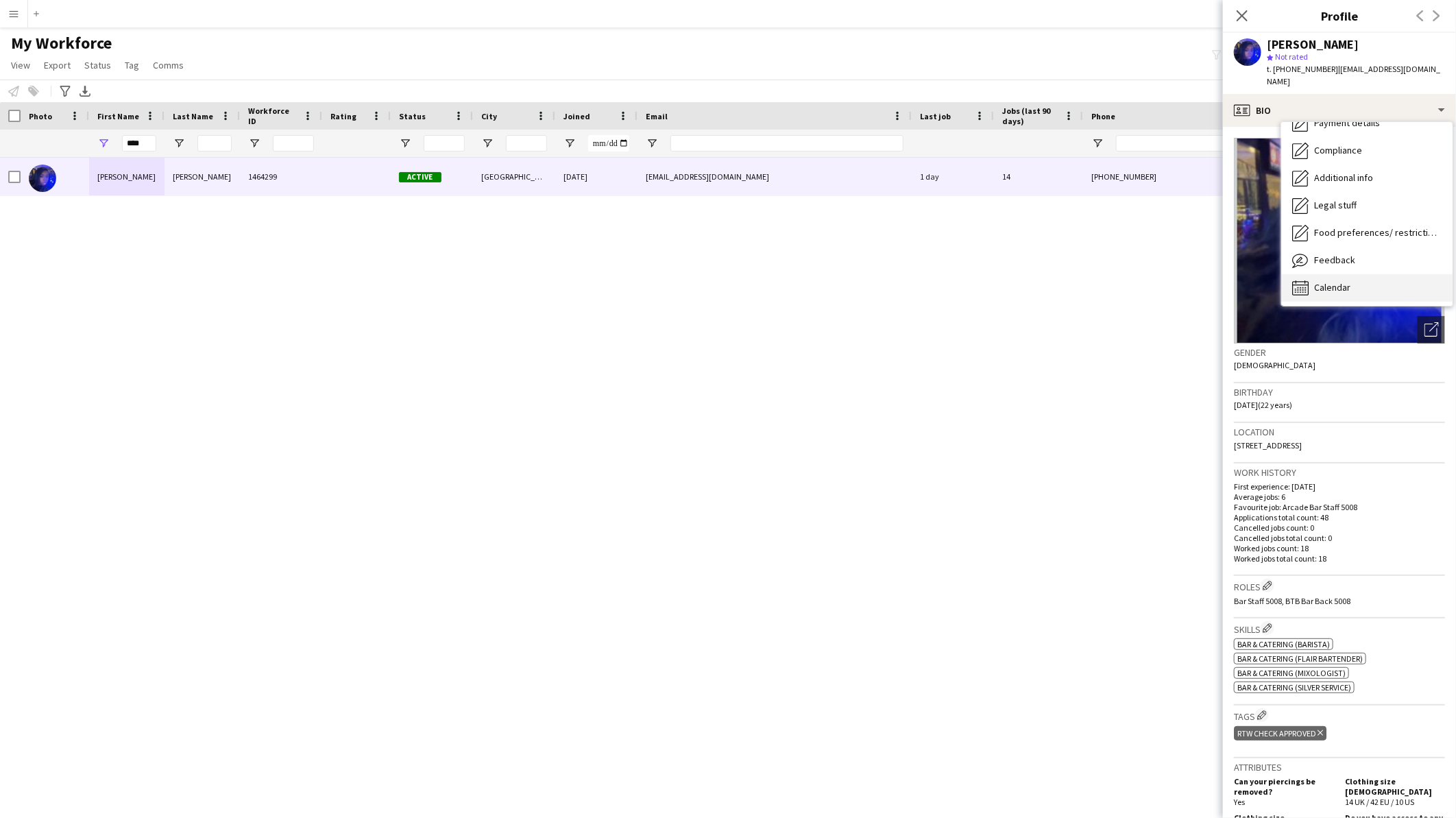
click at [1328, 283] on div "Calendar Calendar" at bounding box center [1367, 288] width 171 height 28
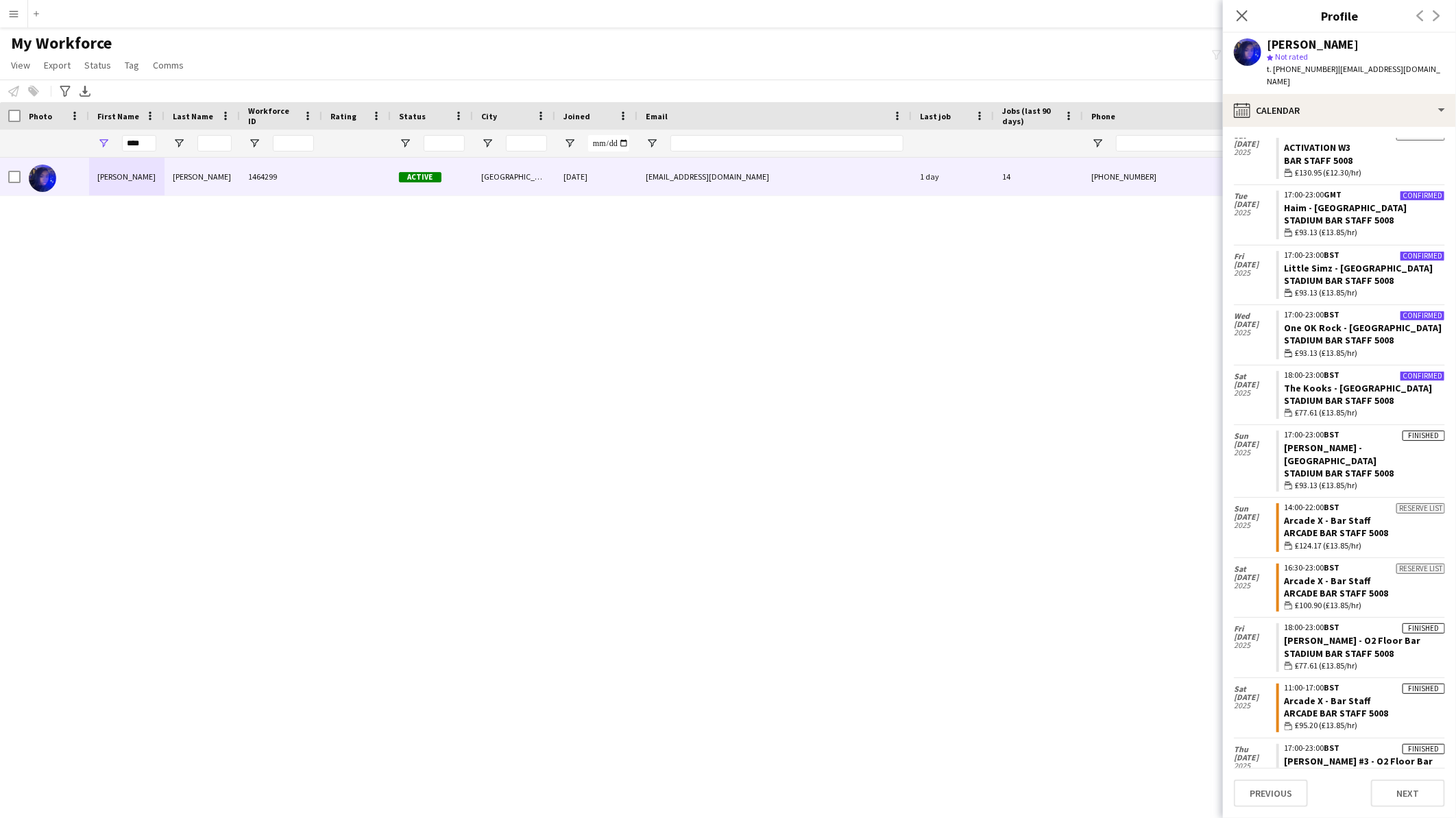
scroll to position [748, 0]
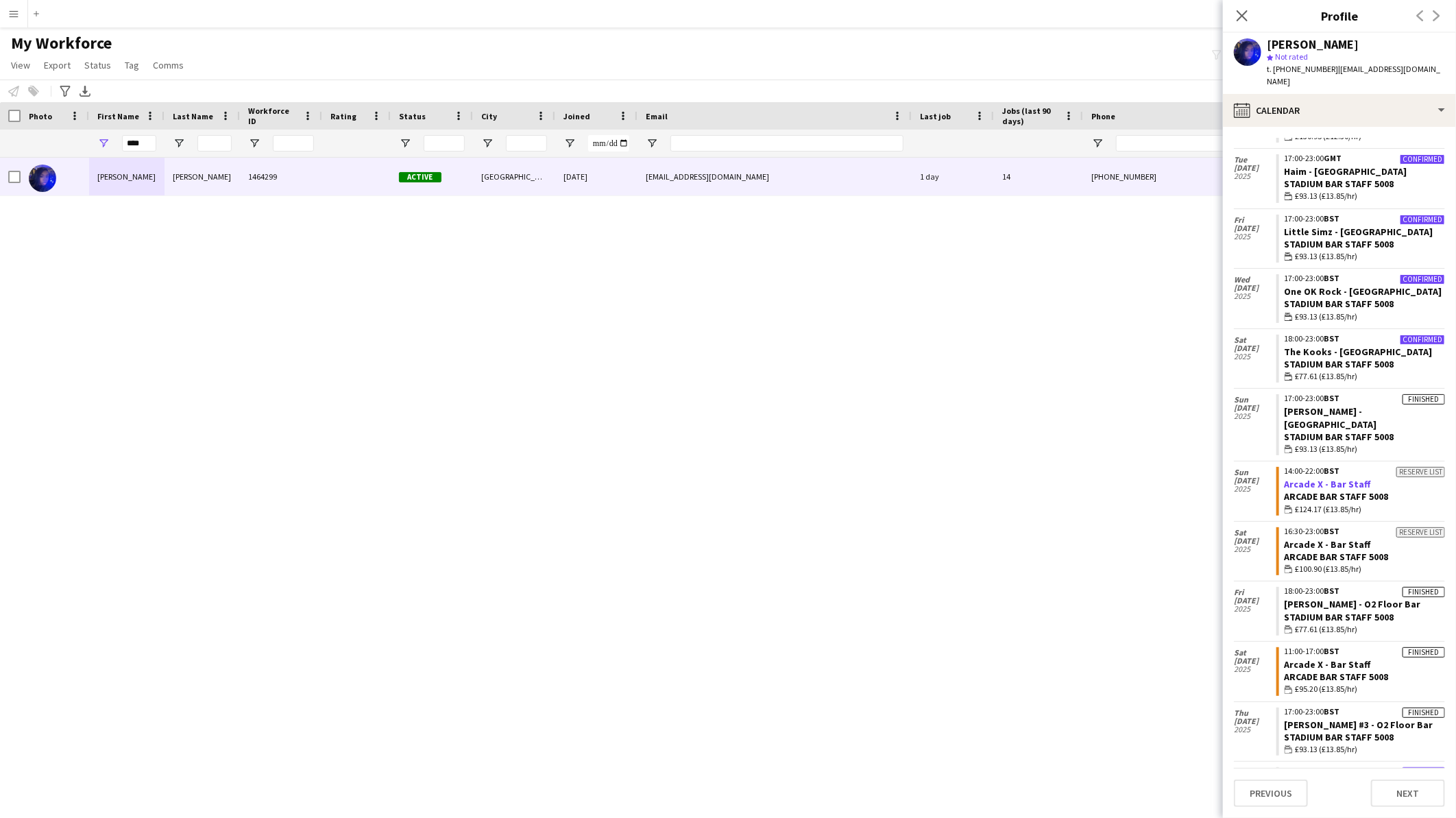
click at [1306, 478] on link "Arcade X - Bar Staff" at bounding box center [1327, 484] width 87 height 12
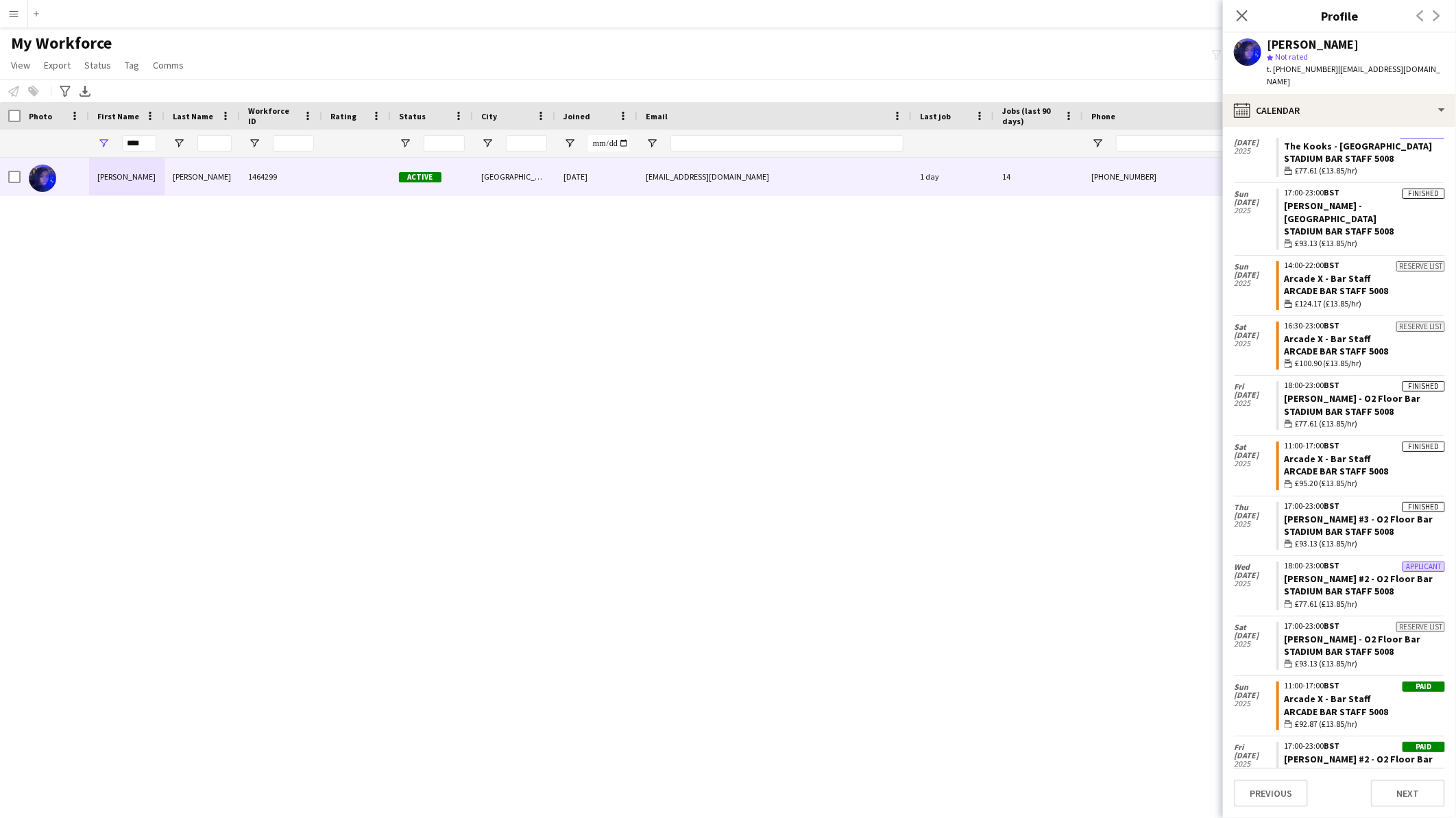
scroll to position [976, 0]
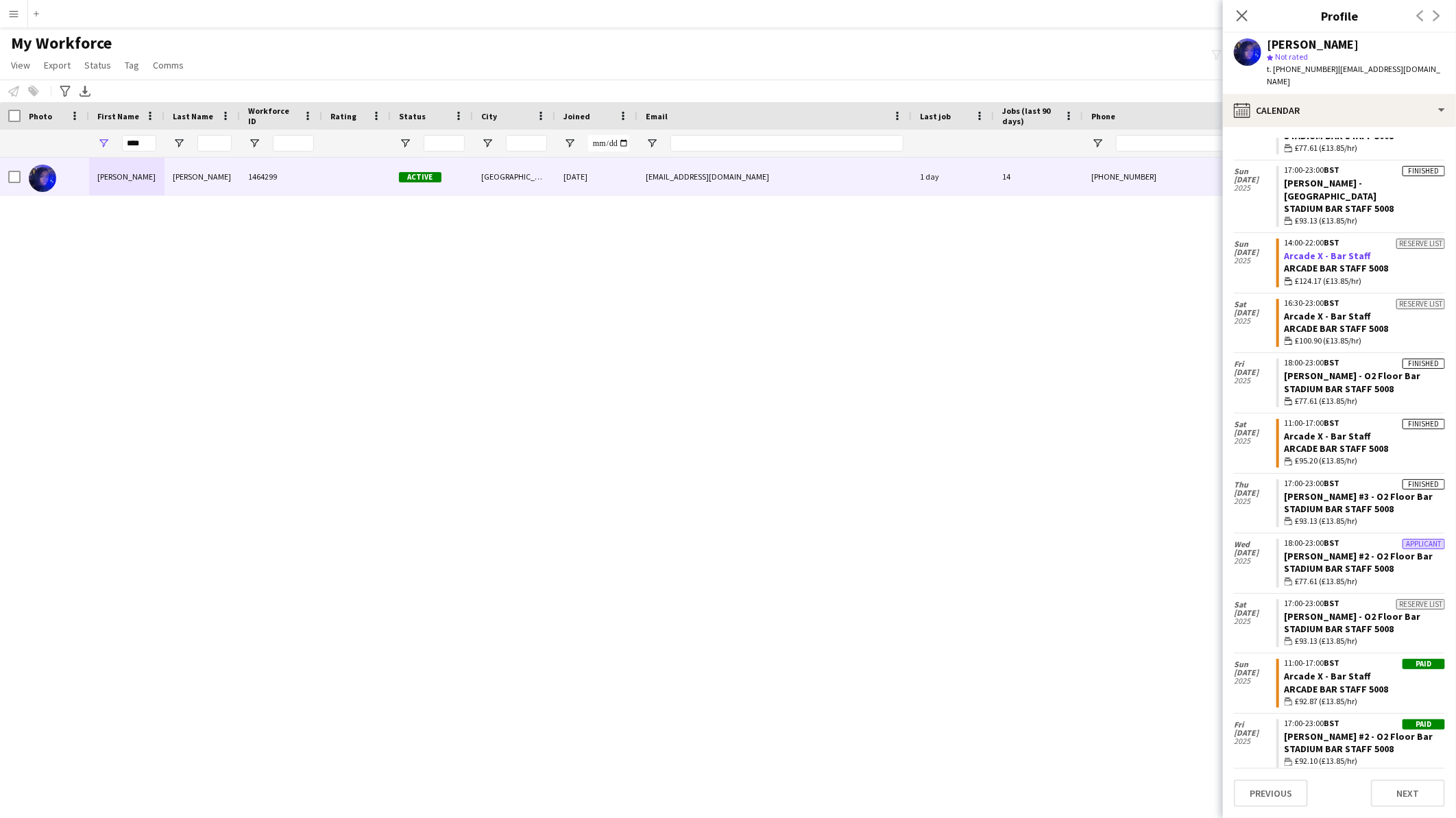
click at [1314, 249] on link "Arcade X - Bar Staff" at bounding box center [1327, 255] width 87 height 12
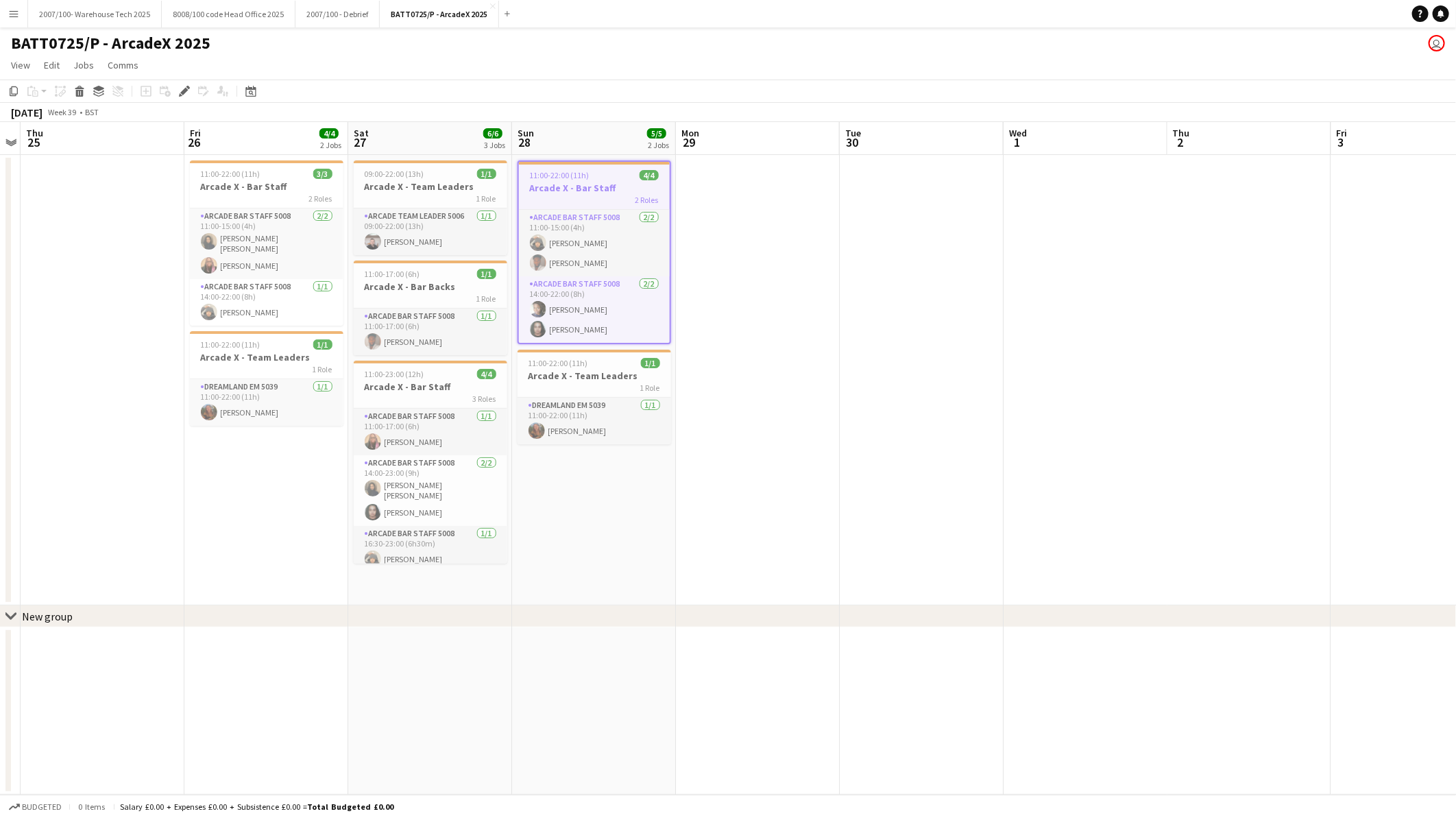
click at [601, 192] on h3 "Arcade X - Bar Staff" at bounding box center [594, 188] width 150 height 12
click at [962, 309] on app-date-cell at bounding box center [922, 380] width 164 height 450
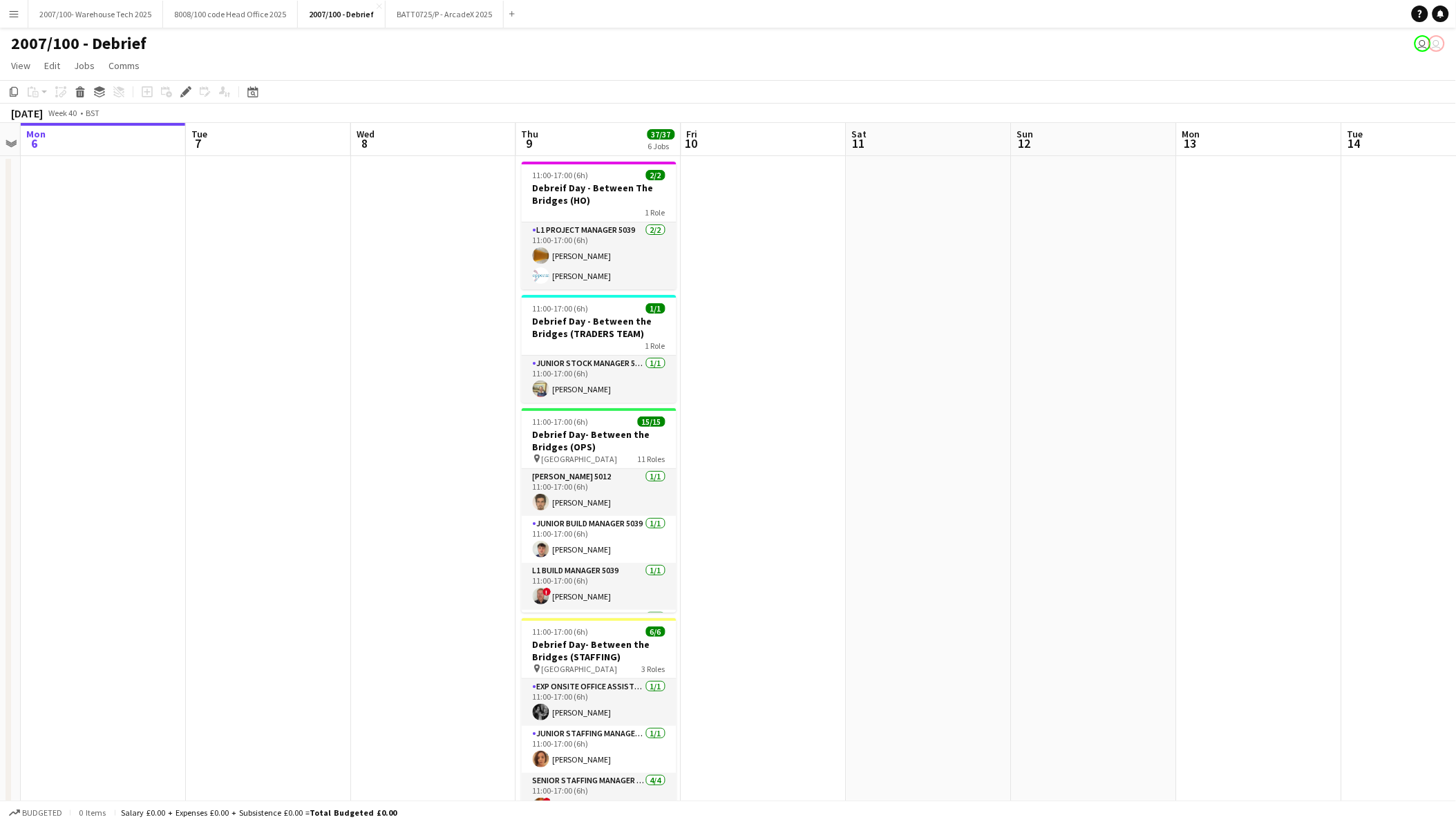
click at [4, 9] on button "Menu" at bounding box center [13, 13] width 28 height 28
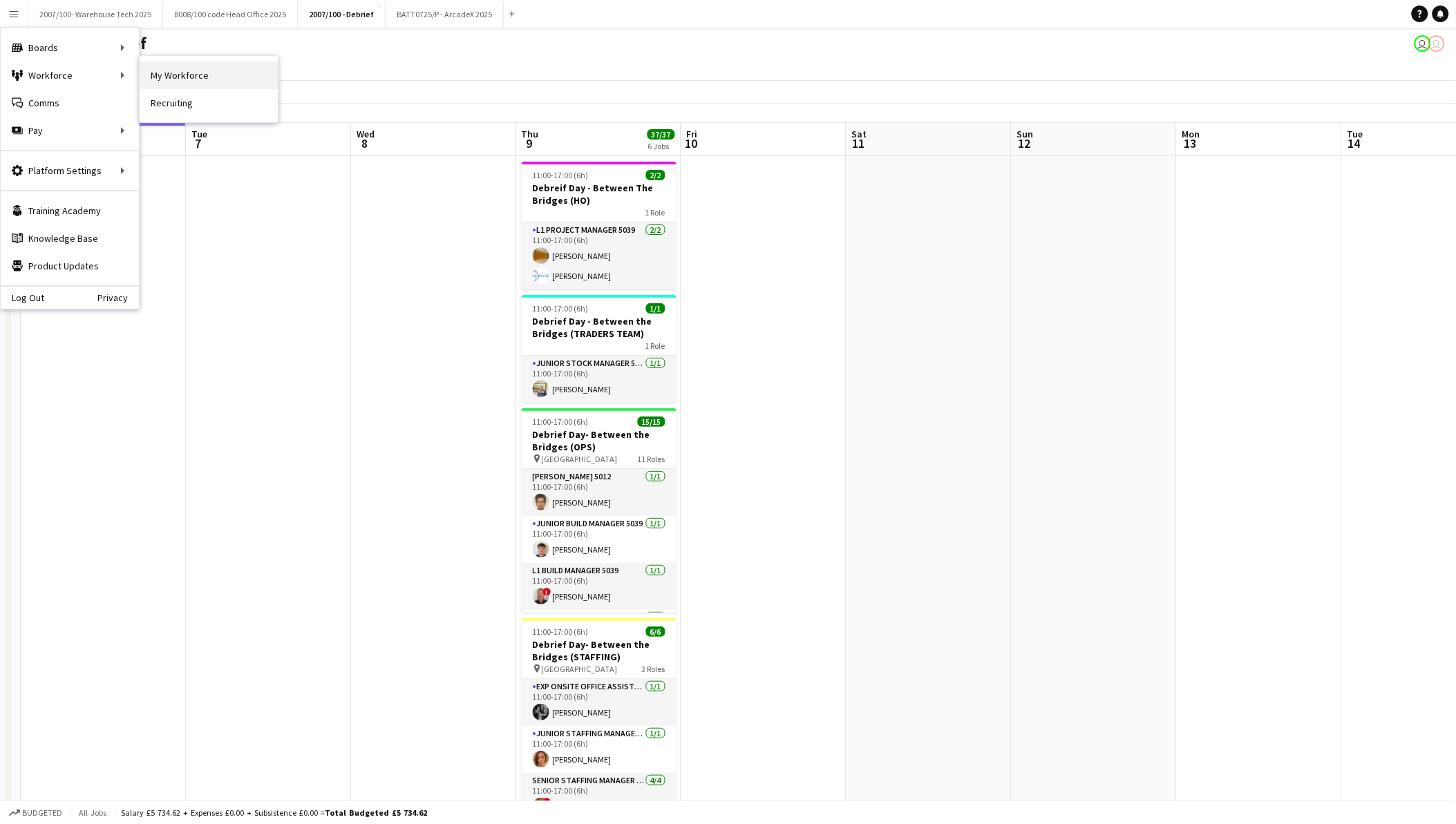
click at [161, 73] on link "My Workforce" at bounding box center [208, 75] width 138 height 28
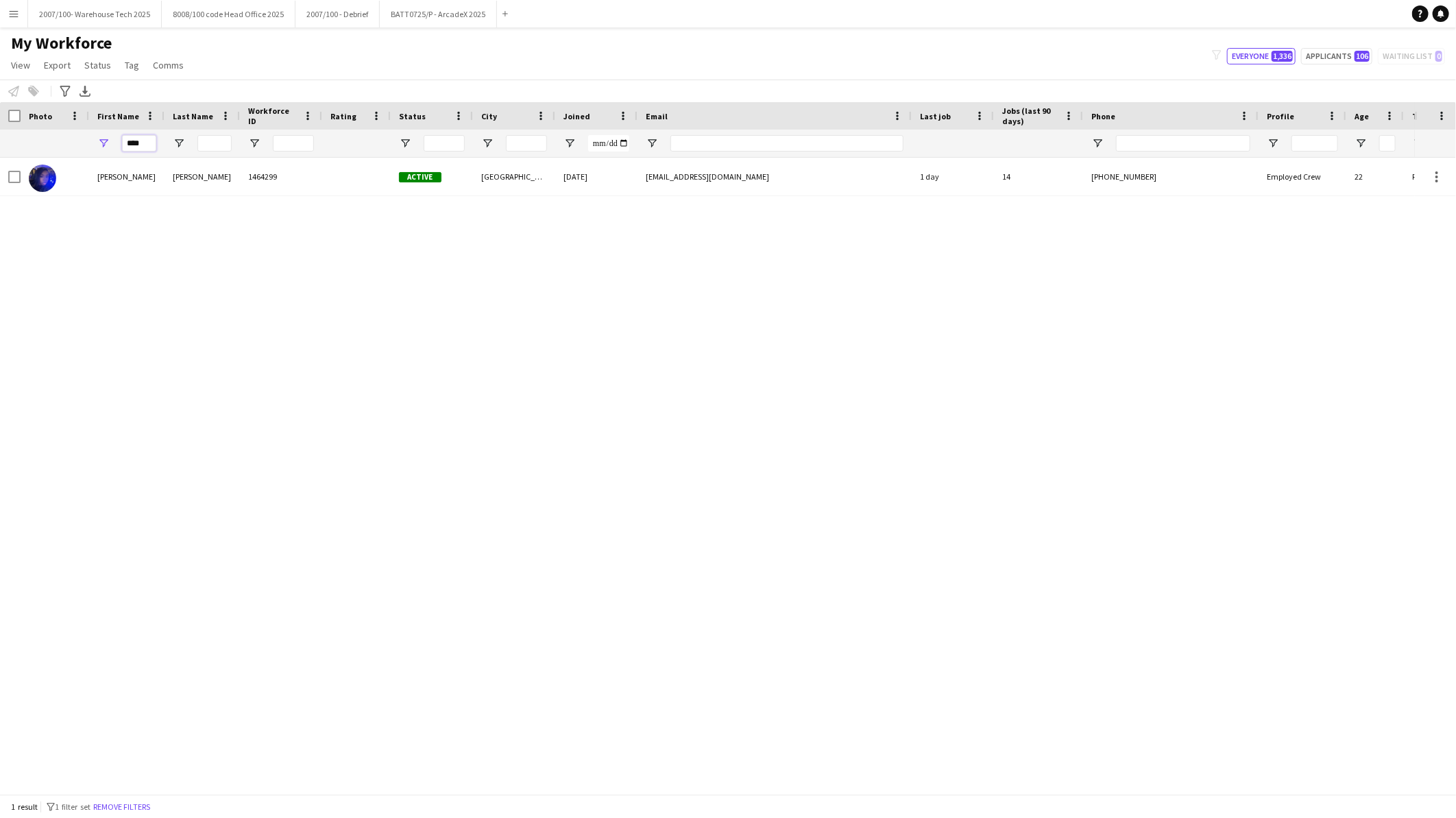
click at [147, 135] on input "****" at bounding box center [139, 143] width 34 height 16
click at [146, 135] on input "****" at bounding box center [139, 143] width 34 height 16
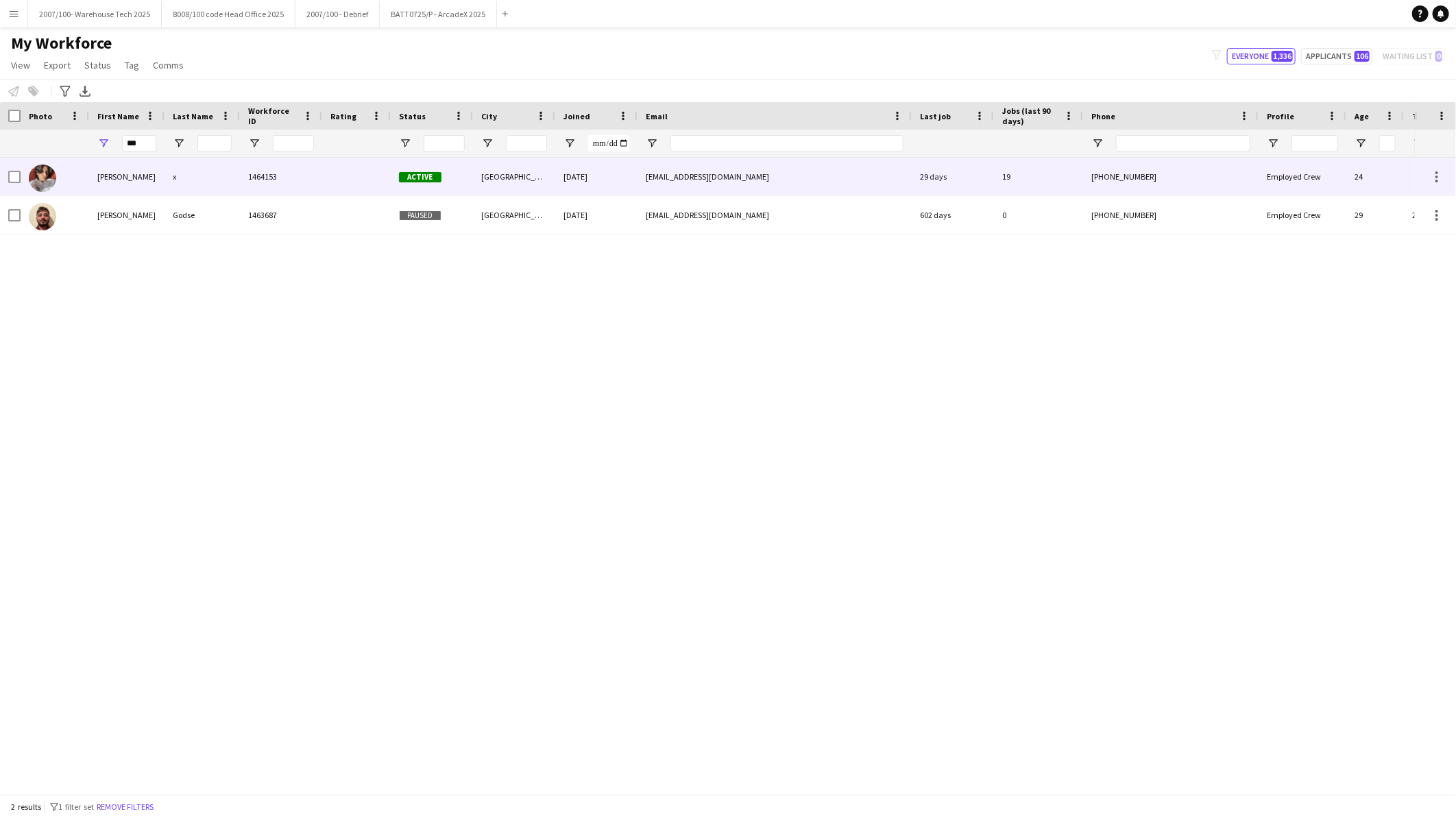
click at [150, 186] on div "Prachi" at bounding box center [127, 177] width 75 height 38
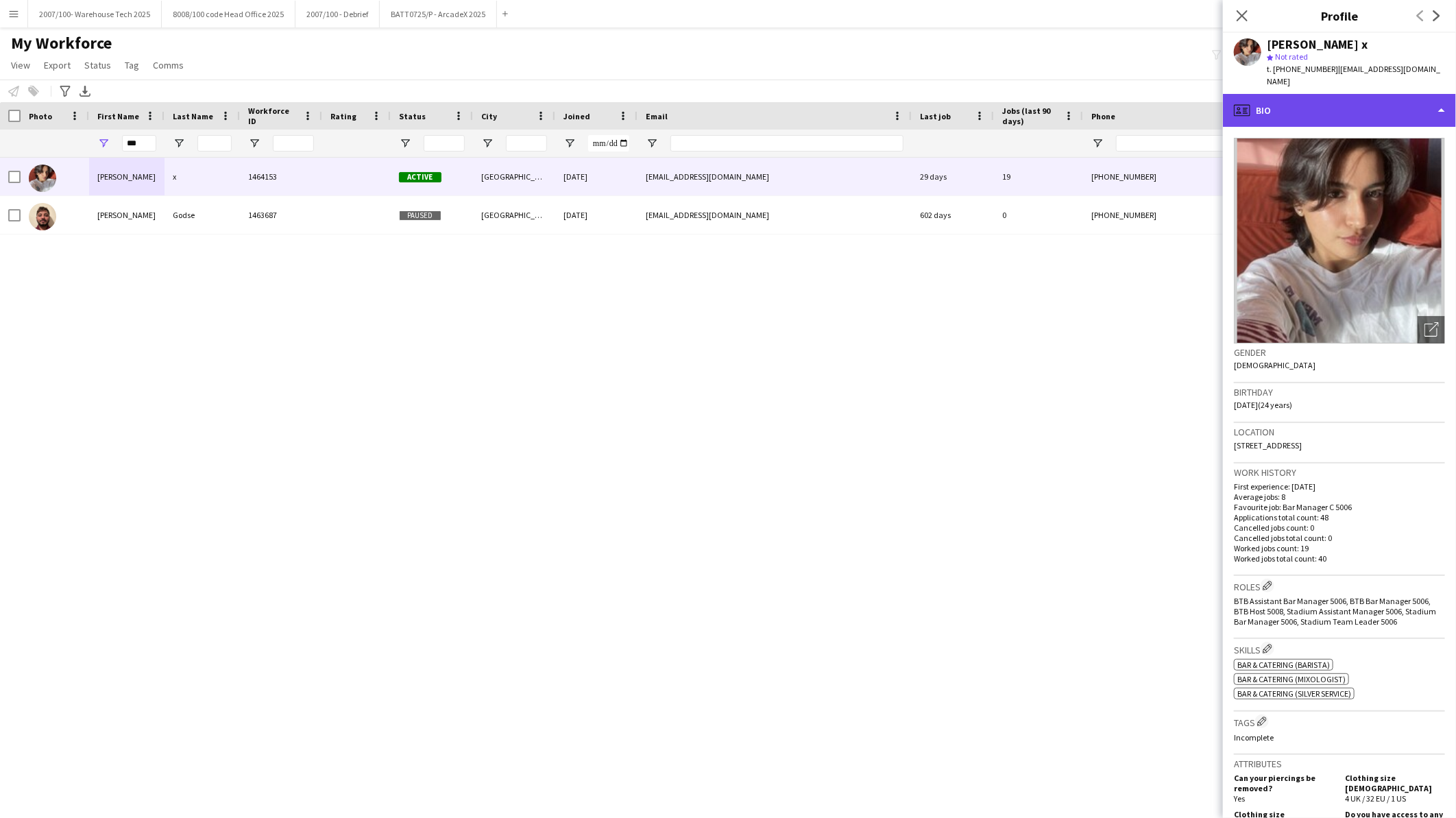
click at [1285, 94] on div "profile Bio" at bounding box center [1340, 110] width 233 height 33
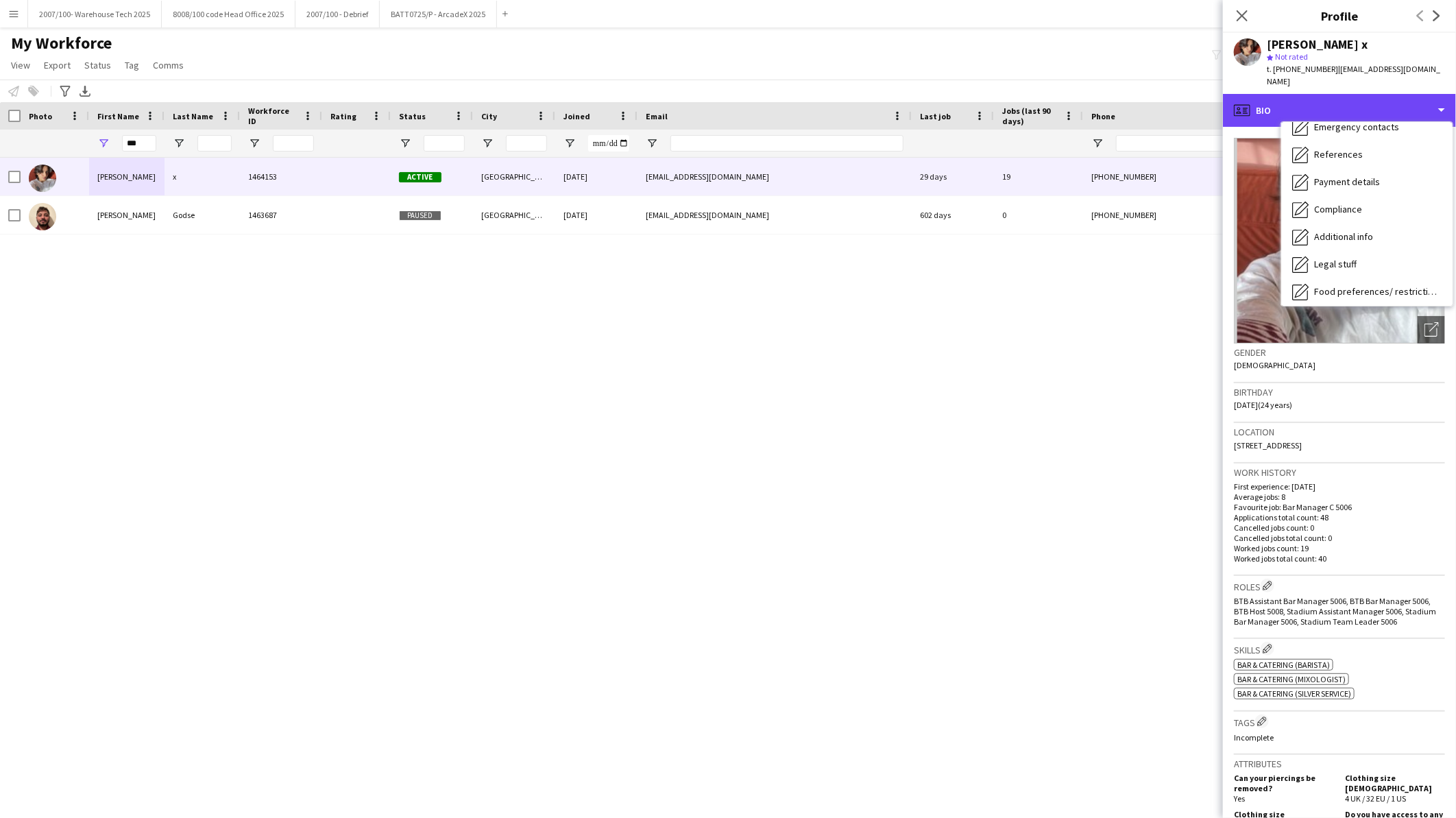
scroll to position [183, 0]
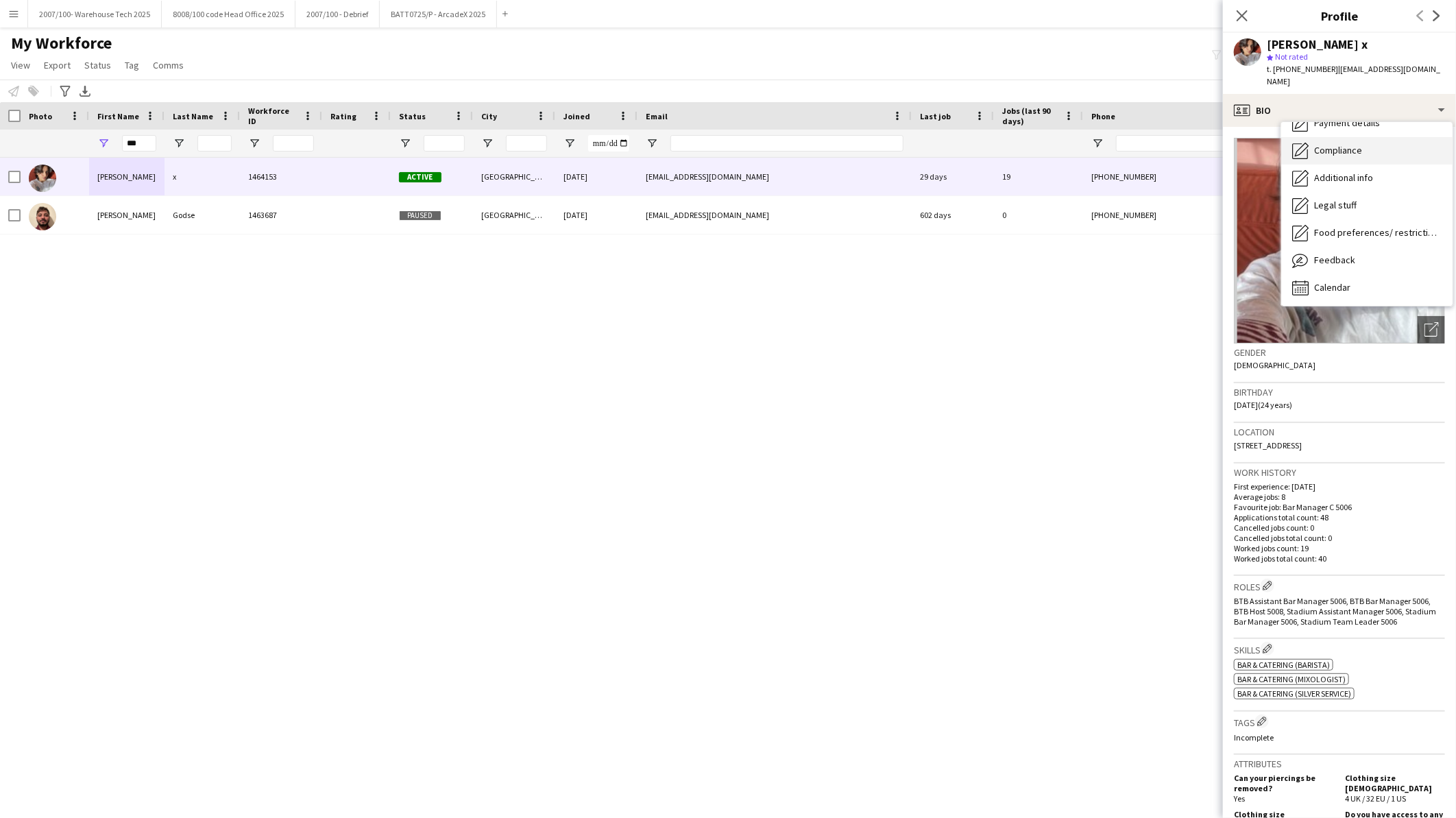
click at [1376, 140] on div "Compliance Compliance" at bounding box center [1367, 150] width 171 height 28
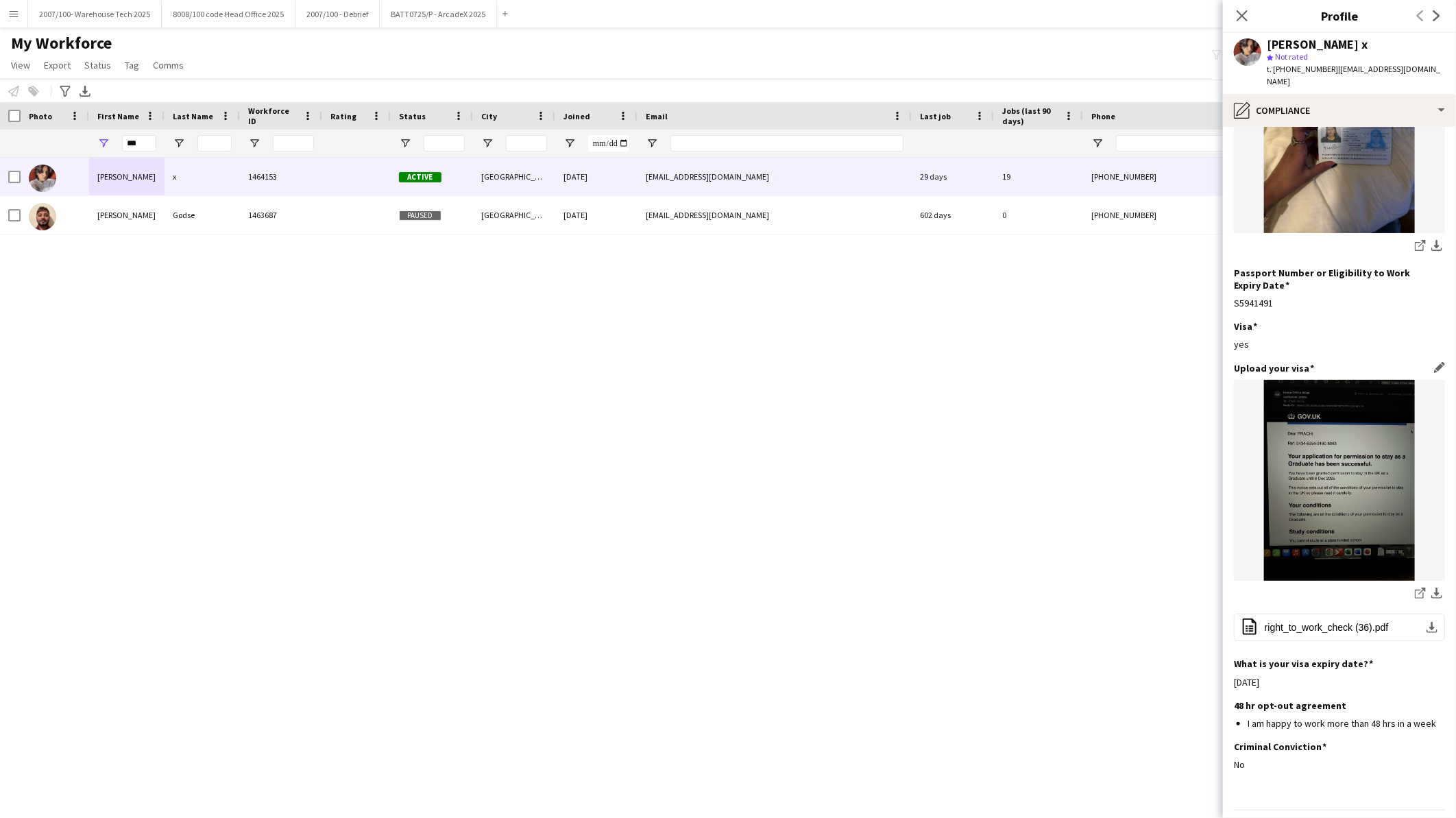
scroll to position [233, 0]
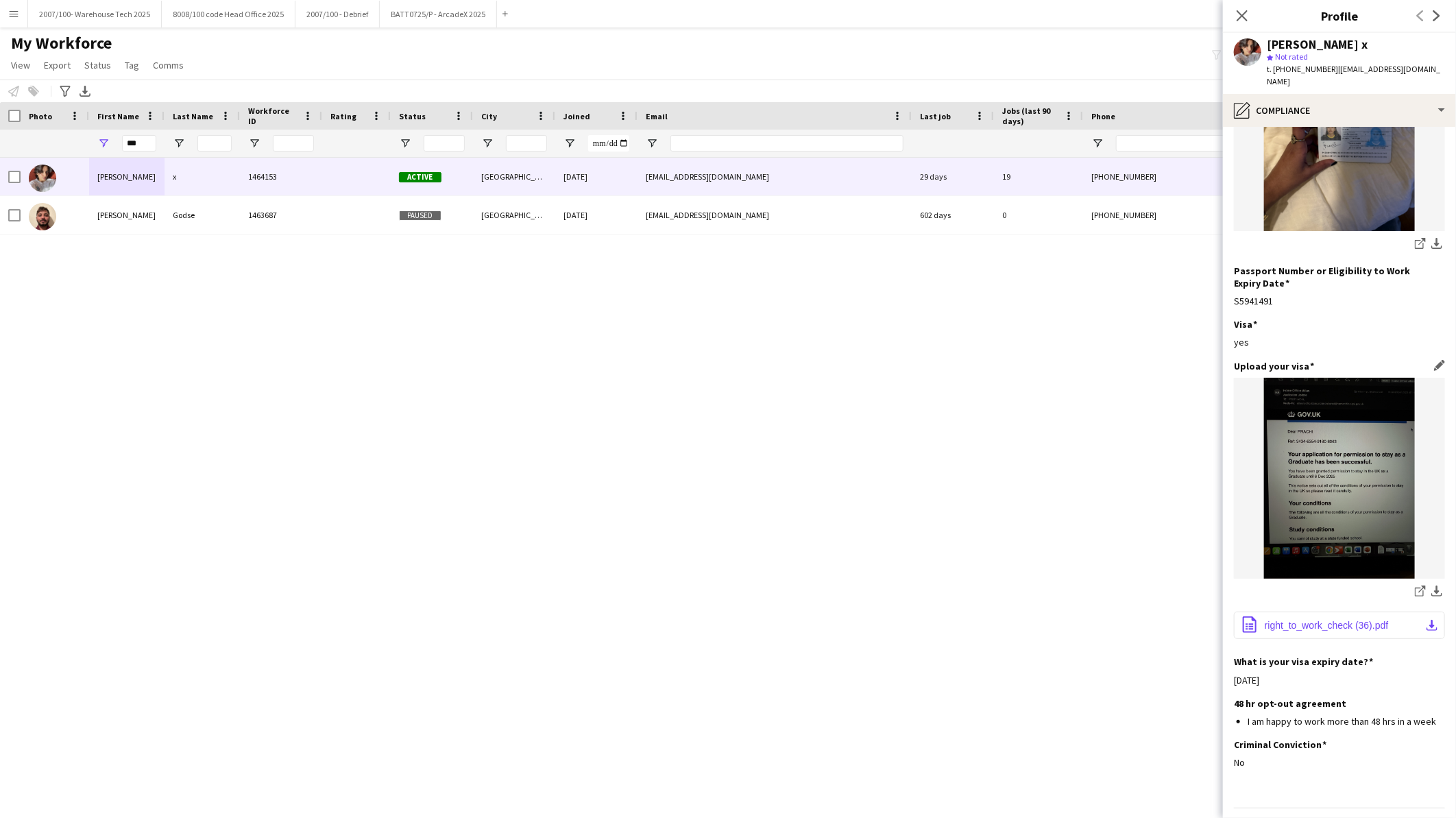
click at [1349, 620] on span "right_to_work_check (36).pdf" at bounding box center [1326, 626] width 124 height 11
click at [148, 145] on input "***" at bounding box center [139, 143] width 34 height 16
click at [146, 145] on input "***" at bounding box center [139, 143] width 34 height 16
click at [709, 143] on input "Email Filter Input" at bounding box center [787, 143] width 233 height 16
drag, startPoint x: 141, startPoint y: 145, endPoint x: 86, endPoint y: 140, distance: 55.2
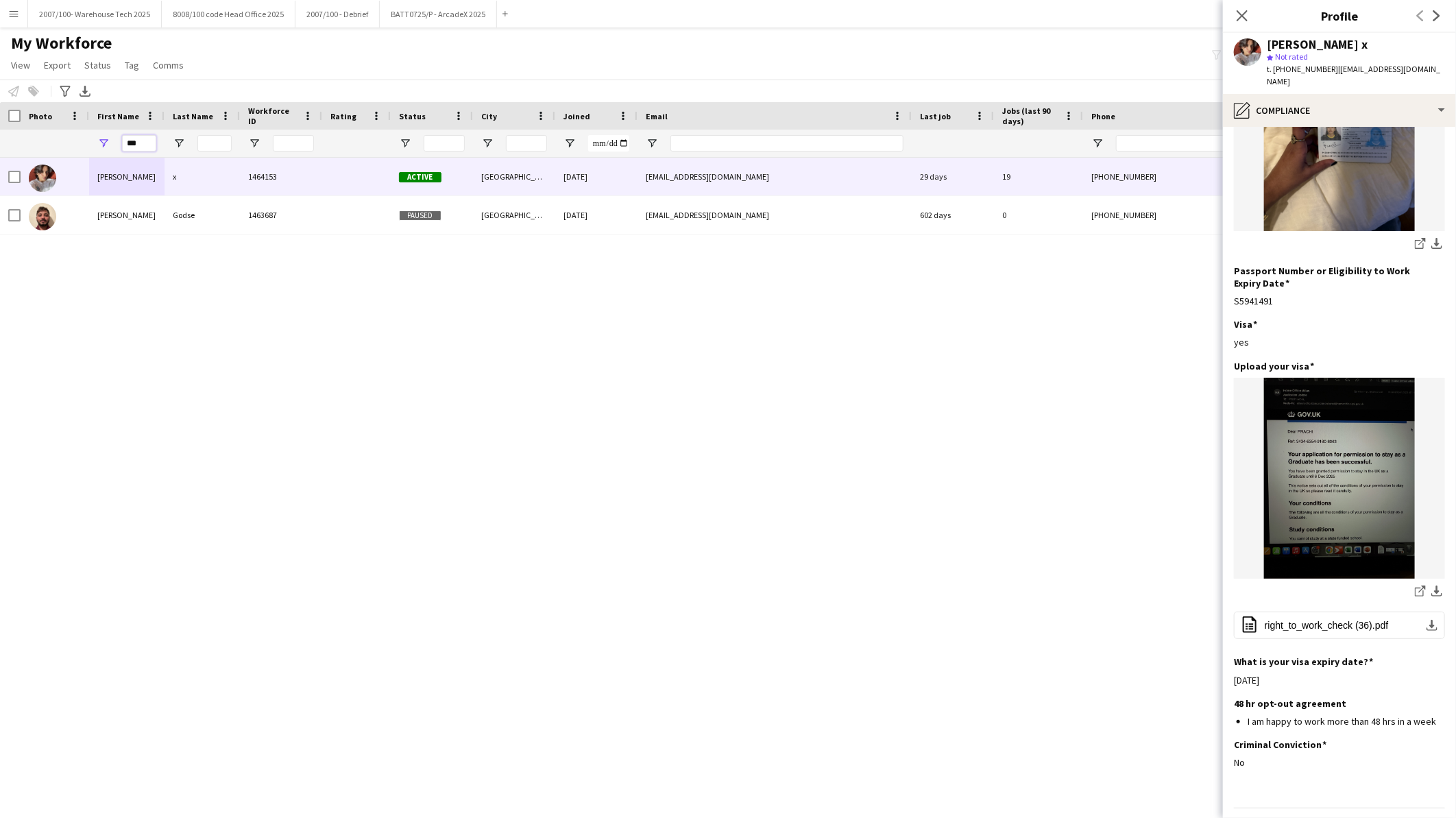
click at [86, 140] on div "***" at bounding box center [743, 143] width 1486 height 28
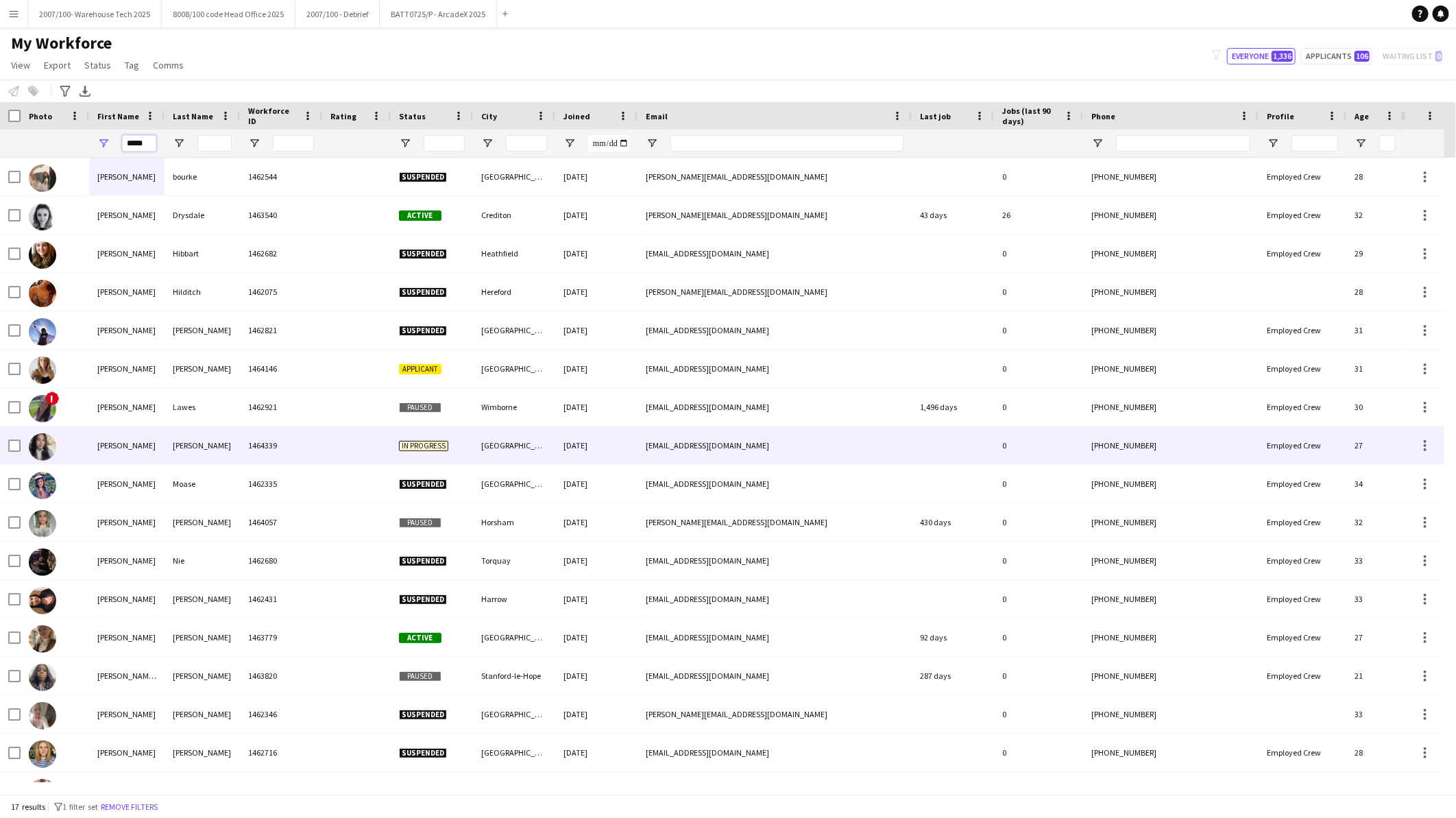
type input "*****"
click at [197, 444] on div "Loy" at bounding box center [202, 446] width 75 height 38
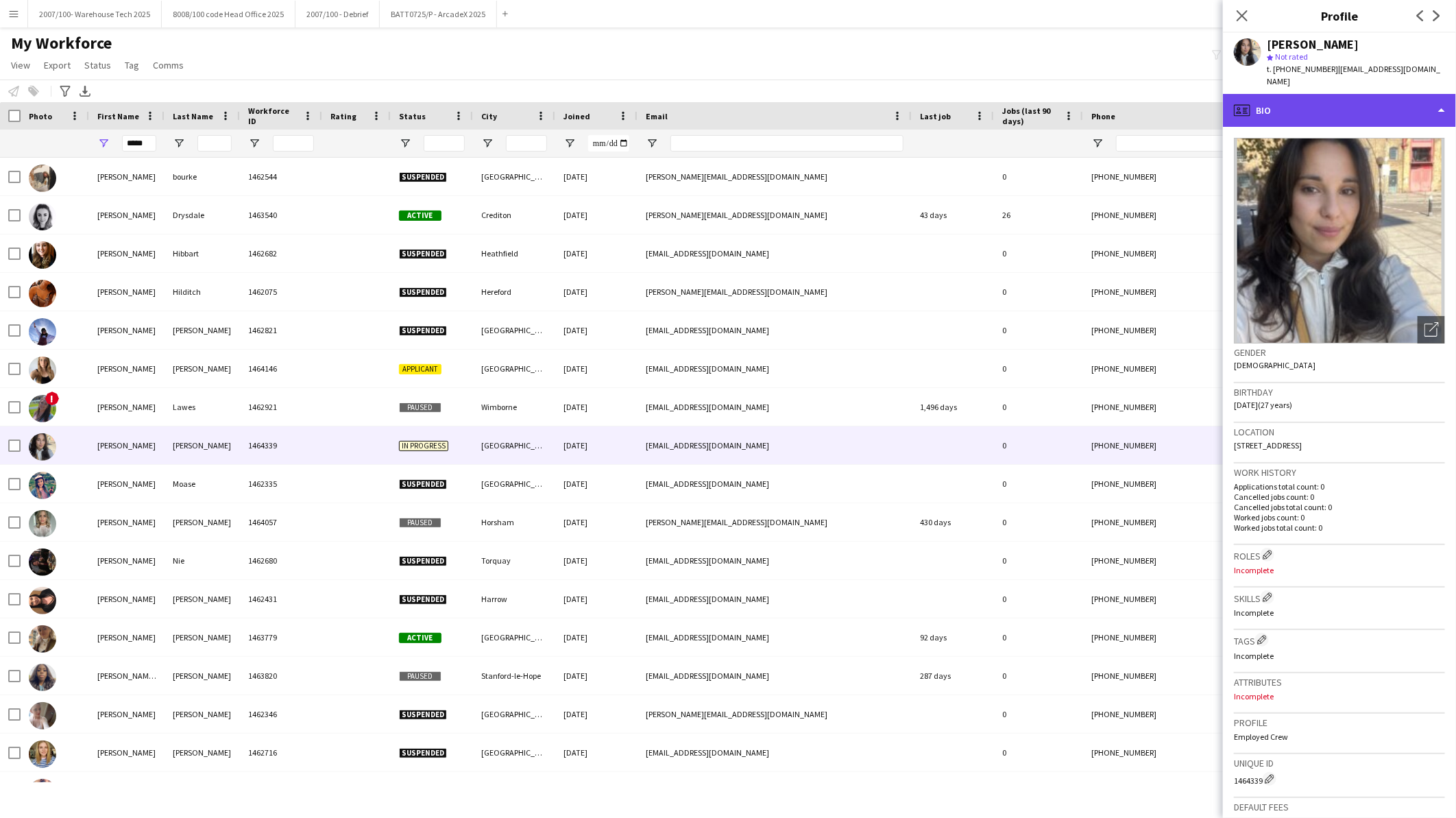
click at [1351, 94] on div "profile Bio" at bounding box center [1340, 110] width 233 height 33
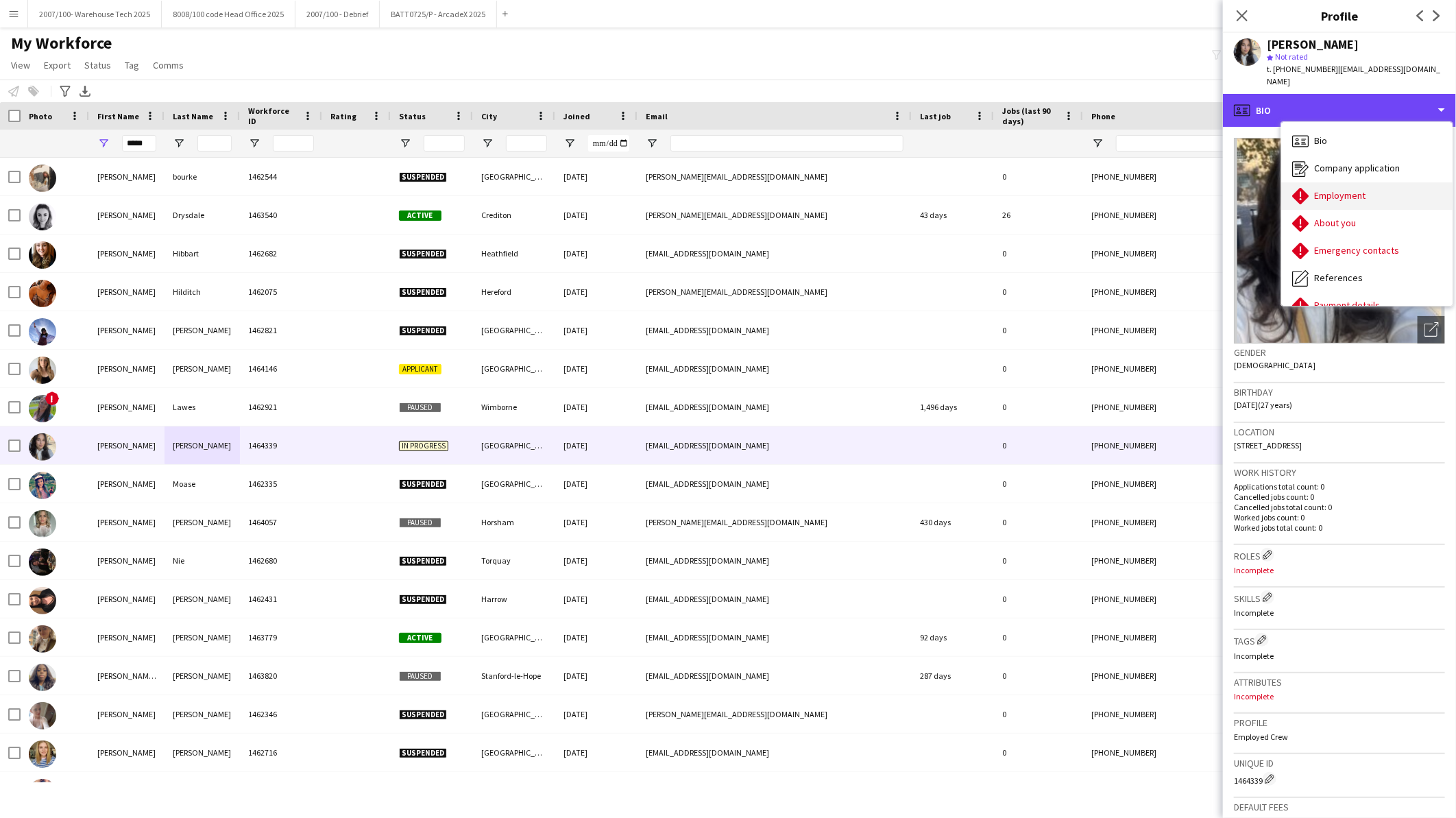
scroll to position [183, 0]
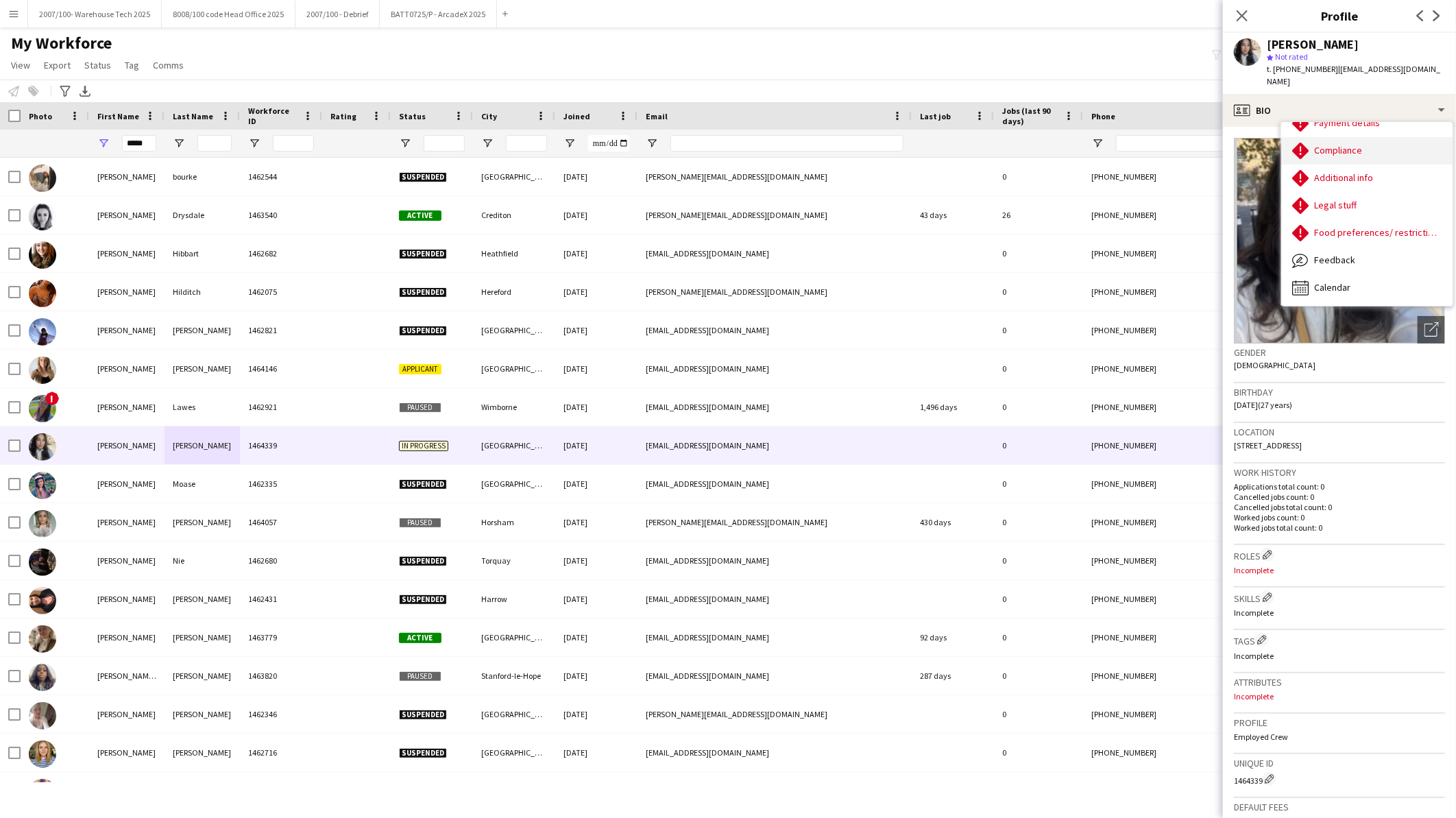
click at [1345, 144] on span "Compliance" at bounding box center [1338, 150] width 48 height 12
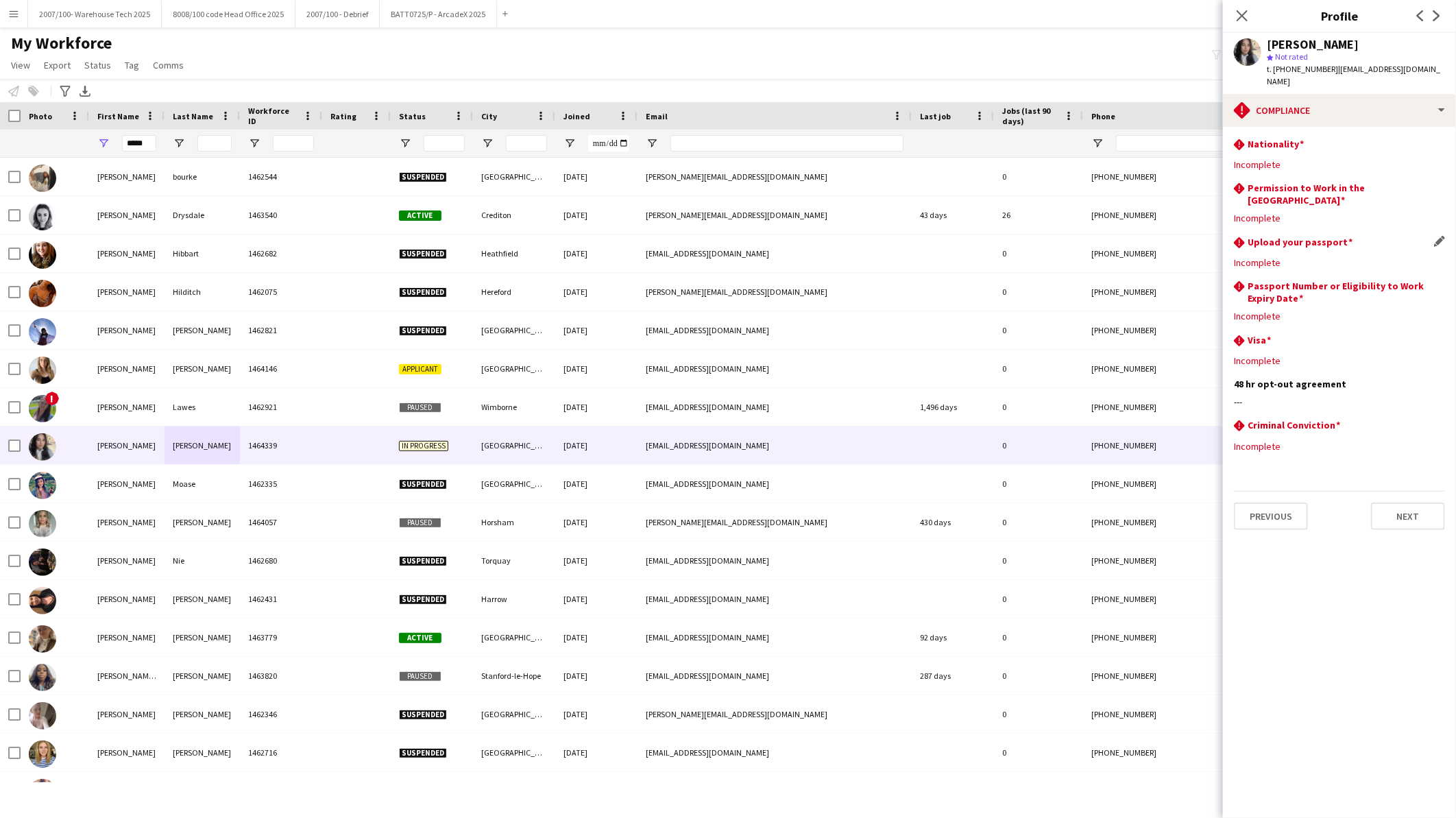
click at [1431, 236] on div "rhombus-alert Upload your passport Edit this field" at bounding box center [1340, 244] width 211 height 15
click at [1442, 236] on app-icon "Edit this field" at bounding box center [1440, 242] width 11 height 11
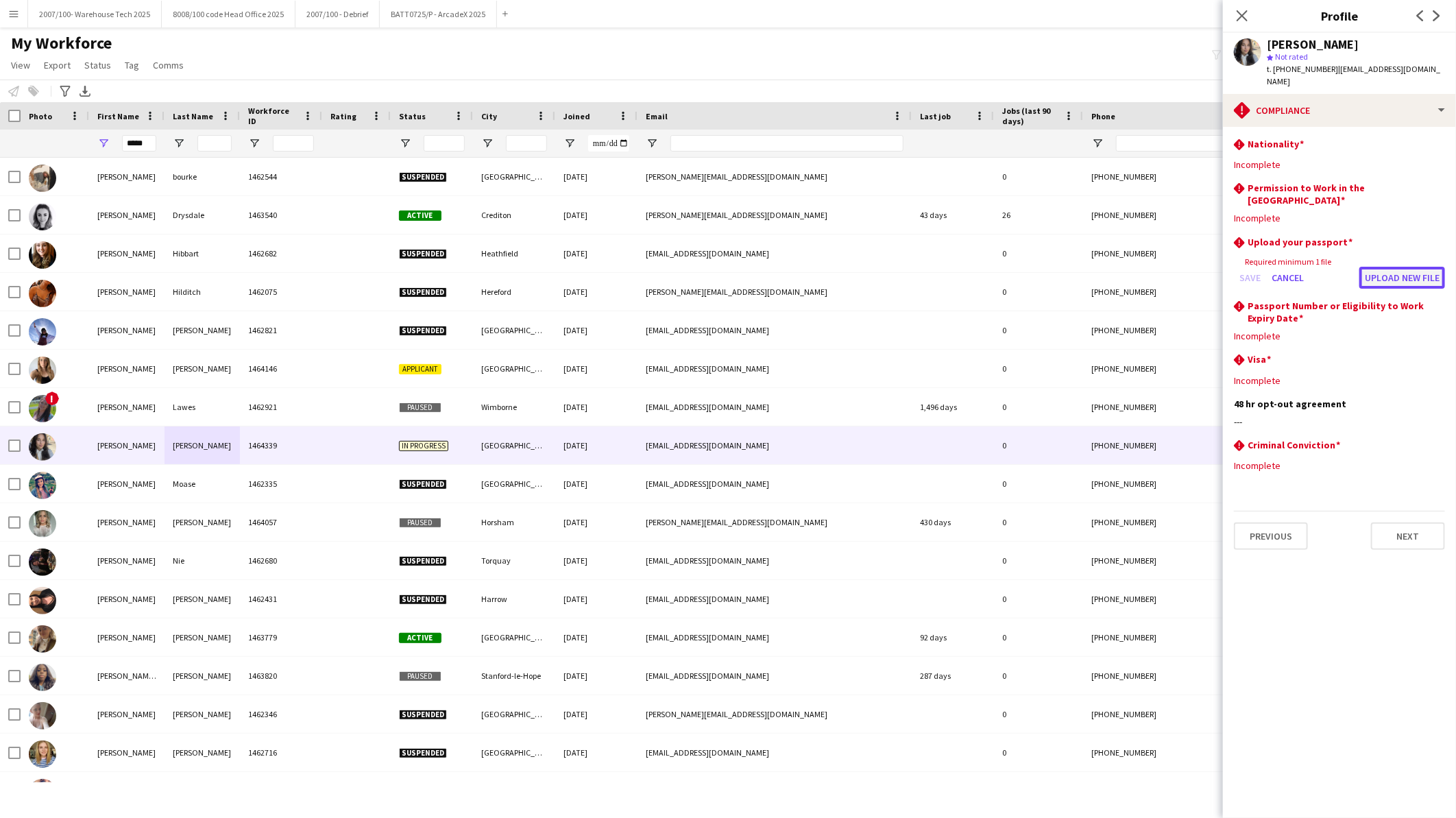
click at [1381, 267] on button "Upload new file" at bounding box center [1403, 277] width 86 height 22
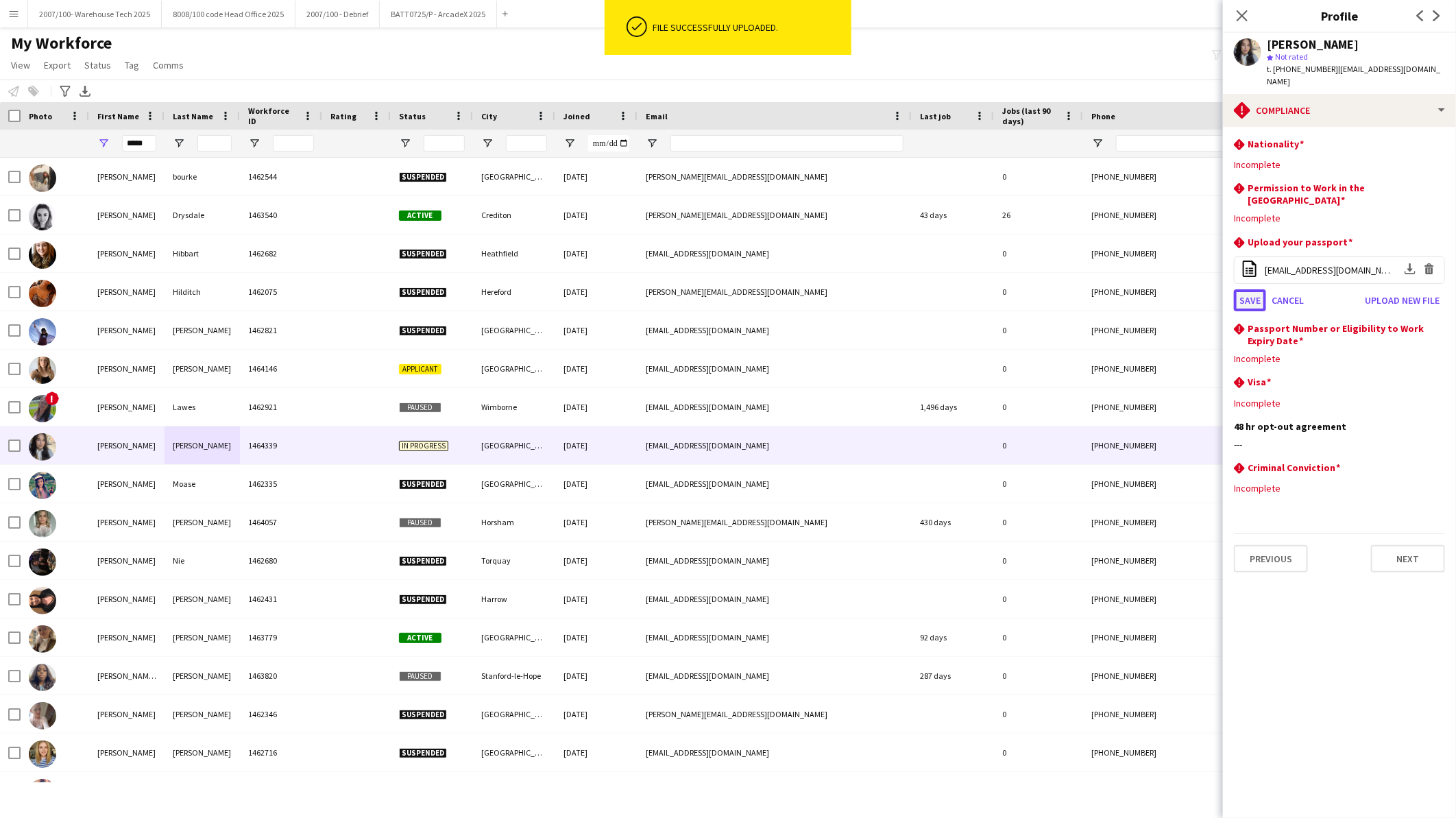
click at [1248, 289] on button "Save" at bounding box center [1250, 300] width 32 height 22
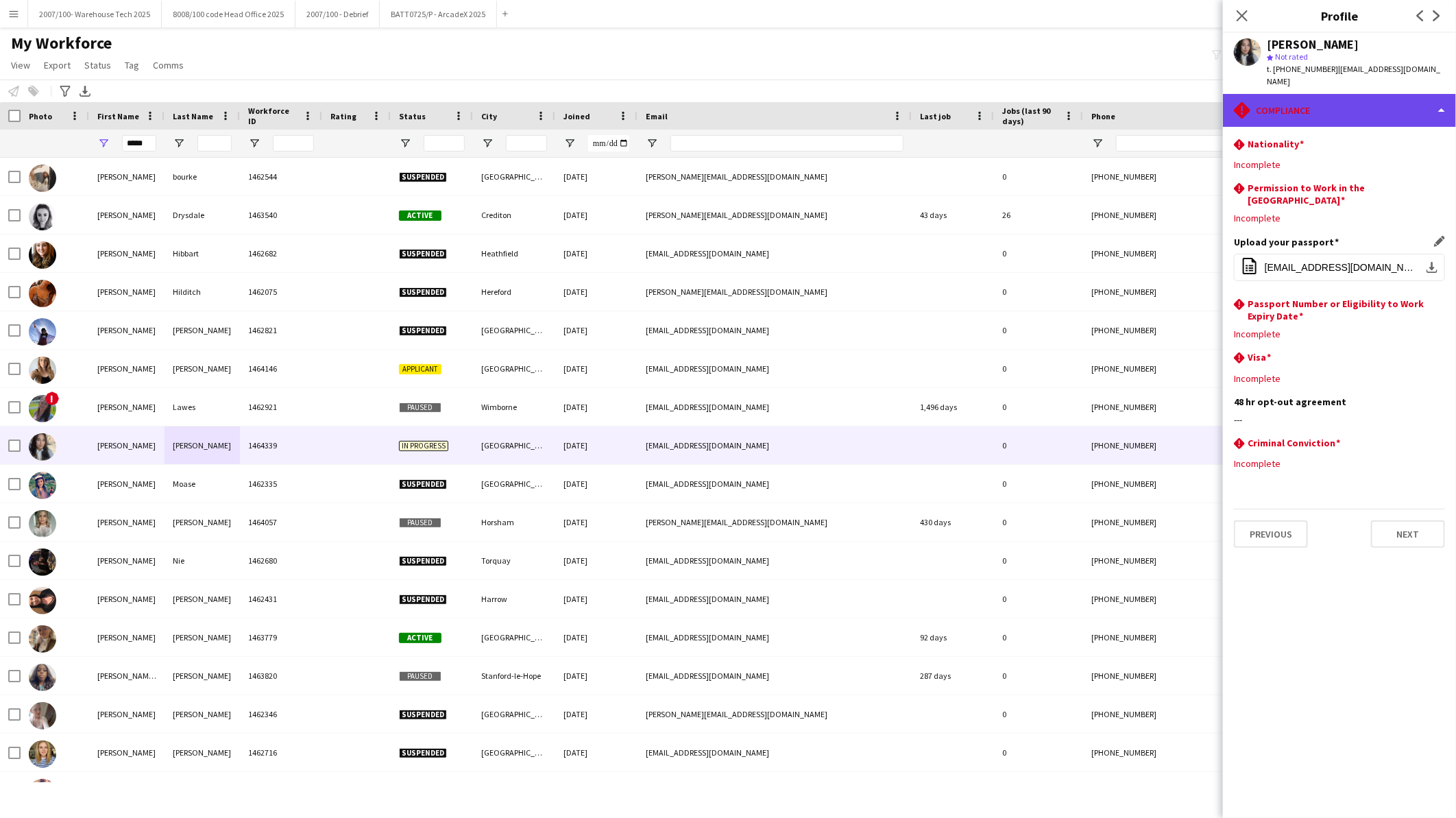
click at [1289, 94] on div "rhombus-alert Compliance" at bounding box center [1340, 110] width 233 height 33
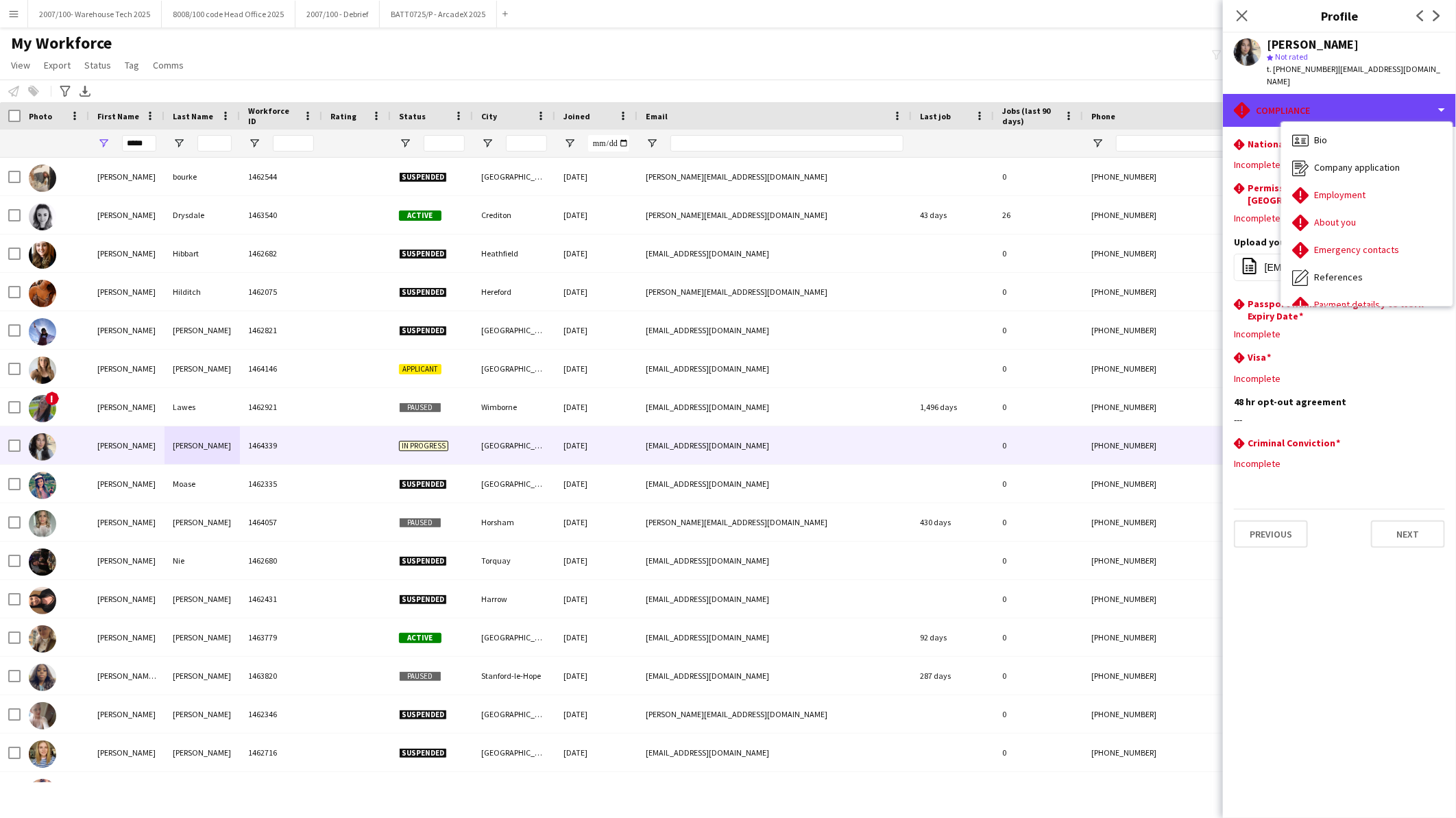
scroll to position [0, 0]
click at [1360, 128] on div "Bio Bio" at bounding box center [1367, 141] width 171 height 28
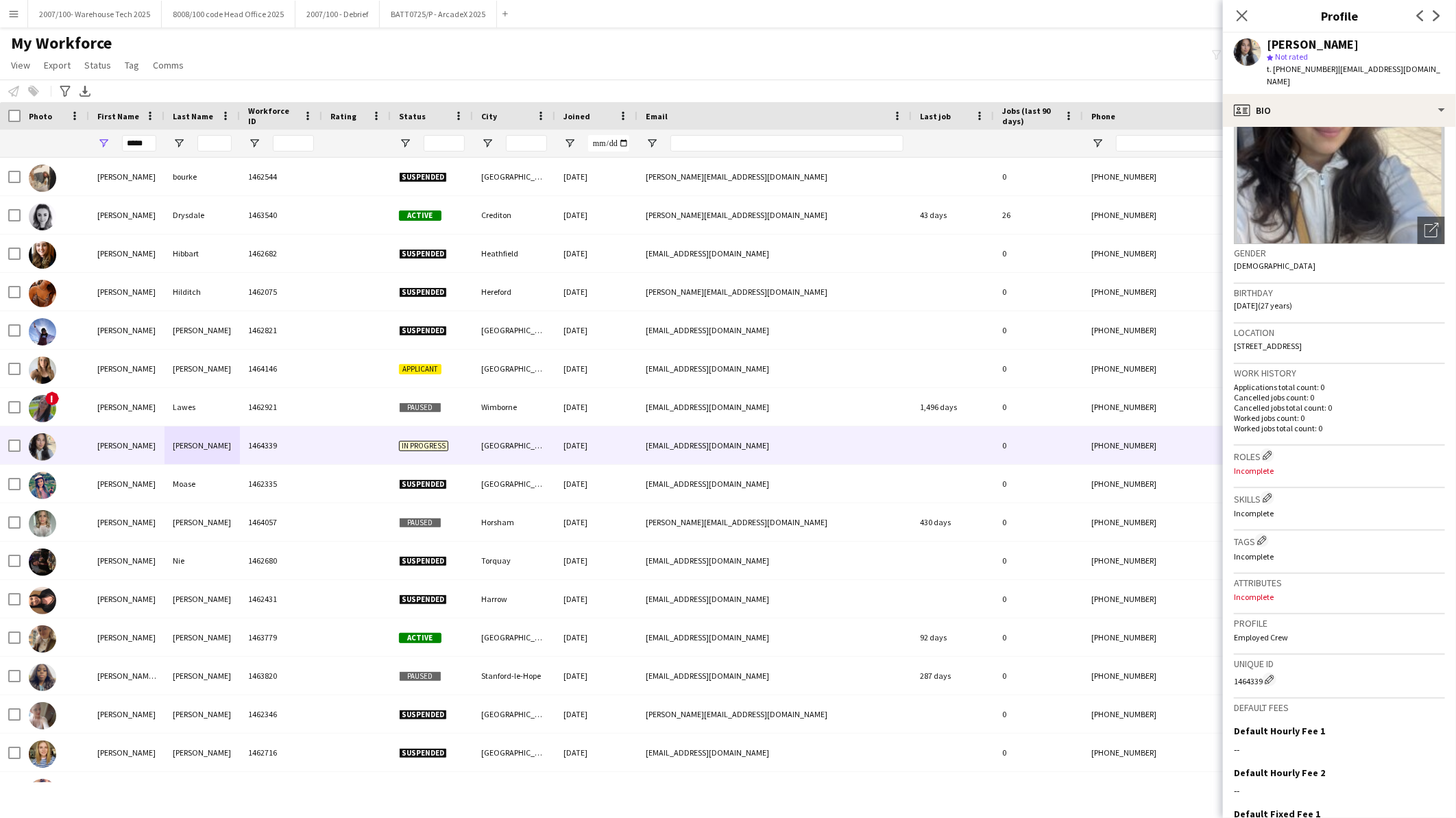
scroll to position [216, 0]
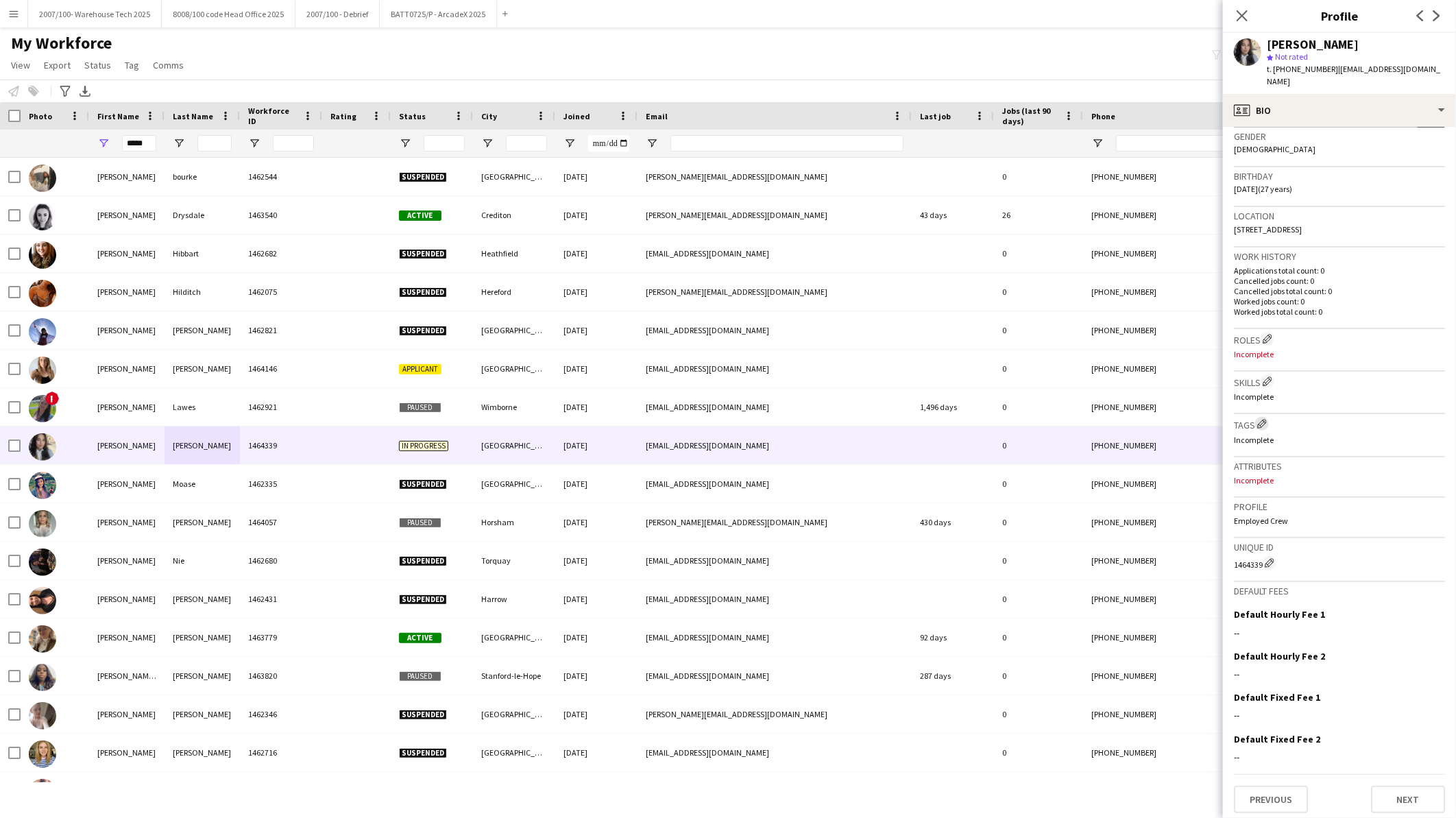
click at [1262, 420] on app-icon "Edit crew company tags" at bounding box center [1263, 424] width 10 height 10
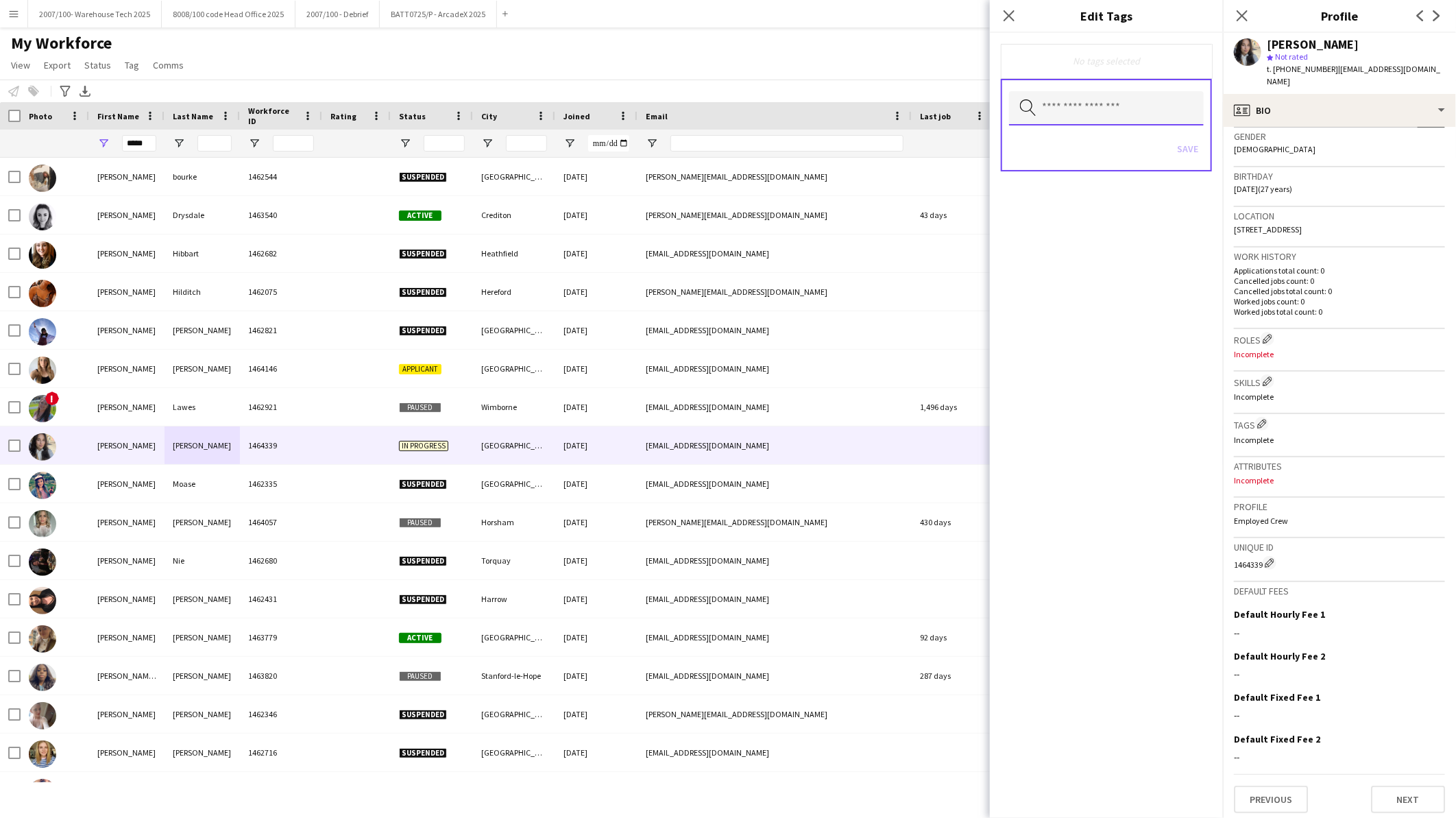
click at [1077, 108] on input "text" at bounding box center [1107, 109] width 194 height 34
type input "**"
click at [1078, 185] on span "RTW check approved" at bounding box center [1107, 179] width 174 height 13
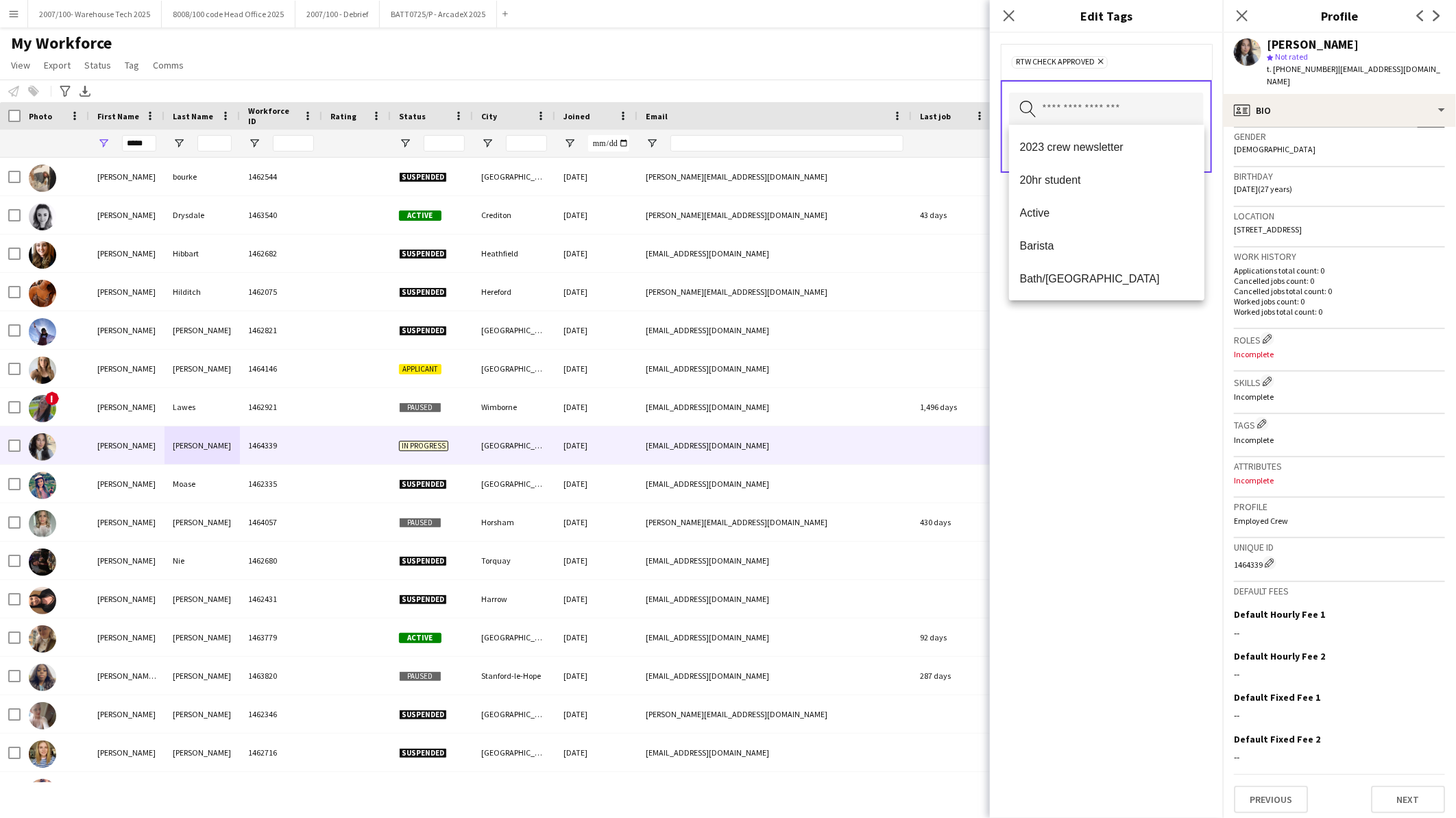
click at [1071, 394] on div "RTW check approved Remove Search by tag name Save" at bounding box center [1107, 426] width 233 height 785
click at [1198, 145] on button "Save" at bounding box center [1188, 150] width 32 height 22
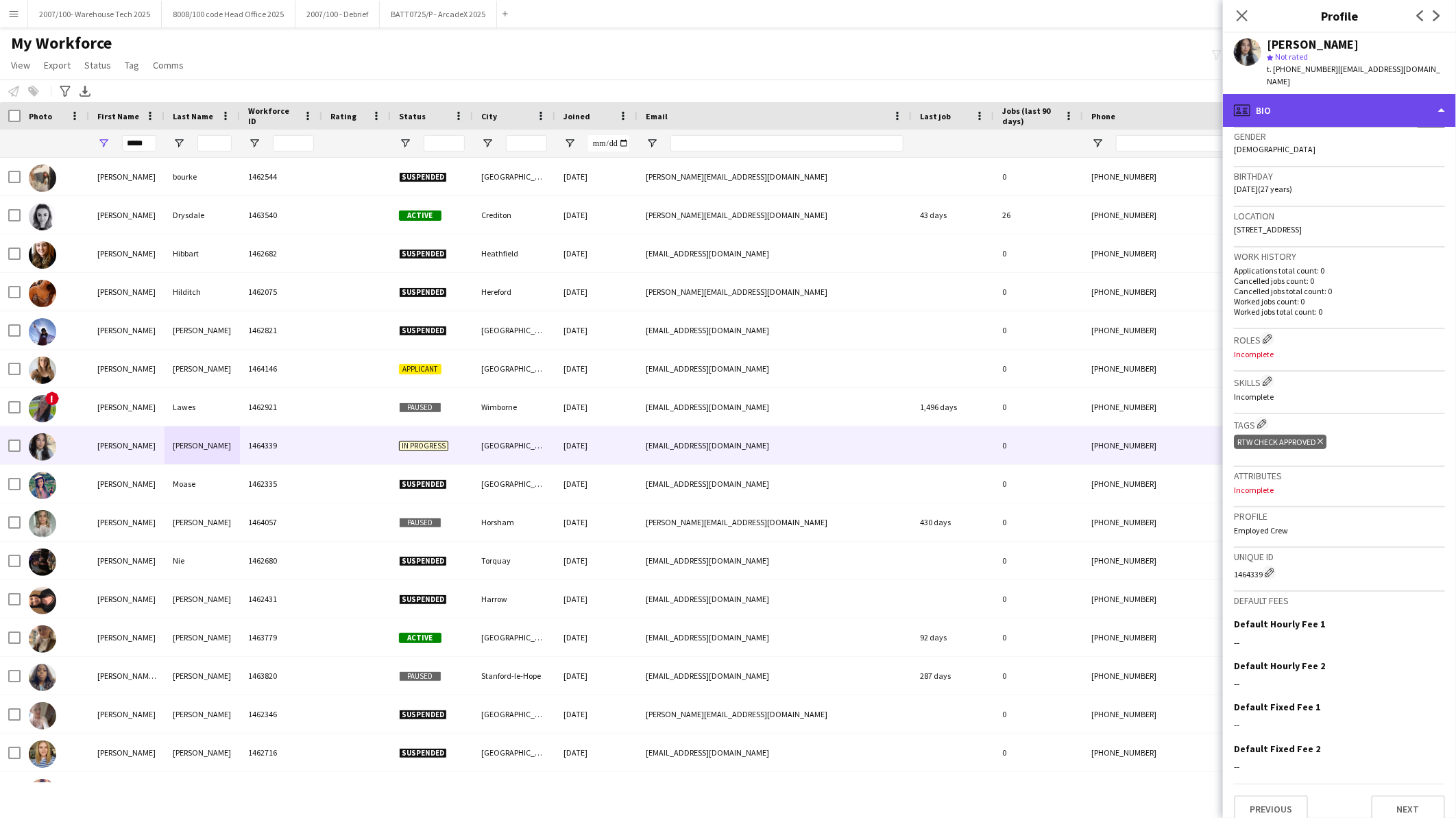
click at [1275, 94] on div "profile Bio" at bounding box center [1340, 110] width 233 height 33
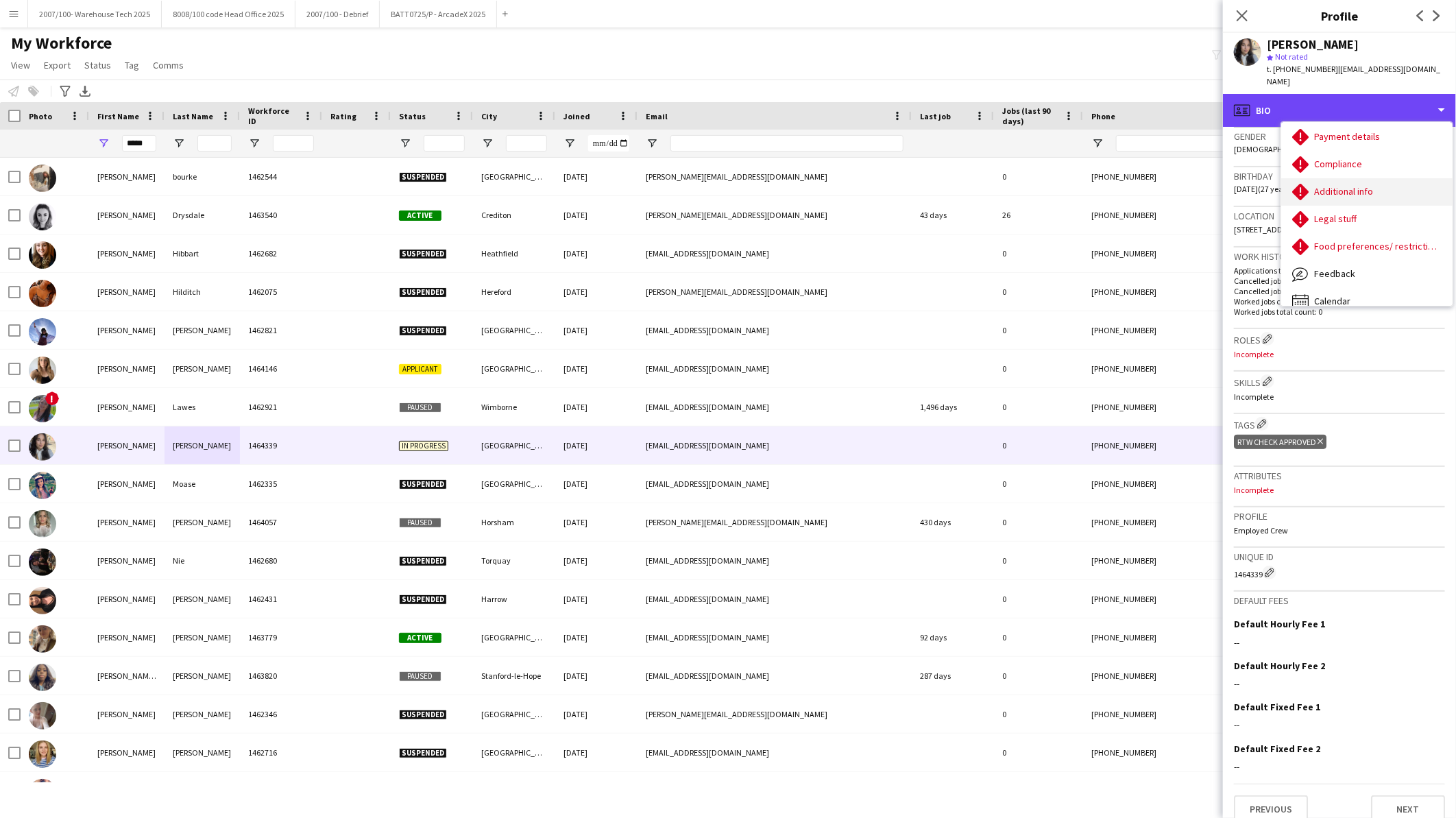
scroll to position [183, 0]
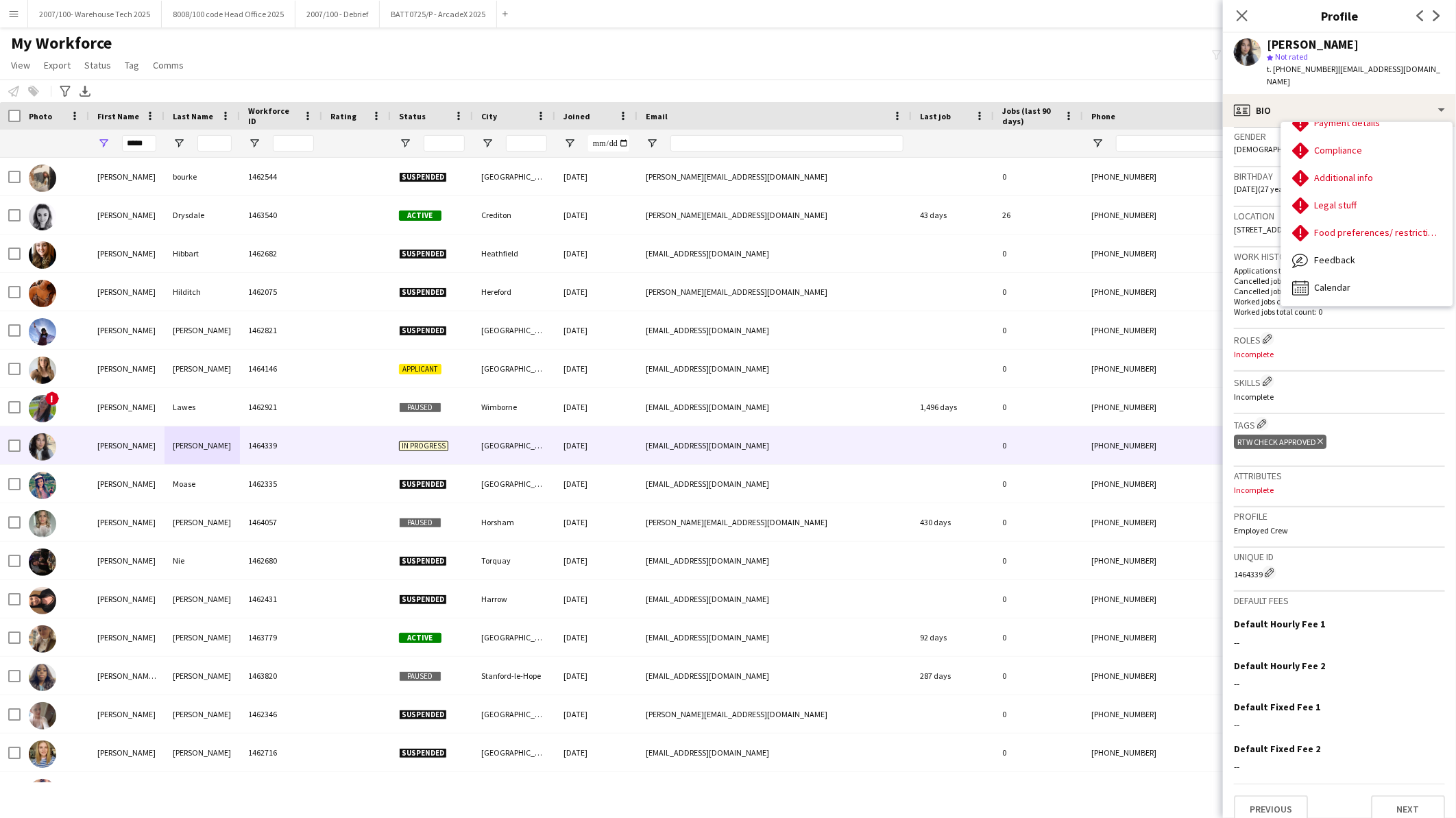
click at [1047, 42] on div "My Workforce View Views Default view Details New Starters New starters report N…" at bounding box center [728, 56] width 1456 height 47
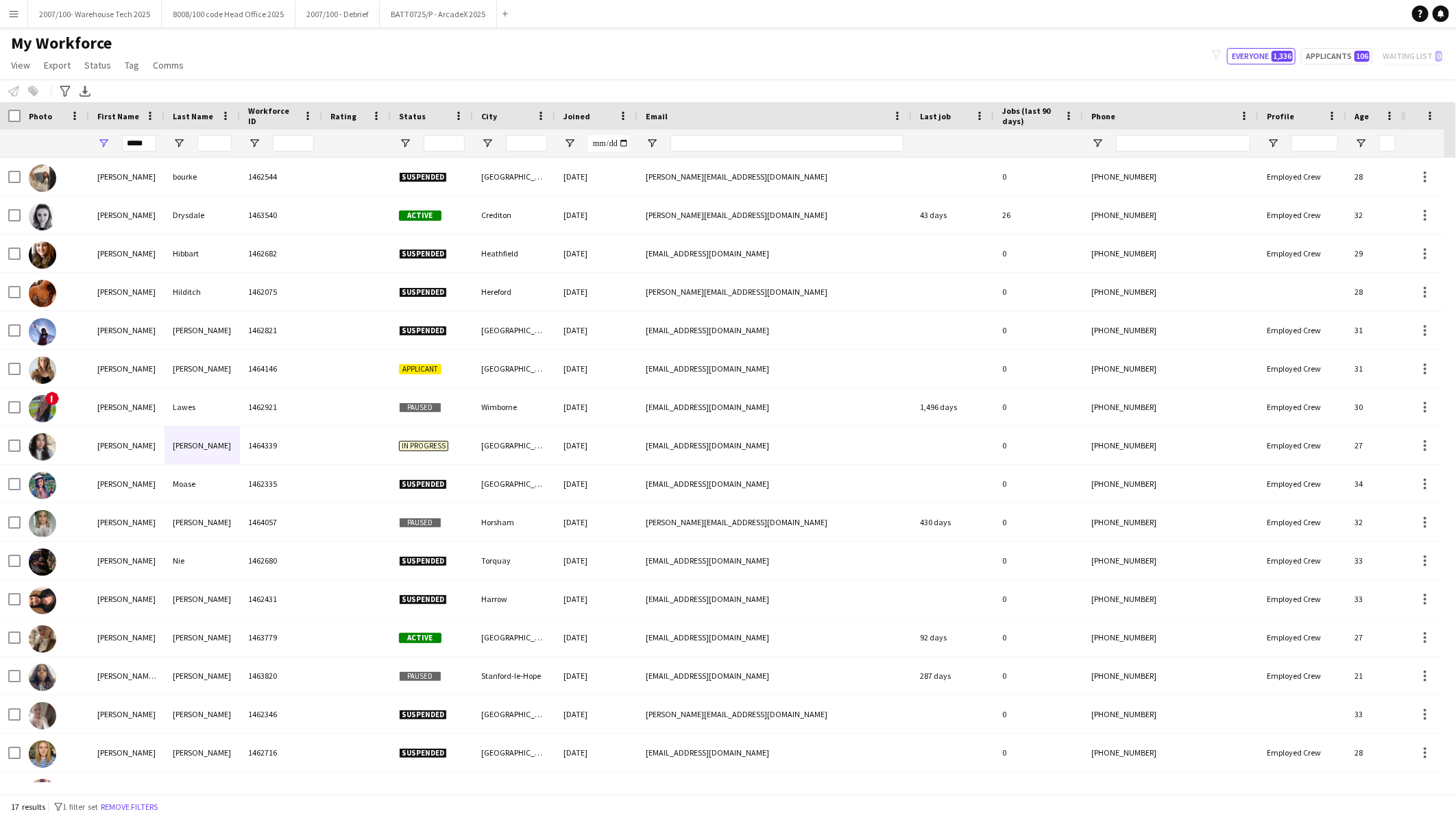
click at [1047, 42] on div "My Workforce View Views Default view Details New Starters New starters report N…" at bounding box center [728, 56] width 1456 height 47
click at [1417, 16] on icon "Help" at bounding box center [1421, 13] width 9 height 9
click at [899, 29] on main "My Workforce View Views Default view Details New Starters New starters report N…" at bounding box center [728, 413] width 1456 height 772
click at [218, 17] on button "8008/100 code Head Office 2025 Close" at bounding box center [229, 14] width 133 height 27
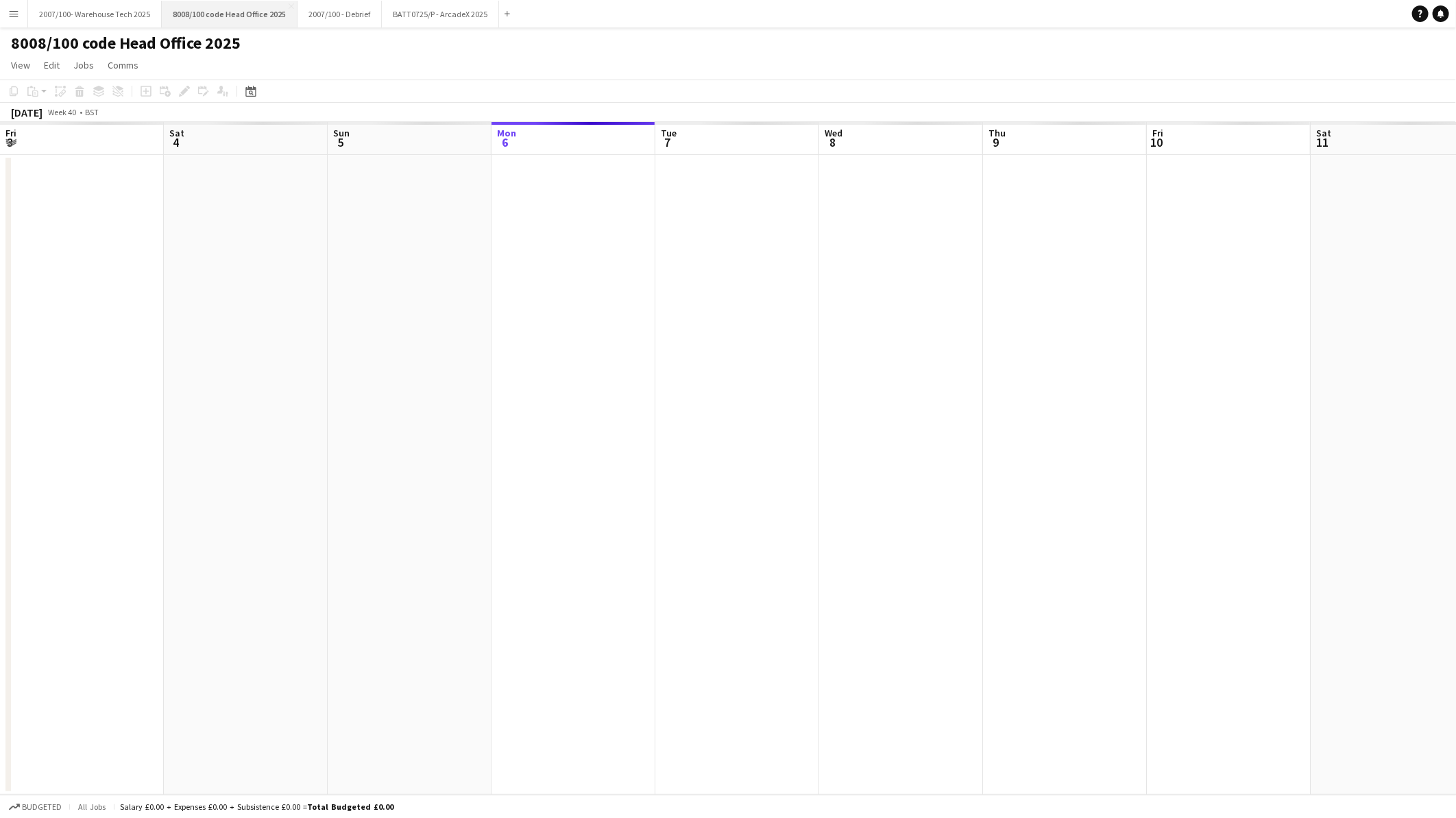
scroll to position [0, 327]
click at [131, 43] on h1 "8008/100 code Head Office 2025" at bounding box center [126, 44] width 229 height 21
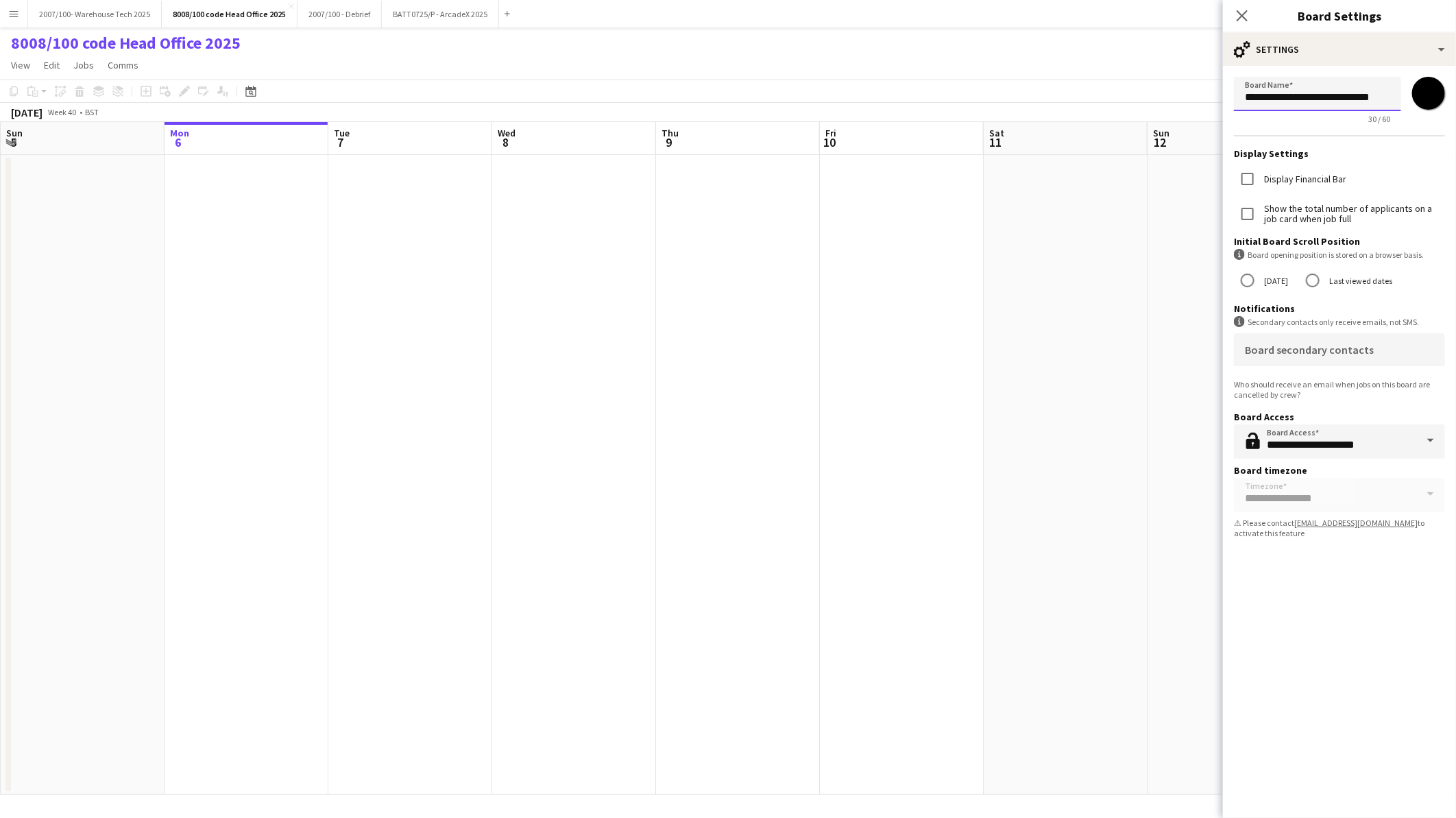
click at [1297, 101] on input "**********" at bounding box center [1318, 94] width 168 height 34
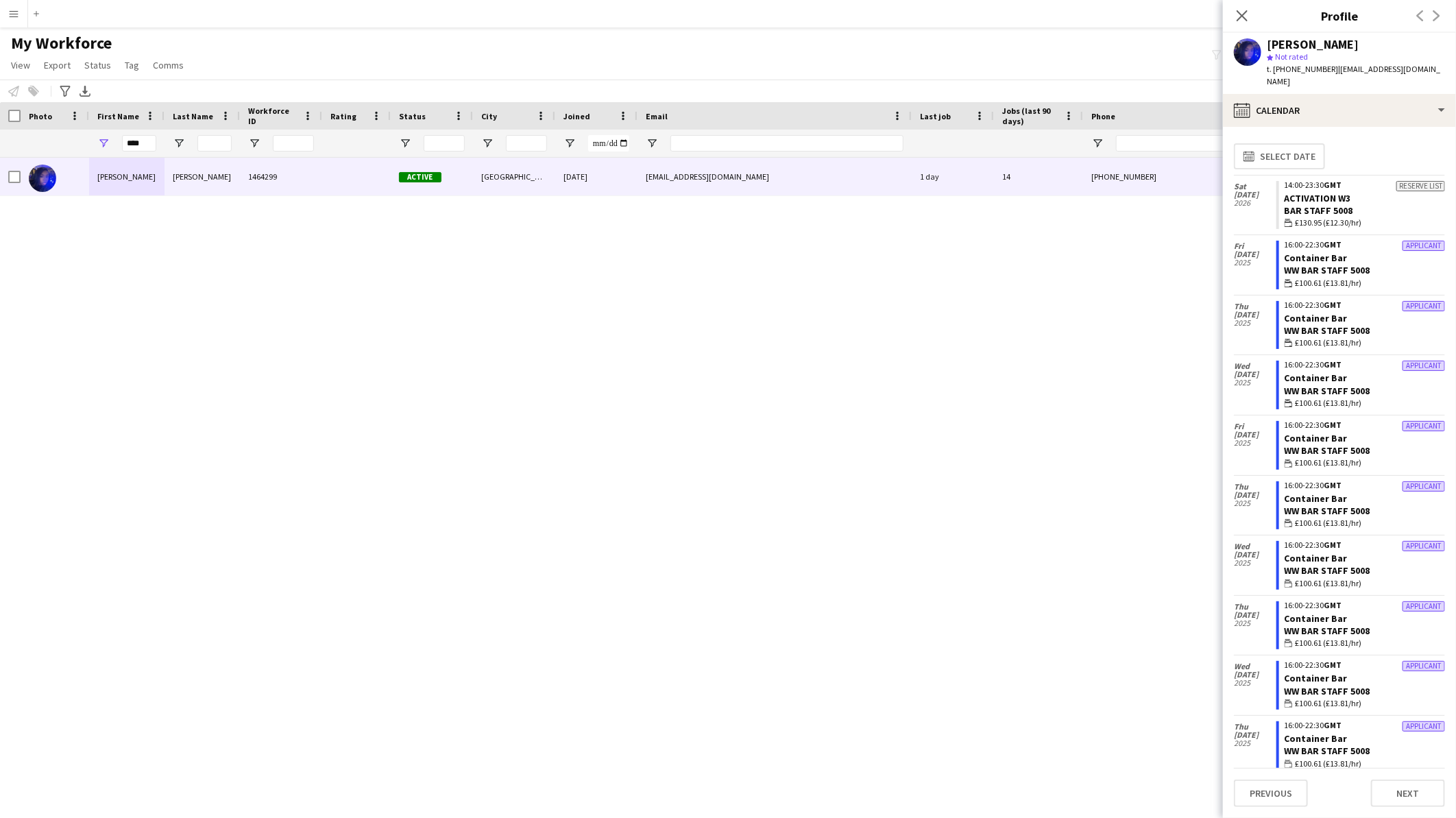
scroll to position [976, 0]
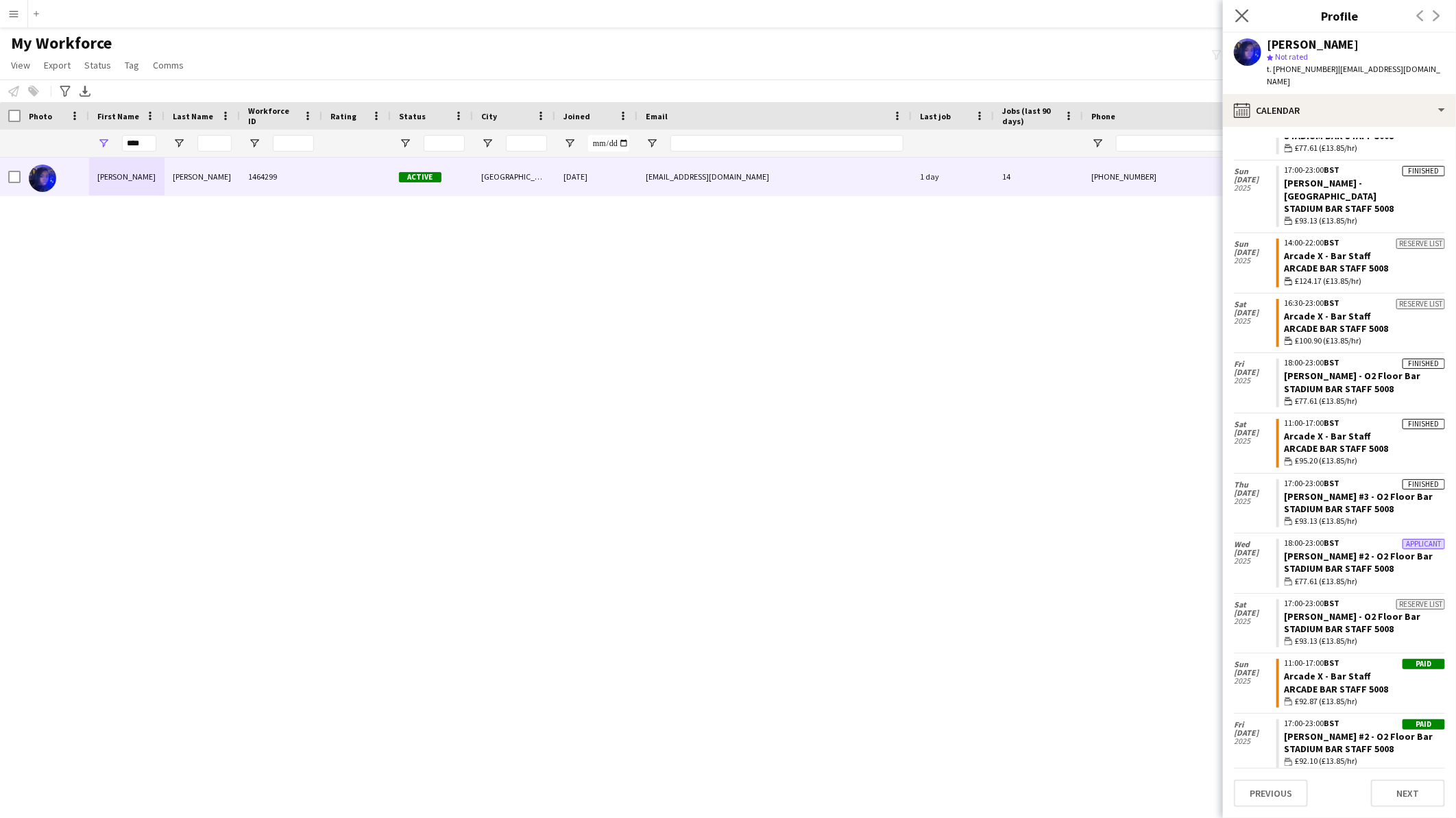
click at [1240, 13] on icon at bounding box center [1242, 15] width 13 height 13
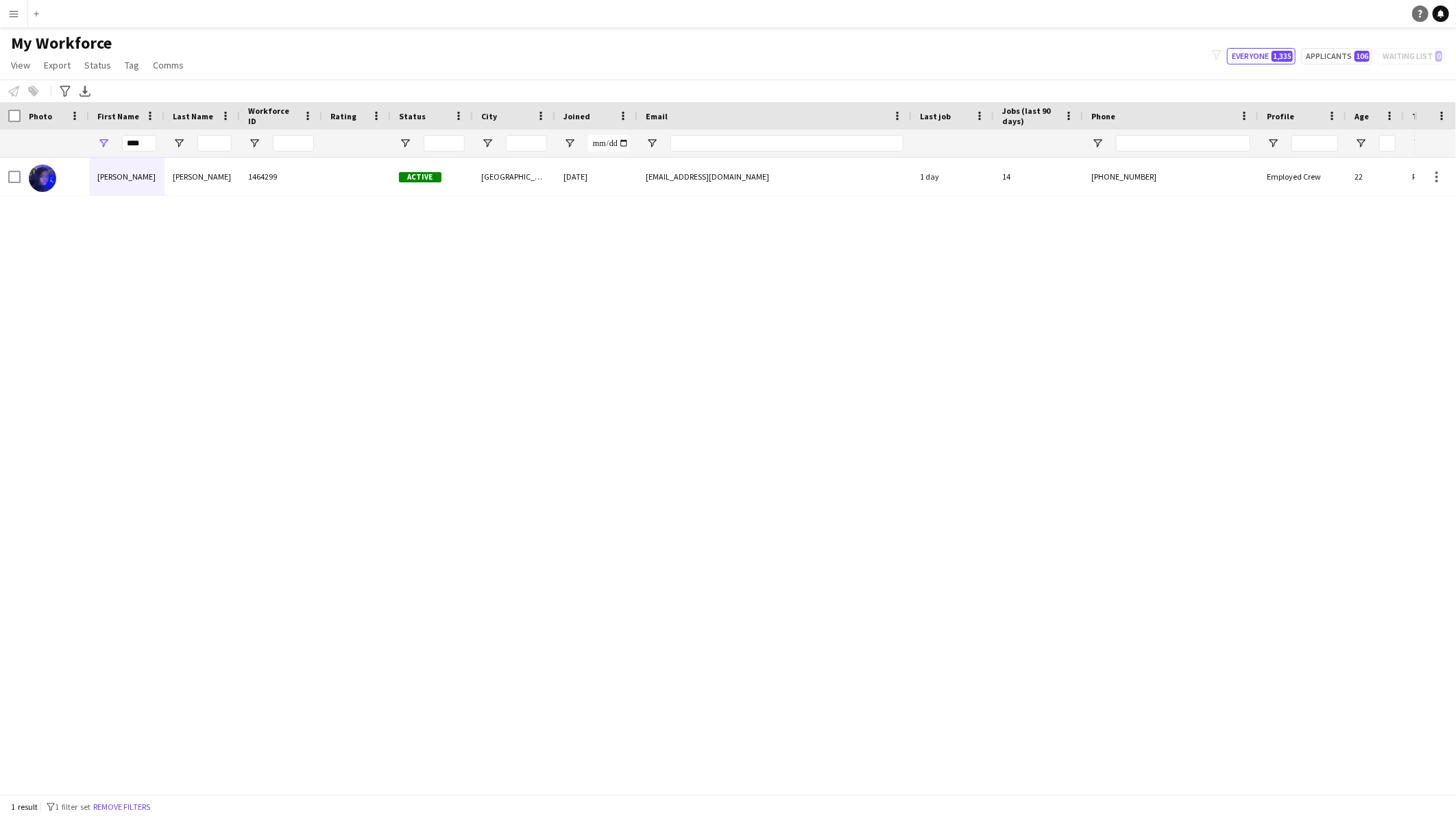
click at [1420, 11] on icon "Help" at bounding box center [1421, 13] width 9 height 9
click at [638, 618] on div "[PERSON_NAME] 1464299 Active [GEOGRAPHIC_DATA] [DATE] [EMAIL_ADDRESS][DOMAIN_NA…" at bounding box center [708, 470] width 1415 height 625
